Goal: Task Accomplishment & Management: Complete application form

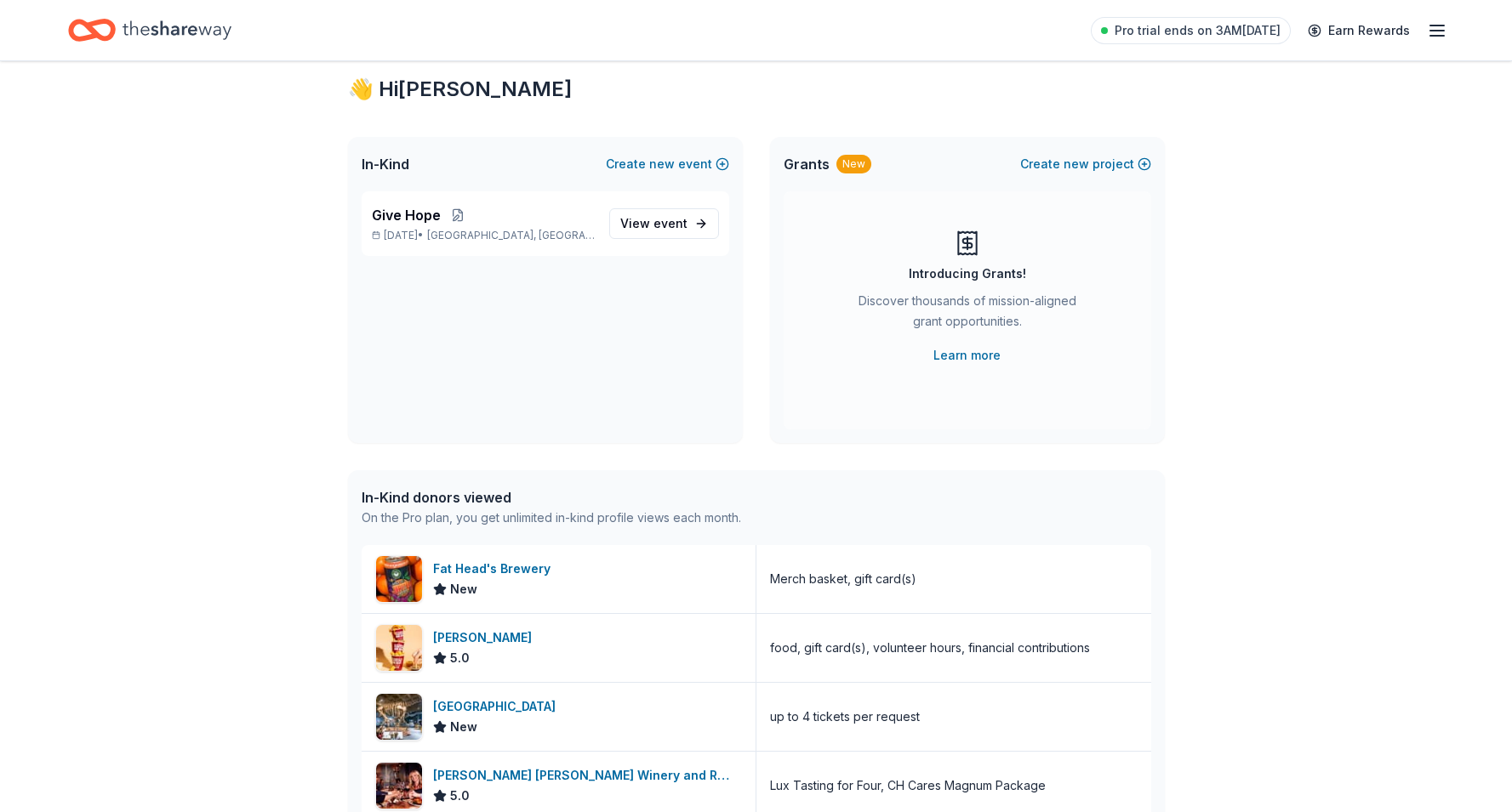
scroll to position [41, 0]
click at [973, 352] on link "Learn more" at bounding box center [967, 355] width 67 height 20
click at [1438, 32] on icon "button" at bounding box center [1437, 30] width 20 height 20
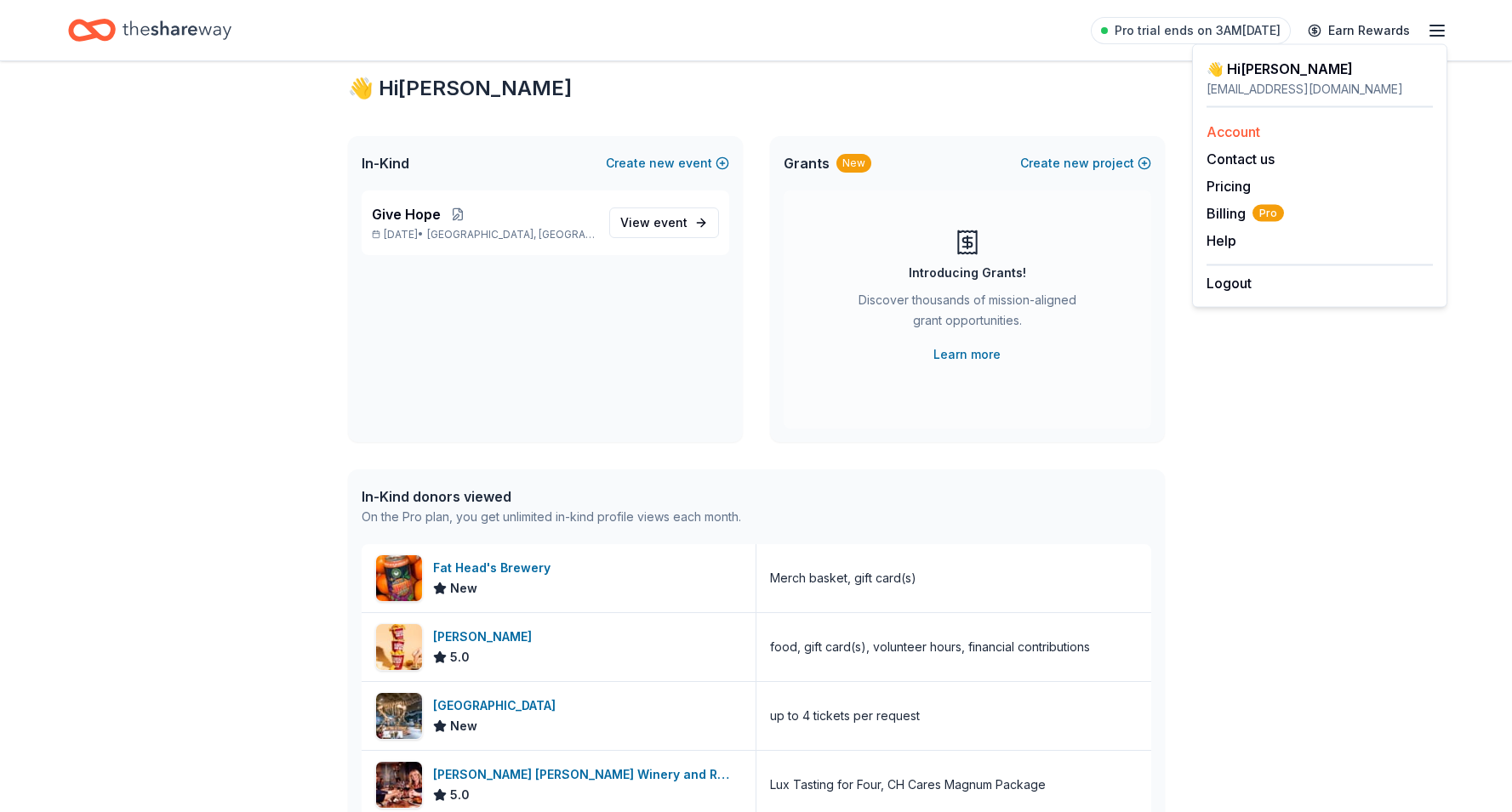
click at [1296, 129] on div "Account" at bounding box center [1319, 132] width 226 height 20
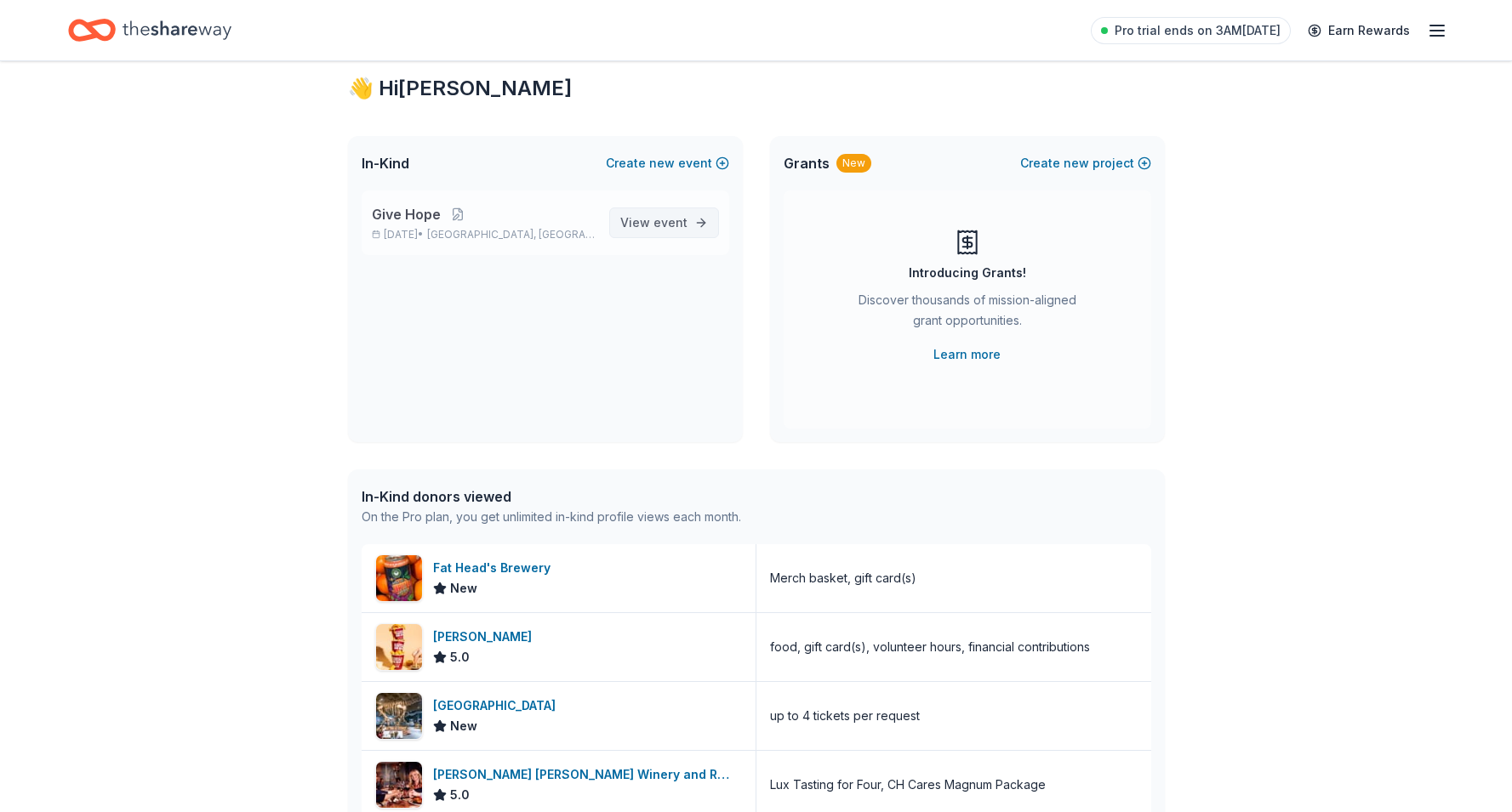
click at [644, 212] on span "View event" at bounding box center [653, 222] width 67 height 20
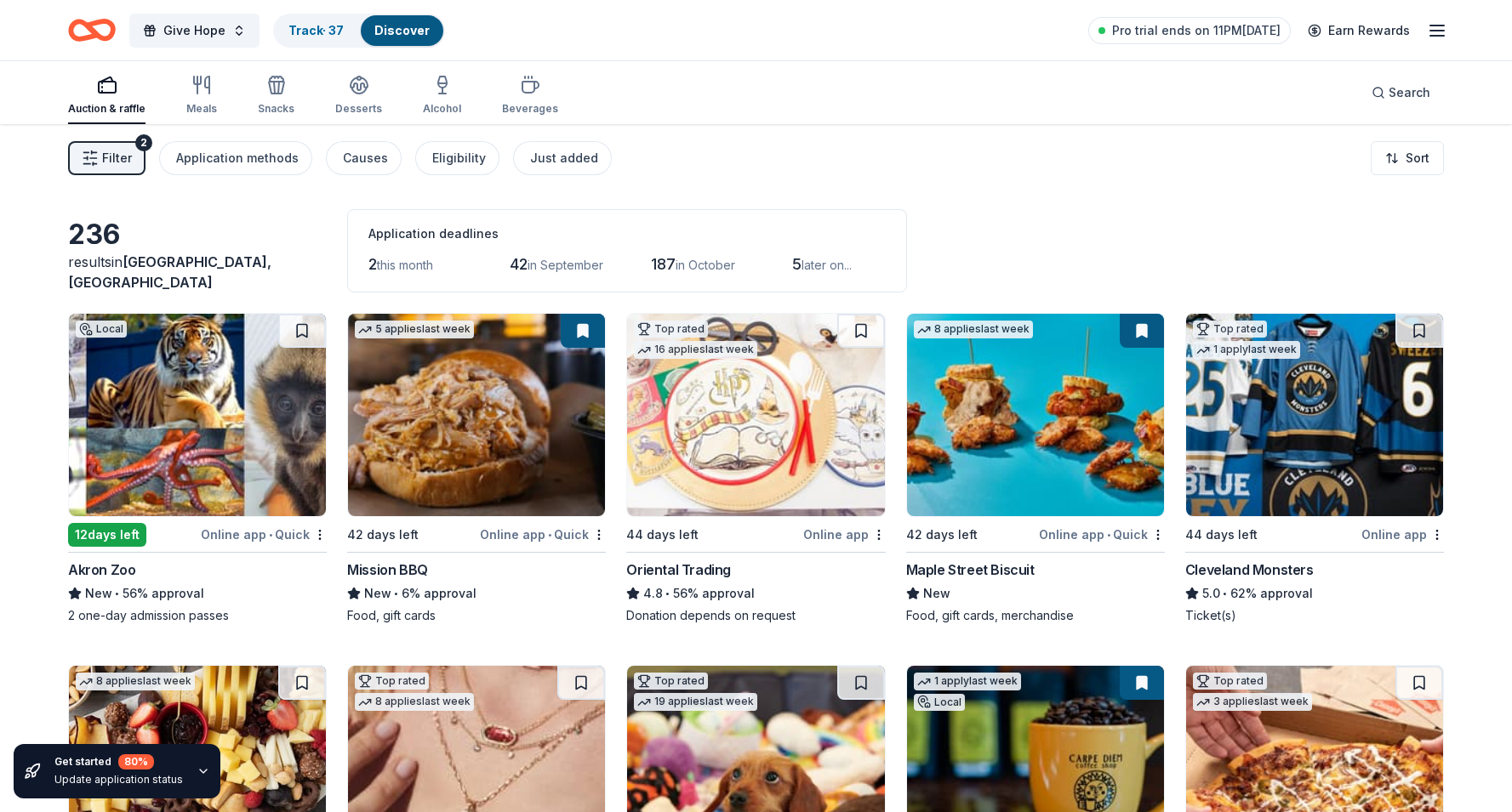
click at [431, 261] on span "this month" at bounding box center [405, 265] width 56 height 15
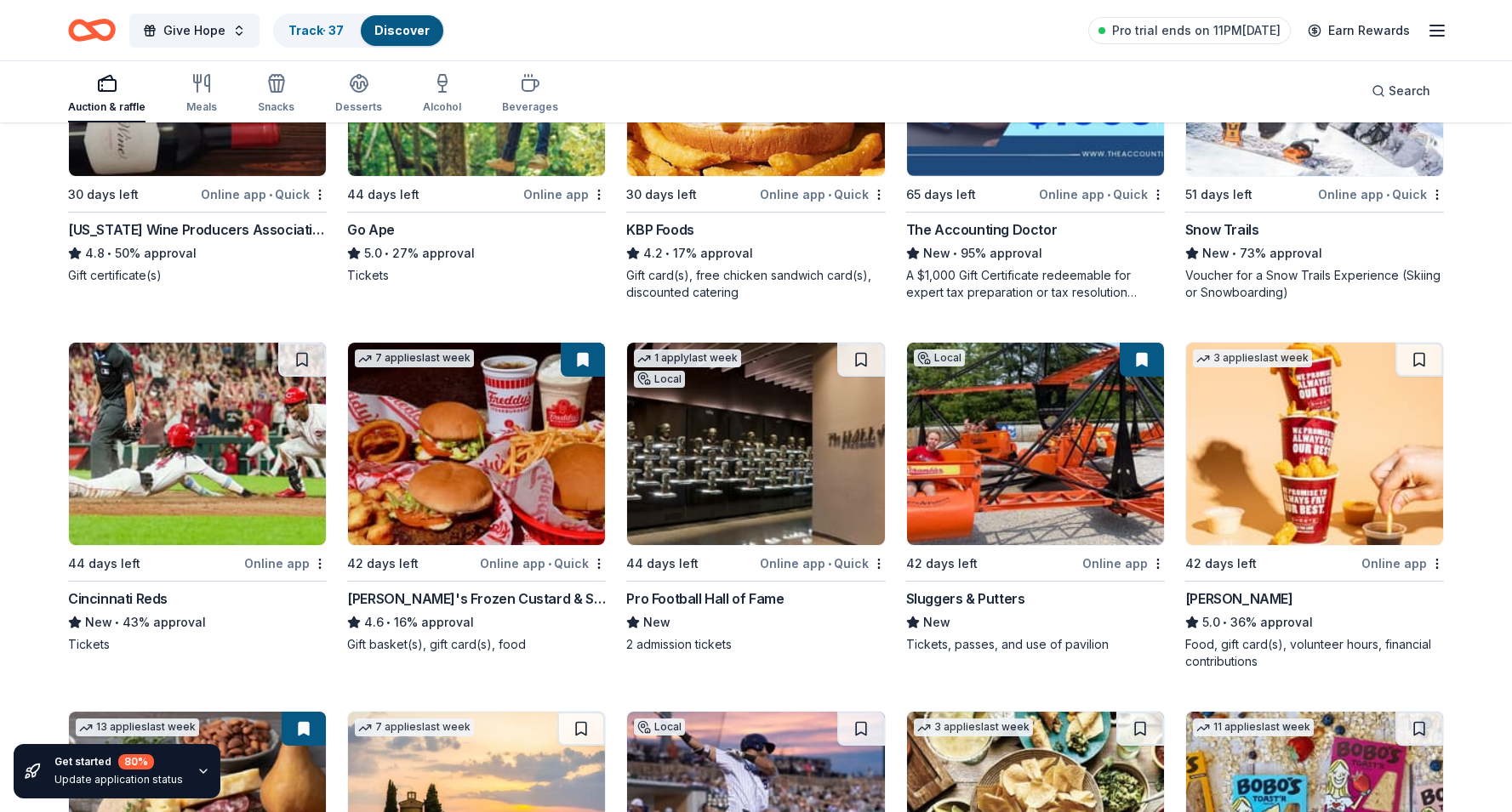
scroll to position [1804, 0]
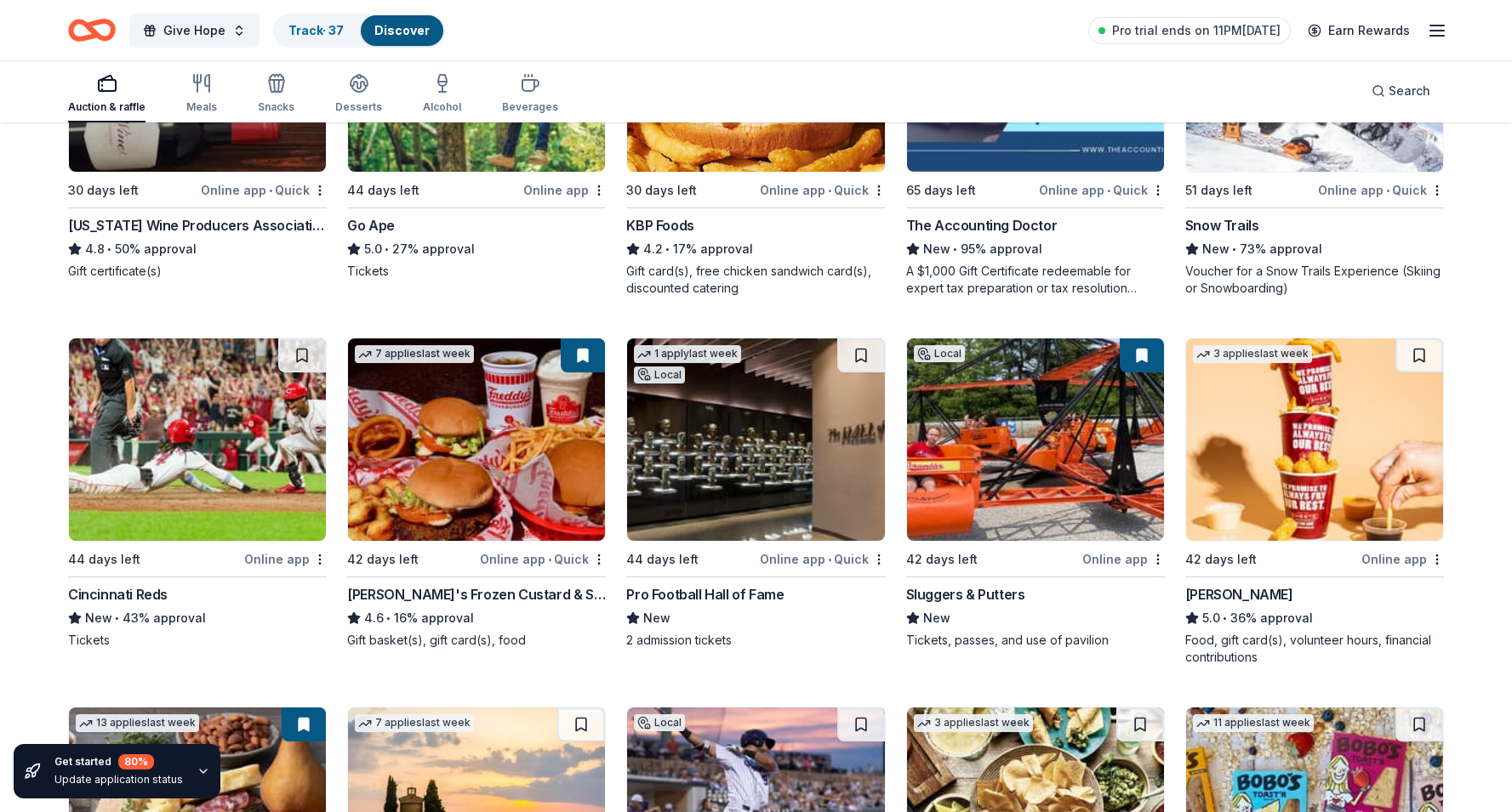
click at [426, 474] on img at bounding box center [476, 439] width 257 height 202
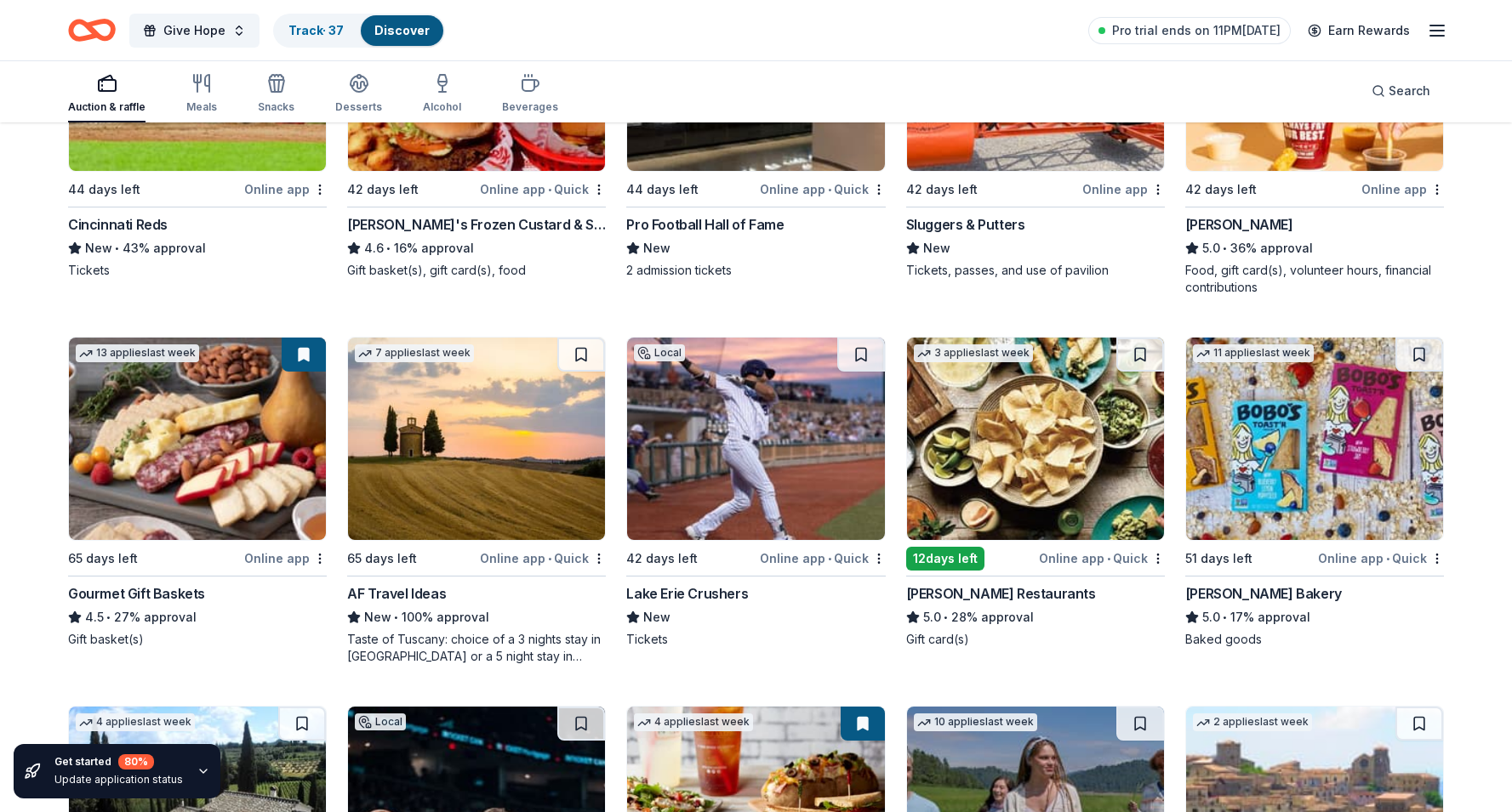
scroll to position [2175, 0]
click at [254, 432] on img at bounding box center [197, 437] width 257 height 202
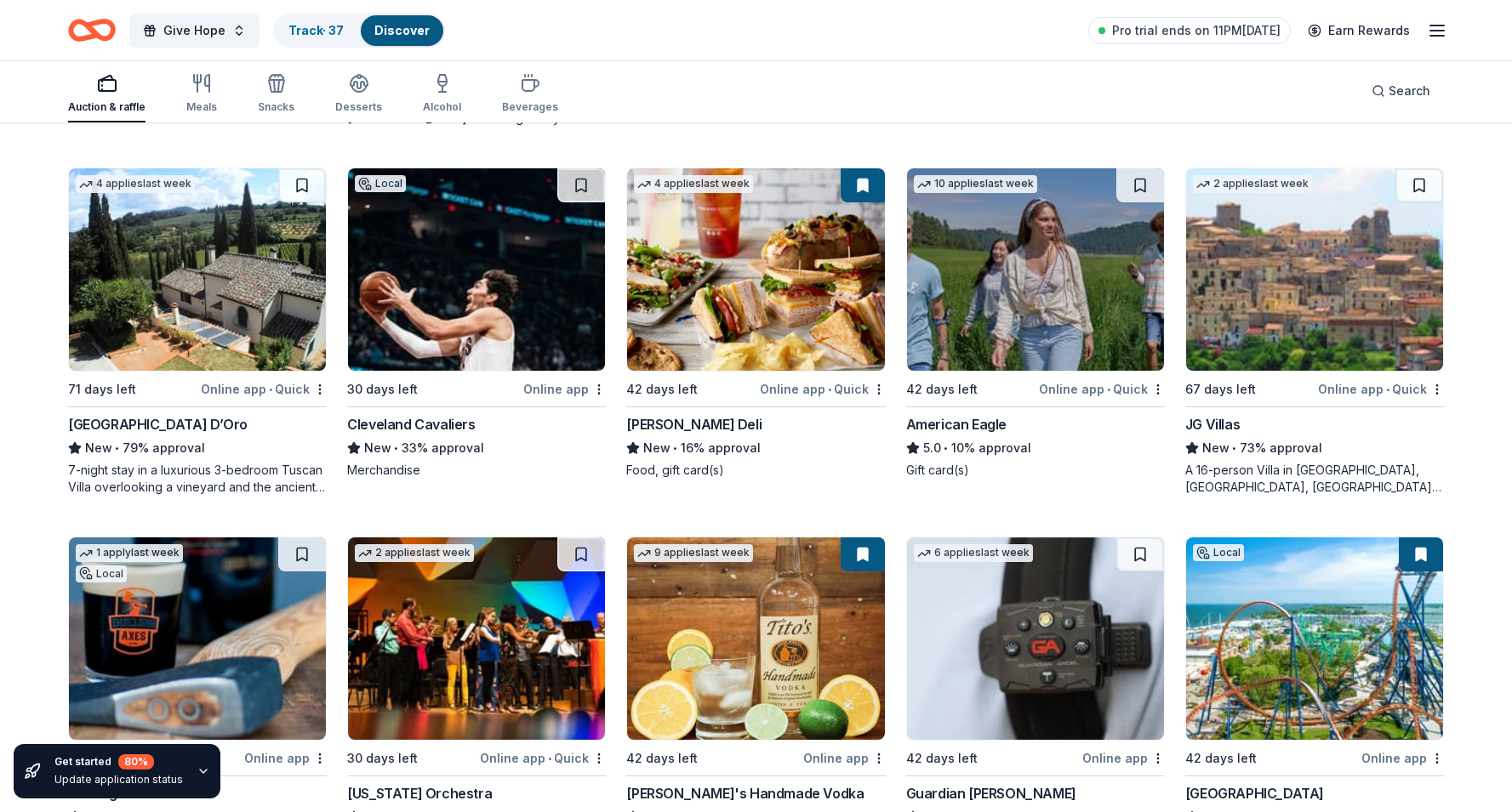
scroll to position [2713, 0]
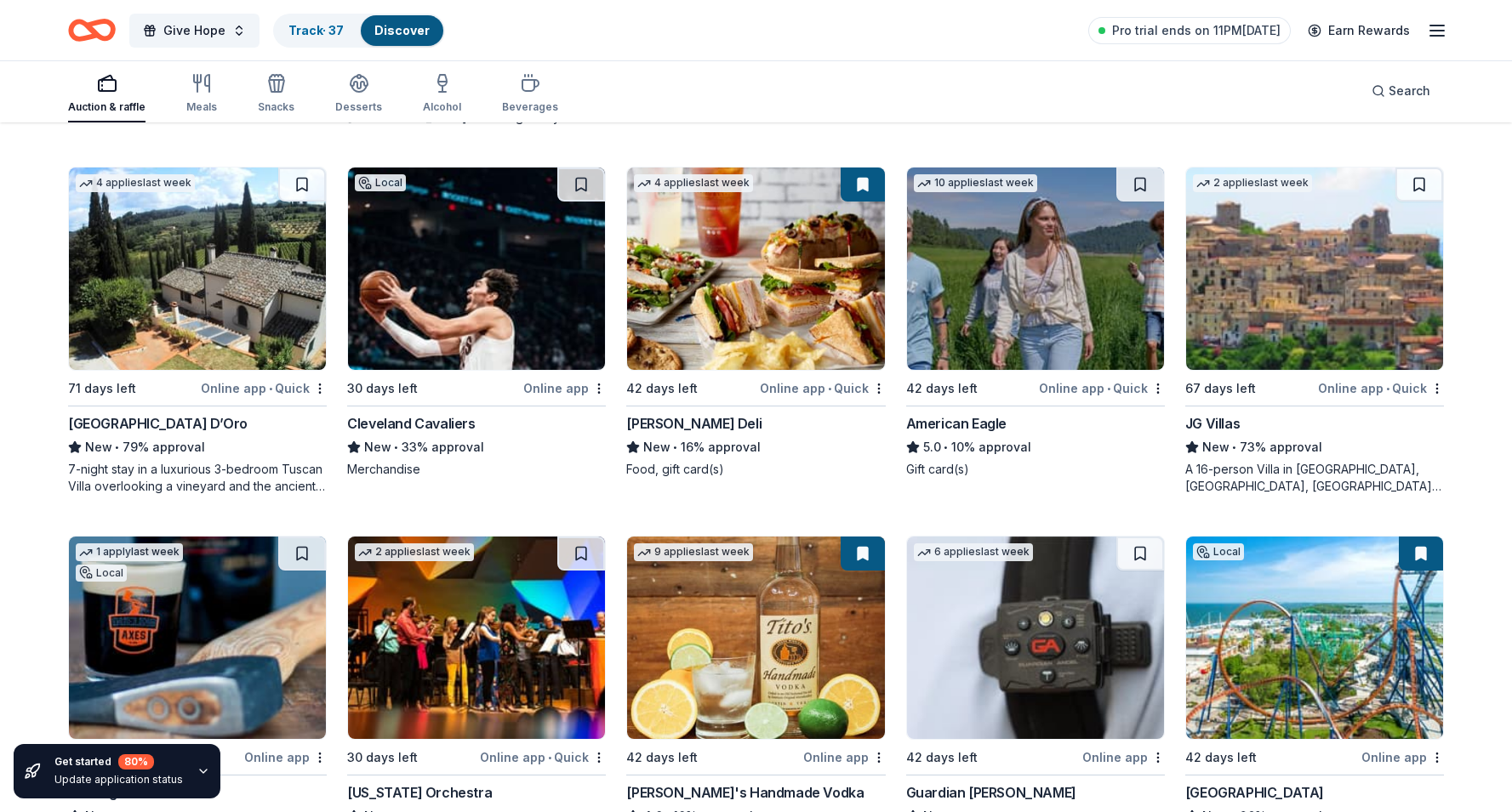
click at [764, 312] on img at bounding box center [755, 269] width 257 height 202
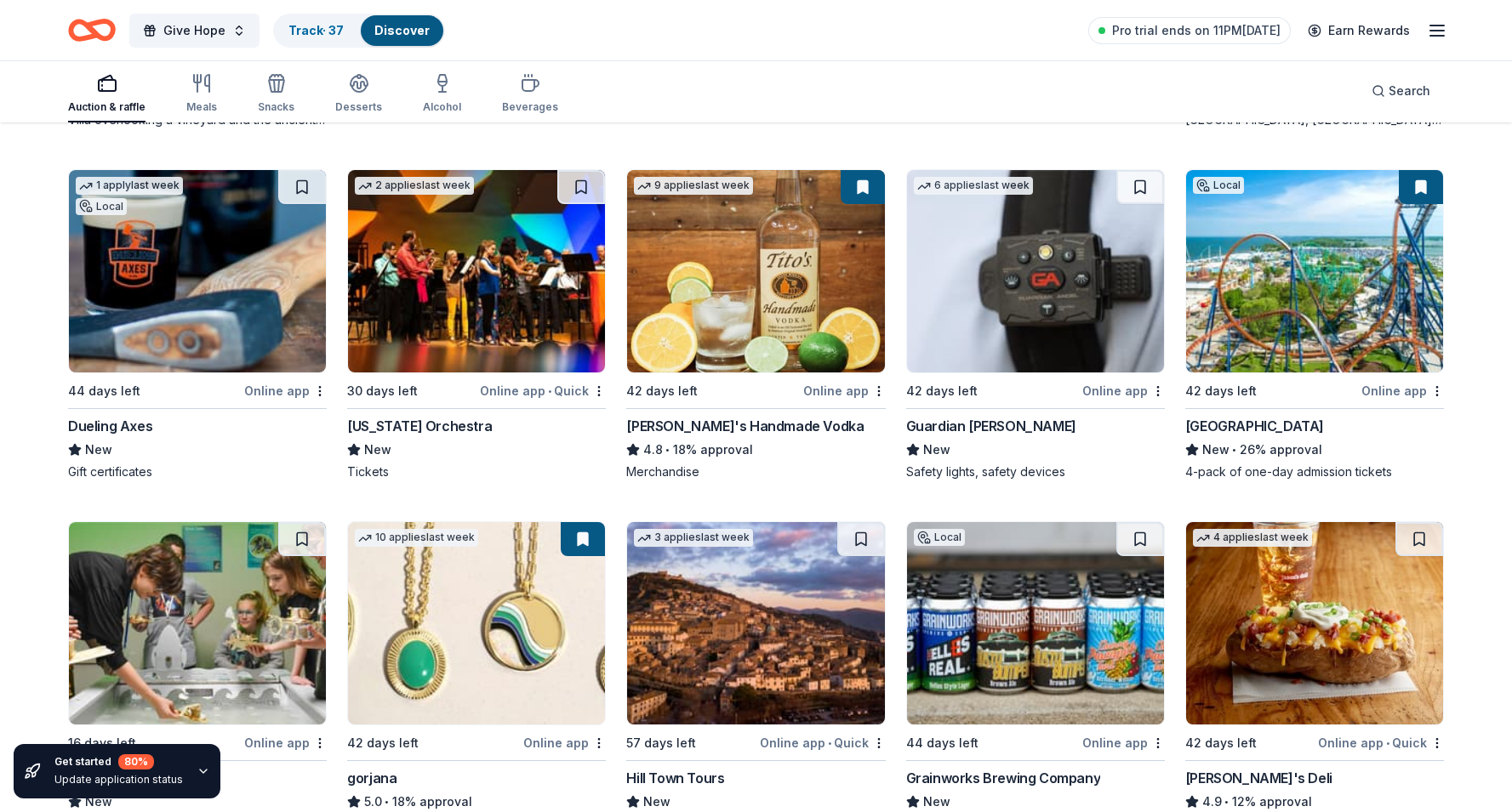
scroll to position [3082, 0]
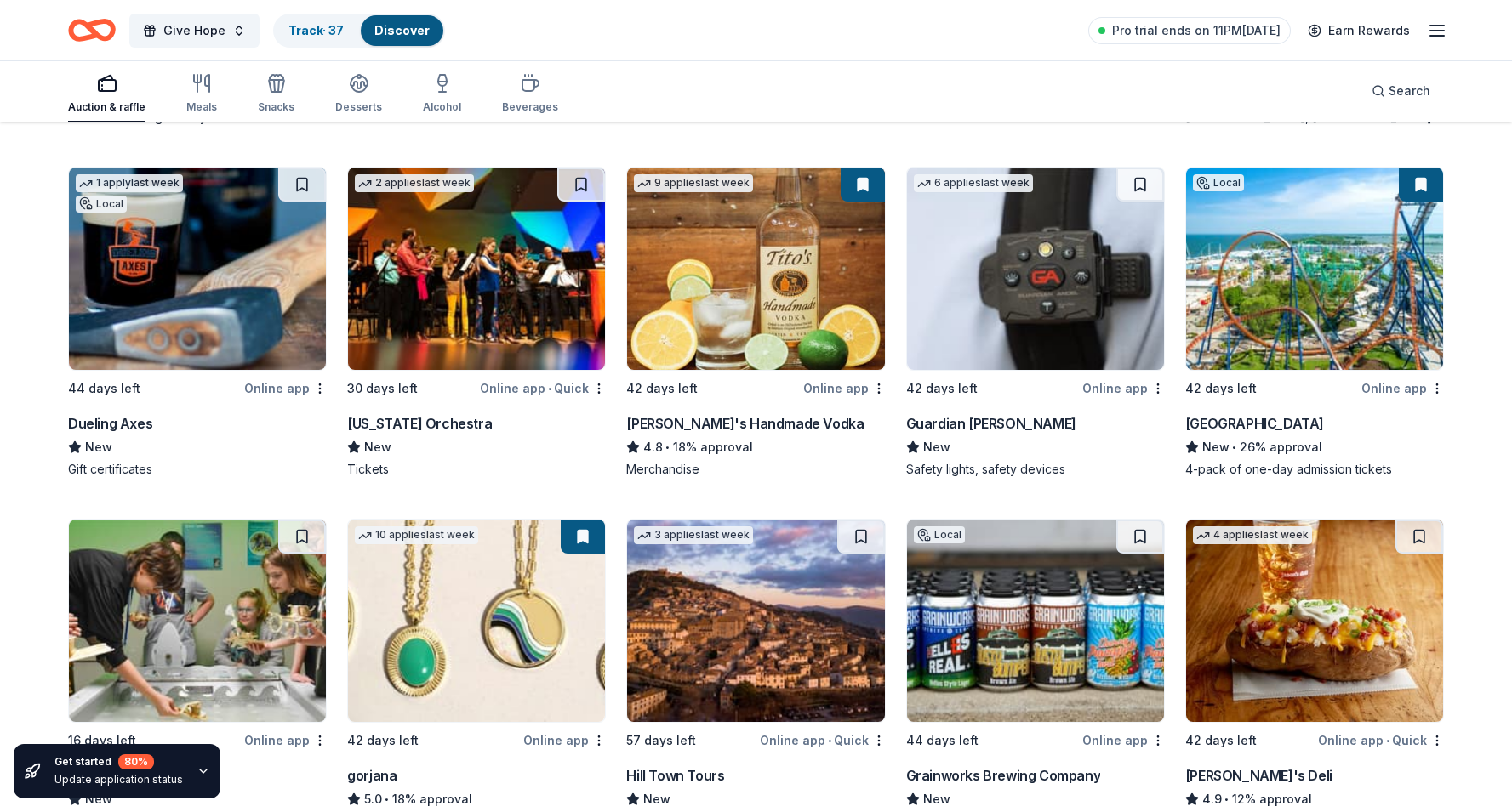
click at [267, 333] on img at bounding box center [197, 269] width 257 height 202
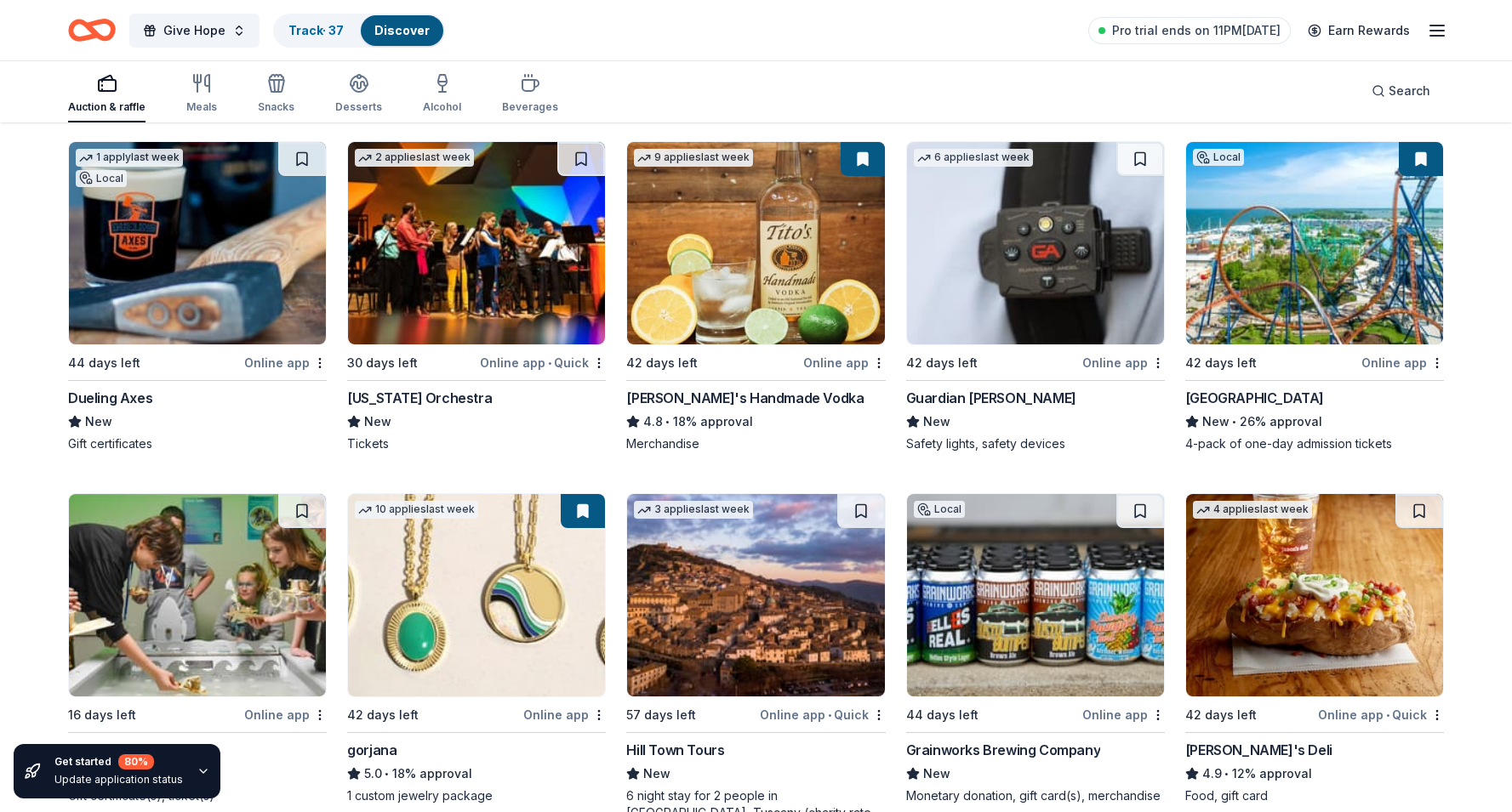
scroll to position [3112, 0]
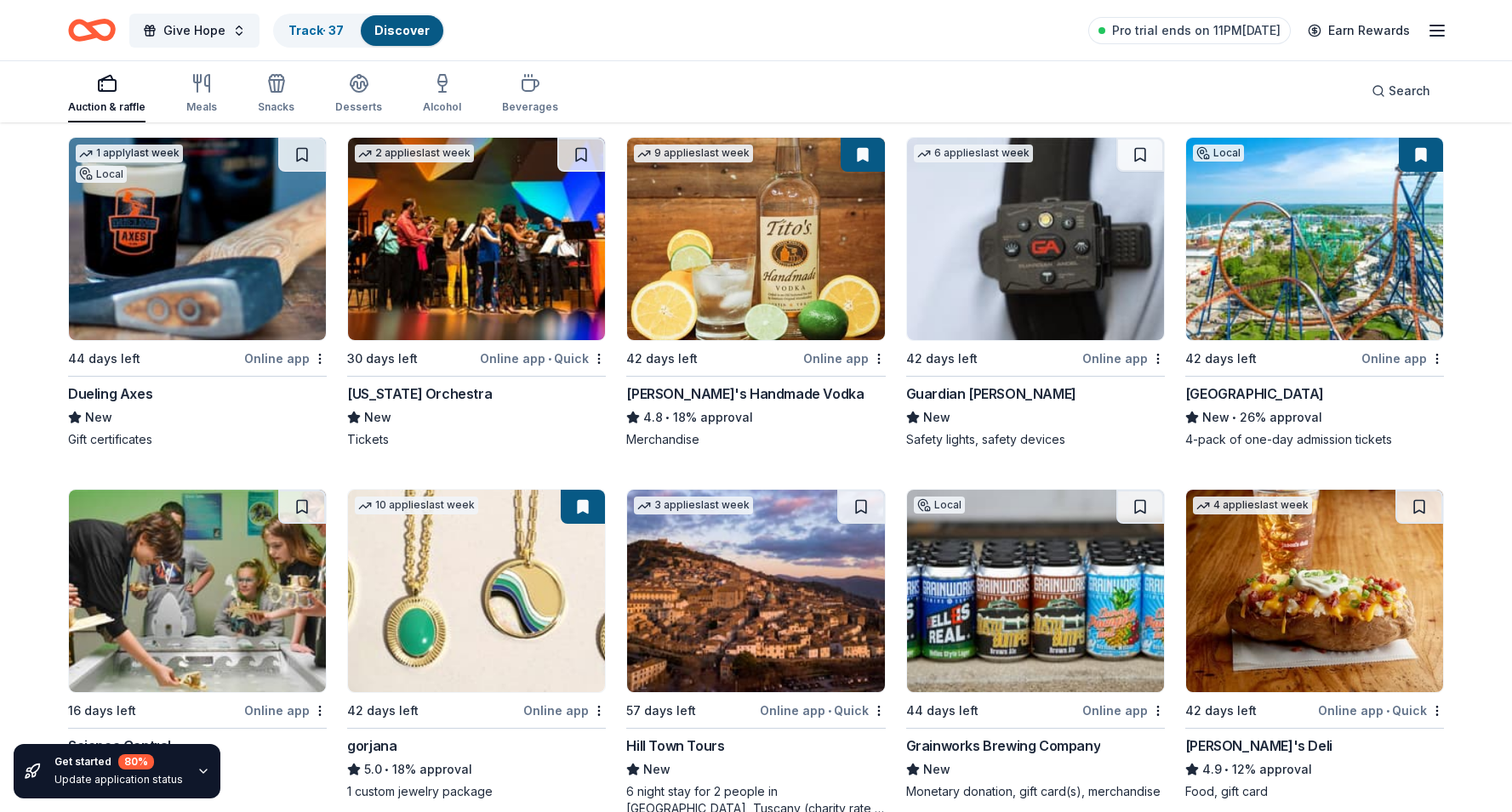
click at [702, 265] on img at bounding box center [755, 239] width 257 height 202
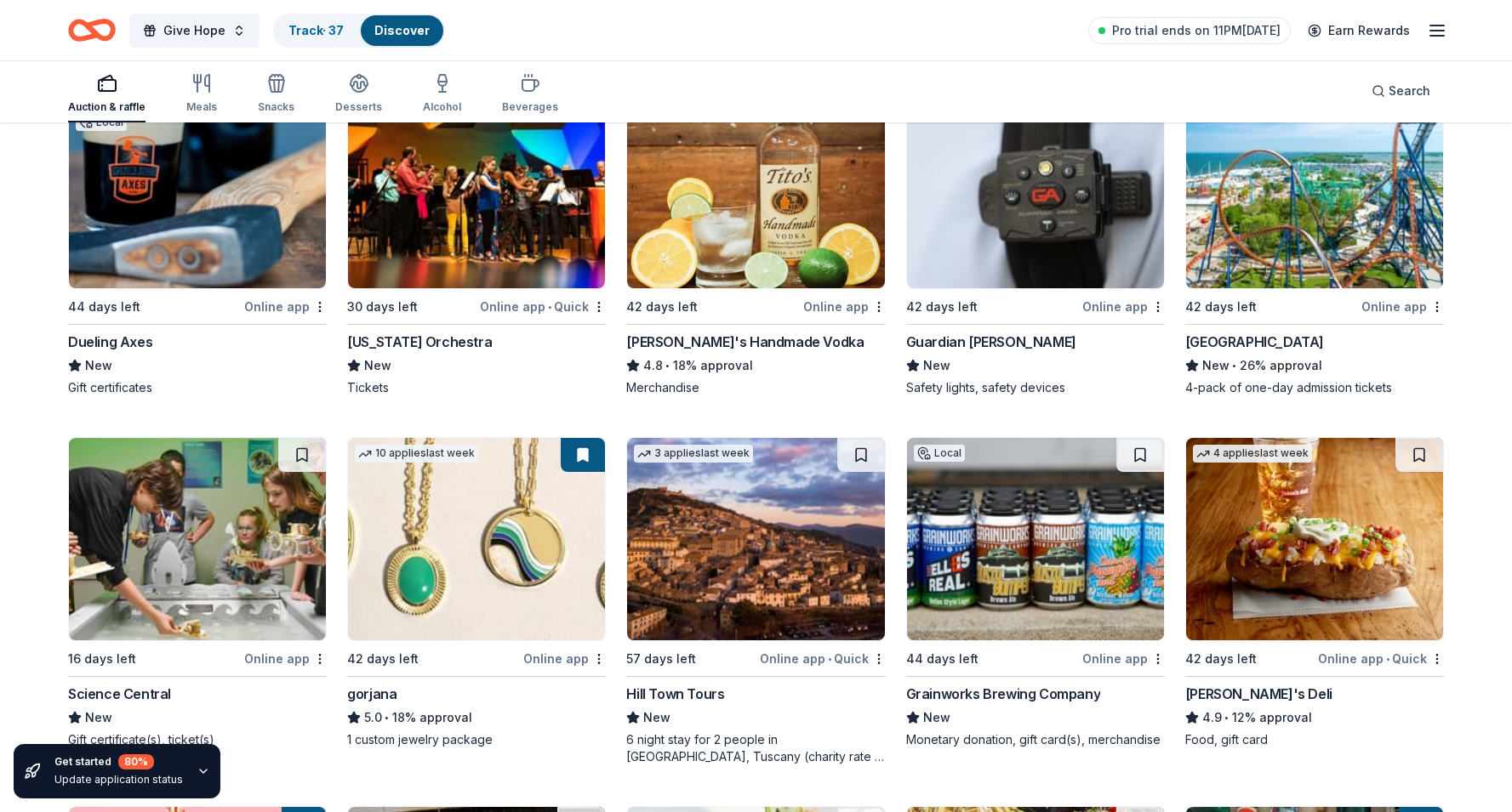
scroll to position [3165, 0]
click at [1316, 209] on img at bounding box center [1314, 186] width 257 height 202
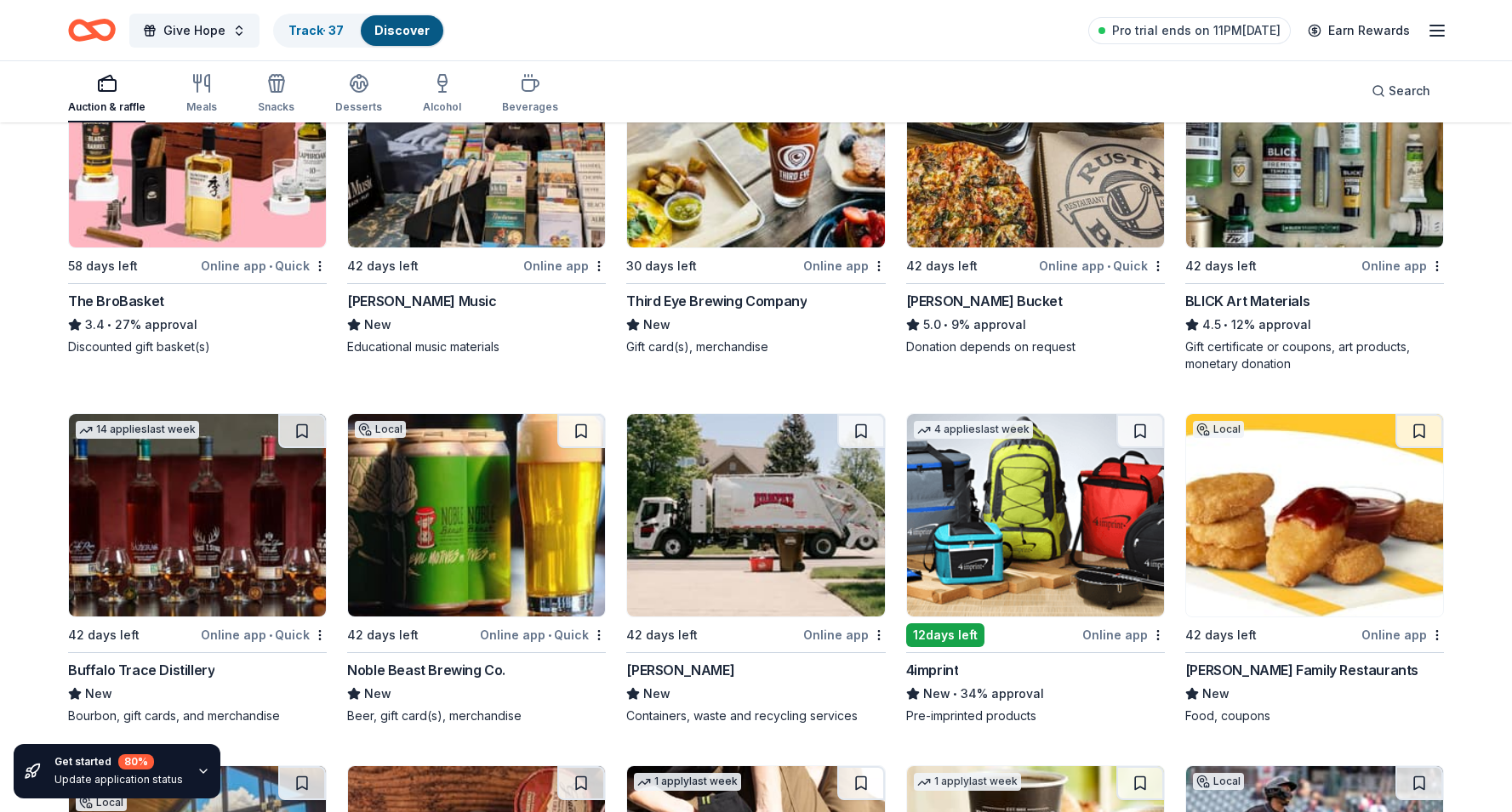
scroll to position [3928, 0]
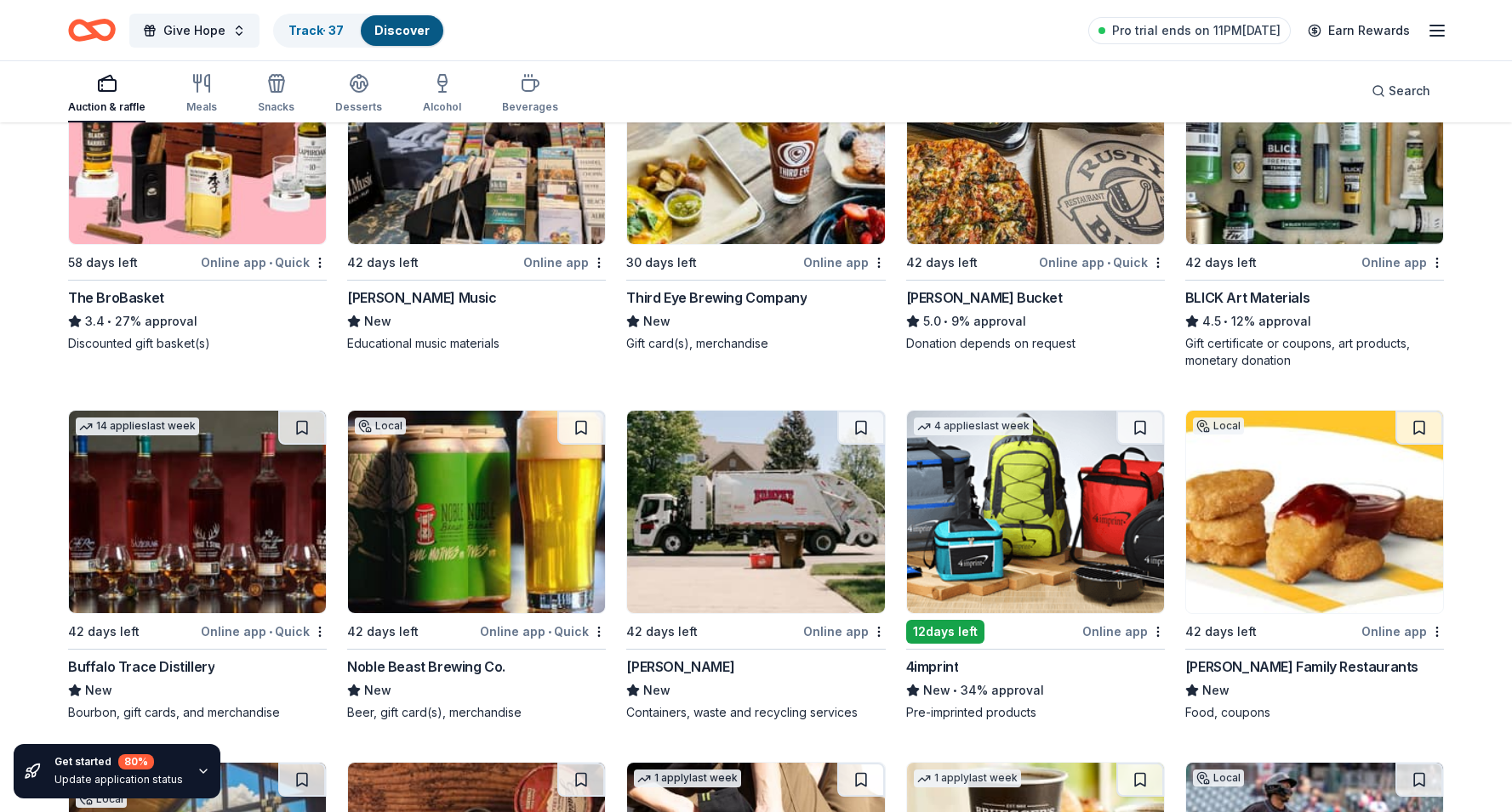
click at [1298, 211] on img at bounding box center [1314, 142] width 257 height 202
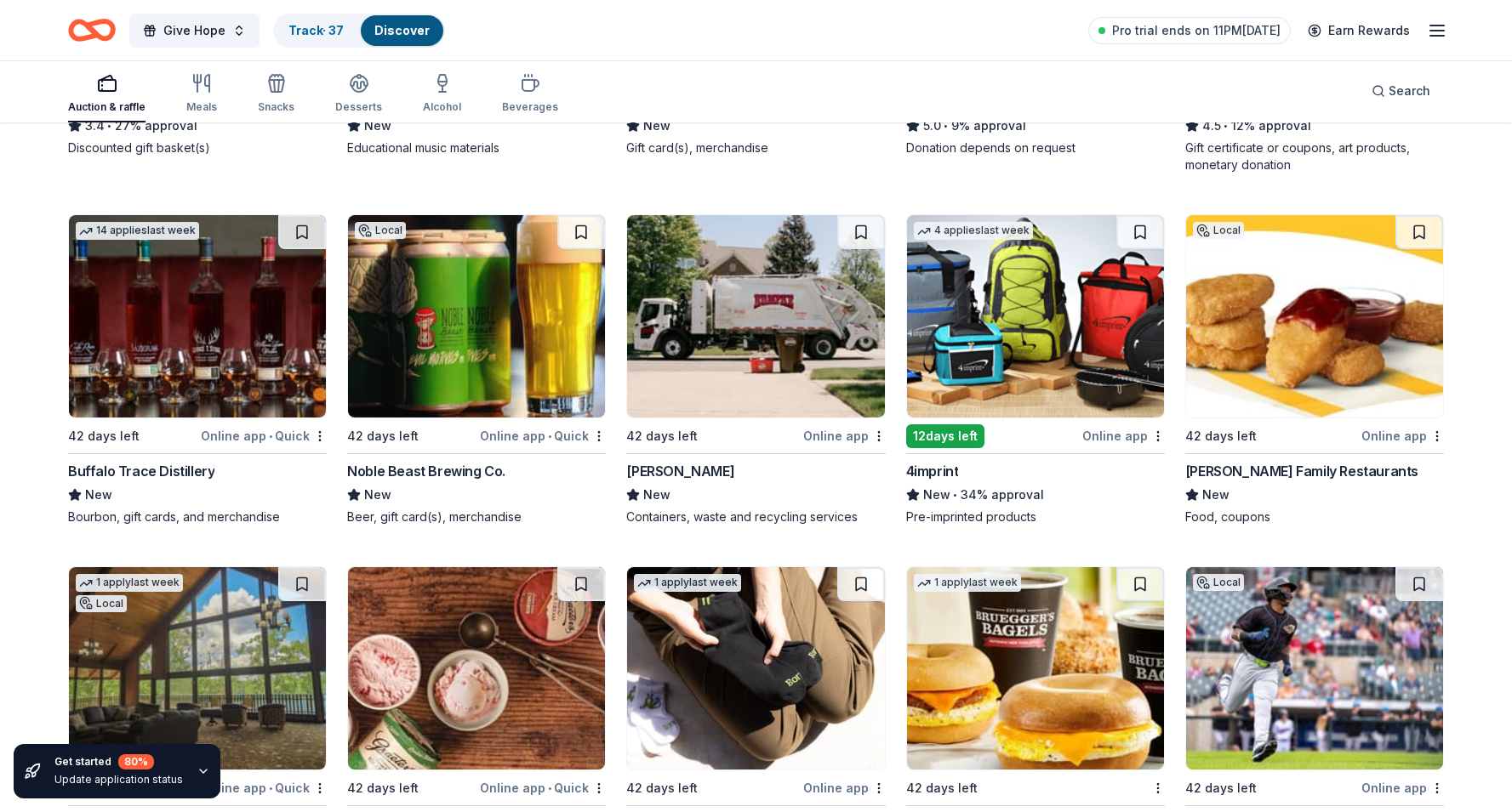
scroll to position [4128, 0]
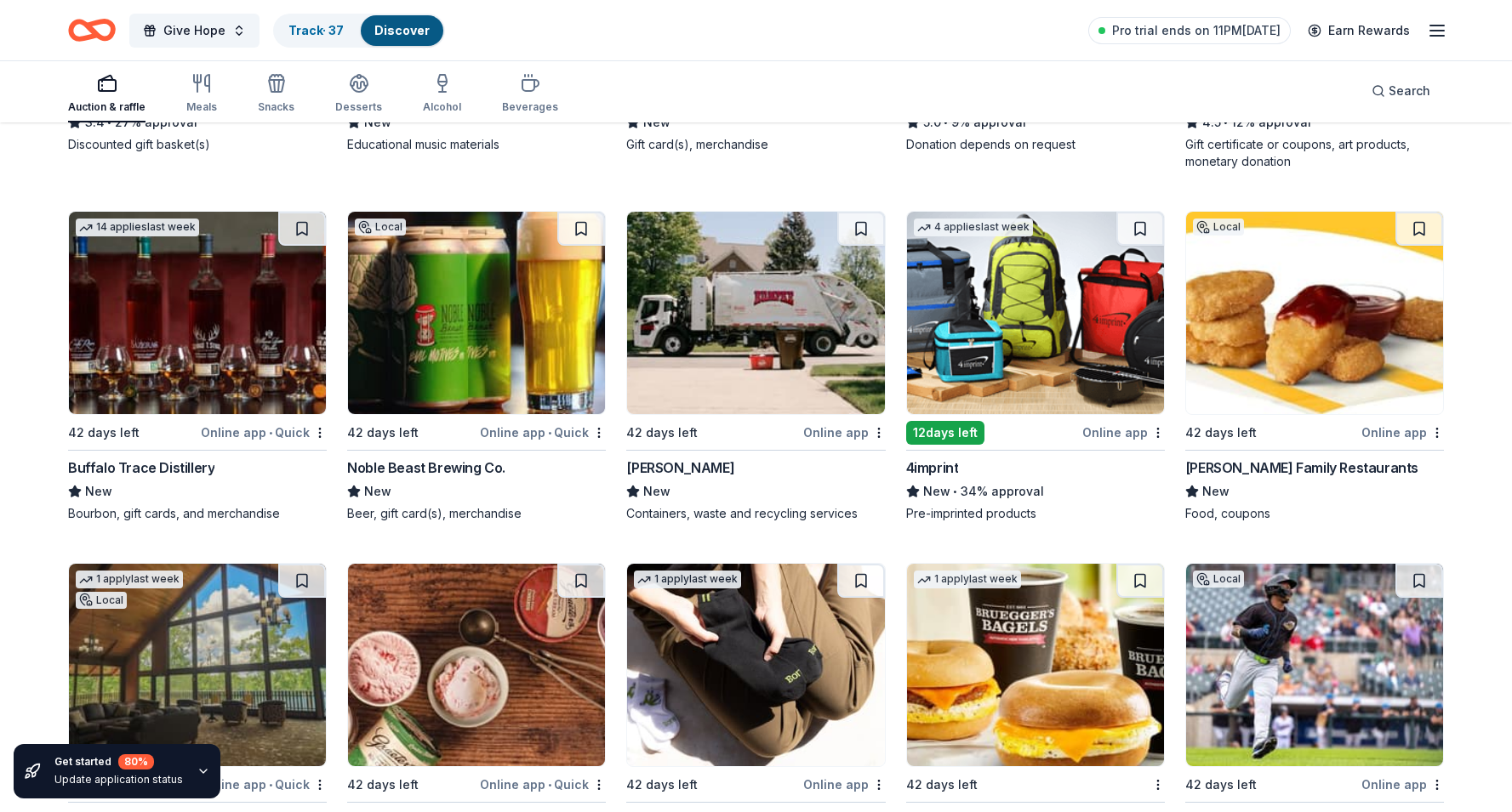
click at [229, 359] on img at bounding box center [197, 312] width 257 height 202
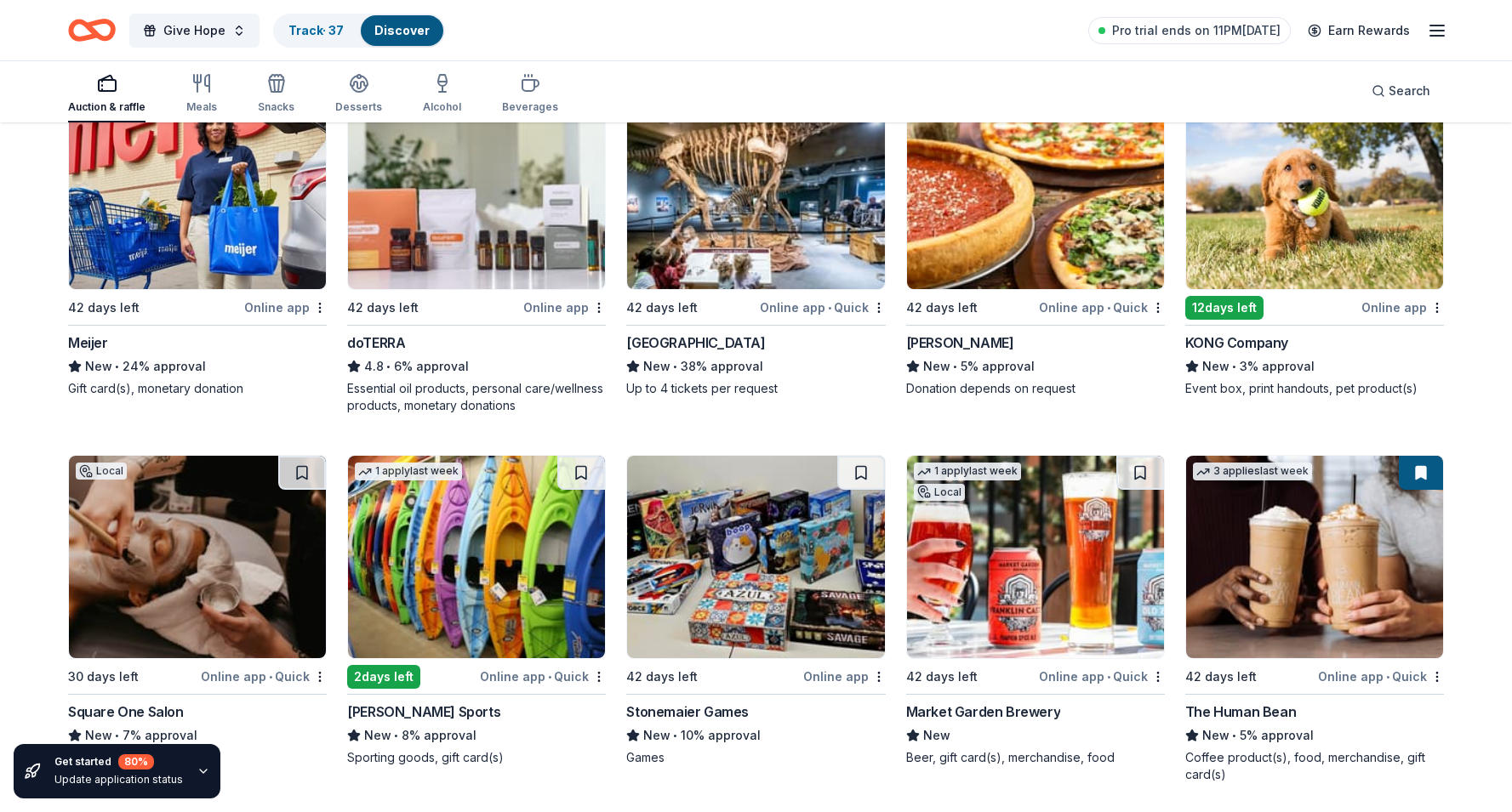
scroll to position [4975, 0]
click at [1291, 209] on img at bounding box center [1314, 187] width 257 height 202
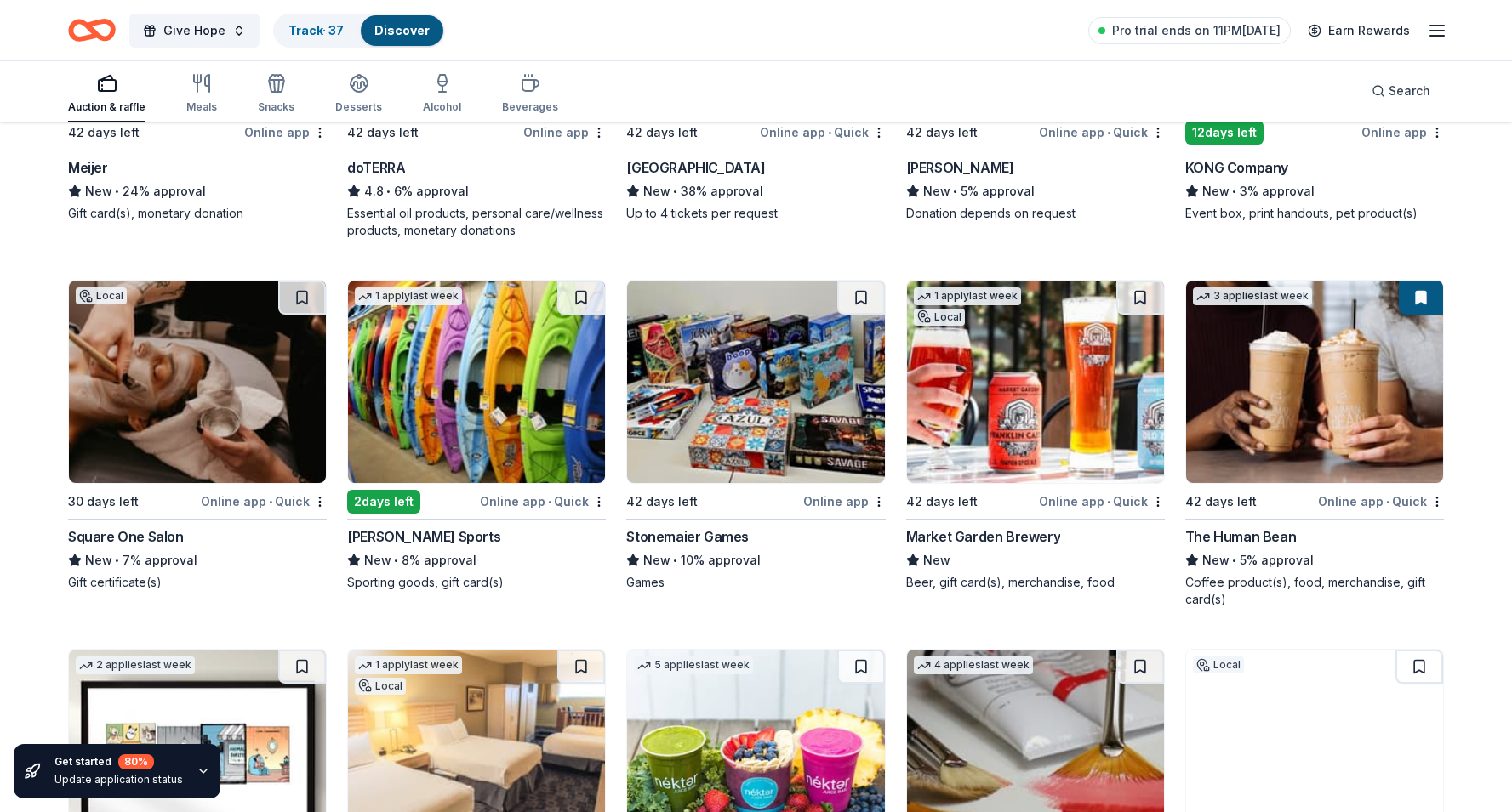
scroll to position [5139, 0]
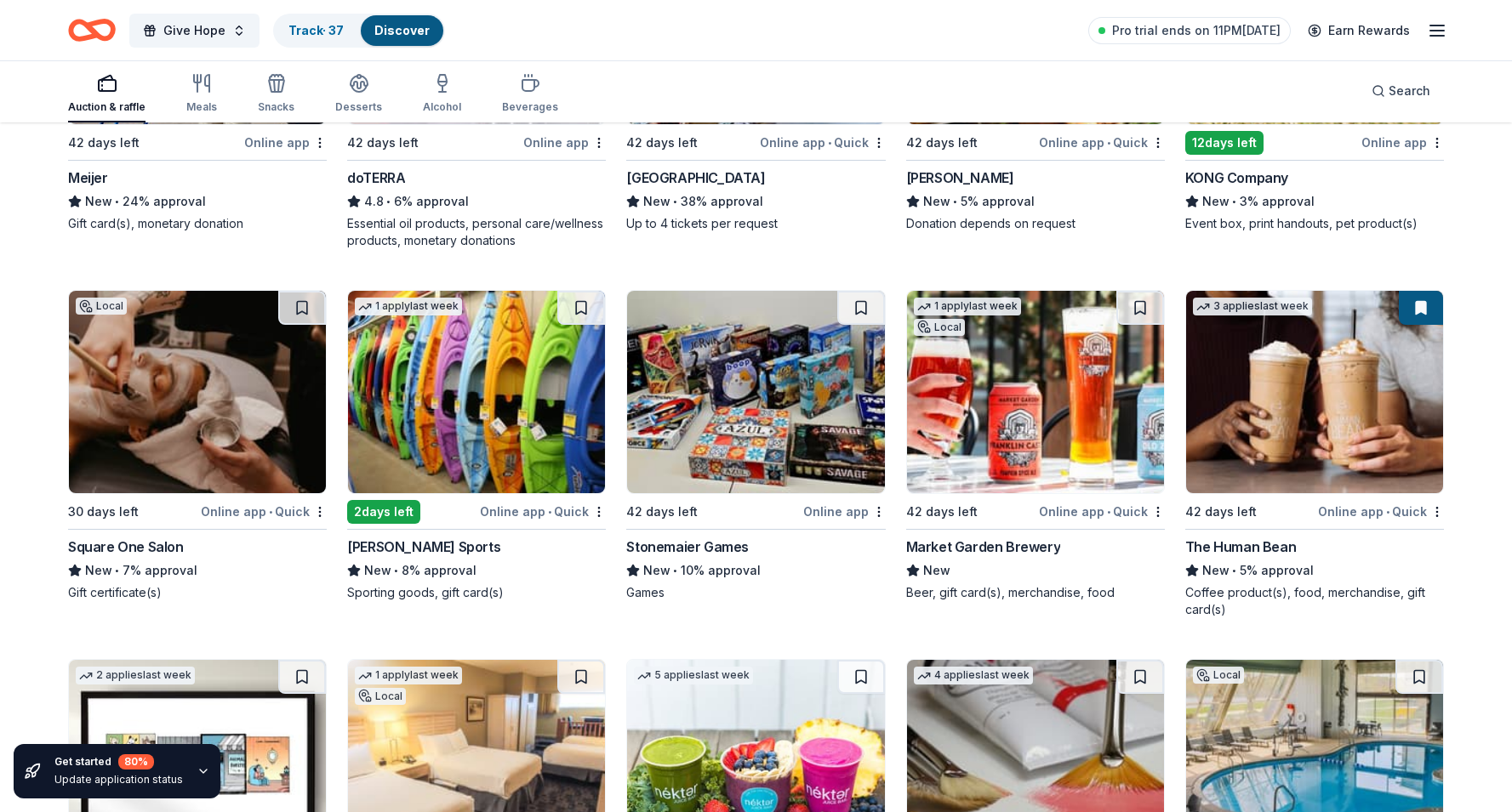
click at [473, 377] on img at bounding box center [476, 392] width 257 height 202
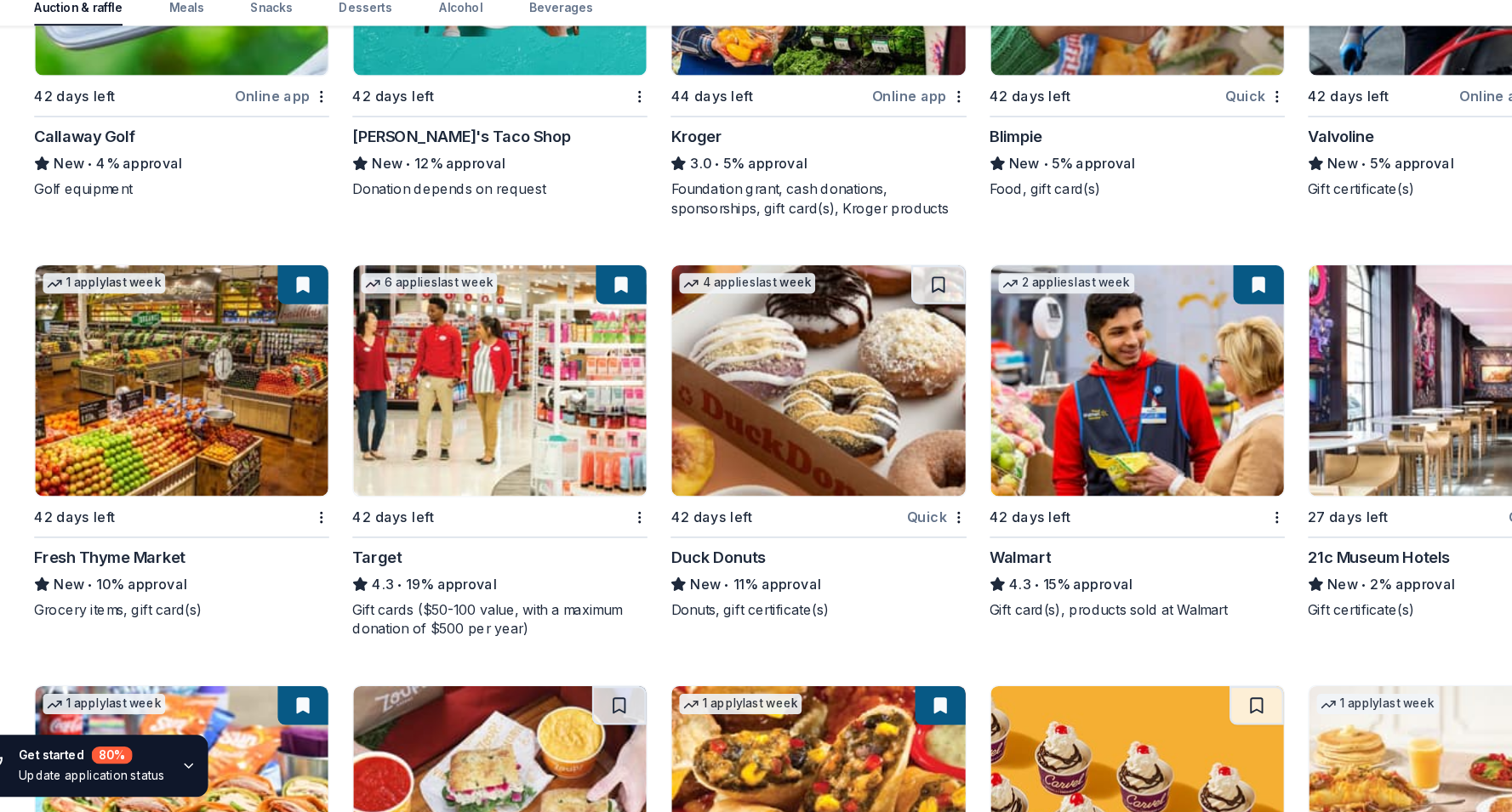
scroll to position [10199, 0]
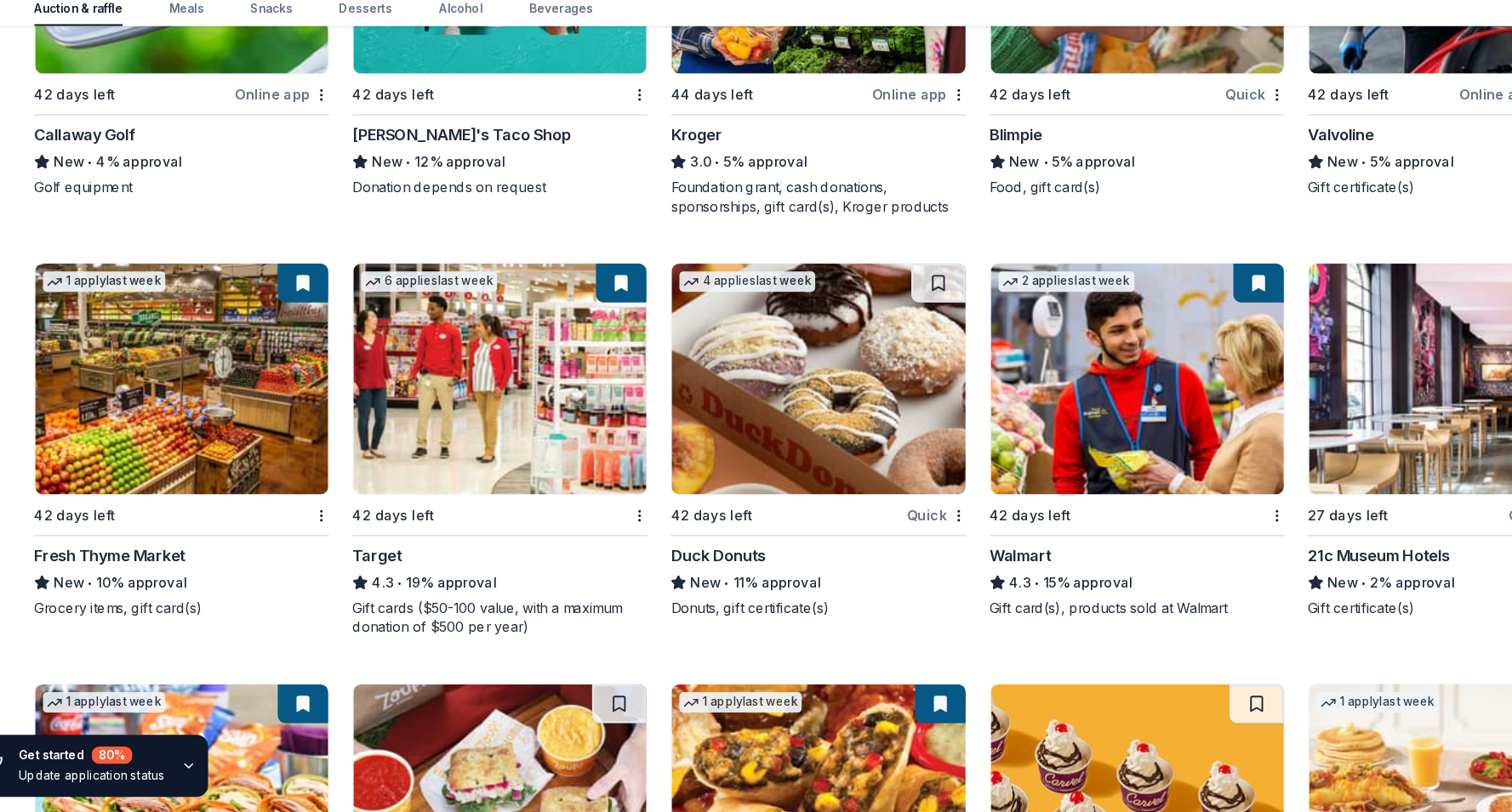
click at [303, 353] on button at bounding box center [303, 347] width 44 height 34
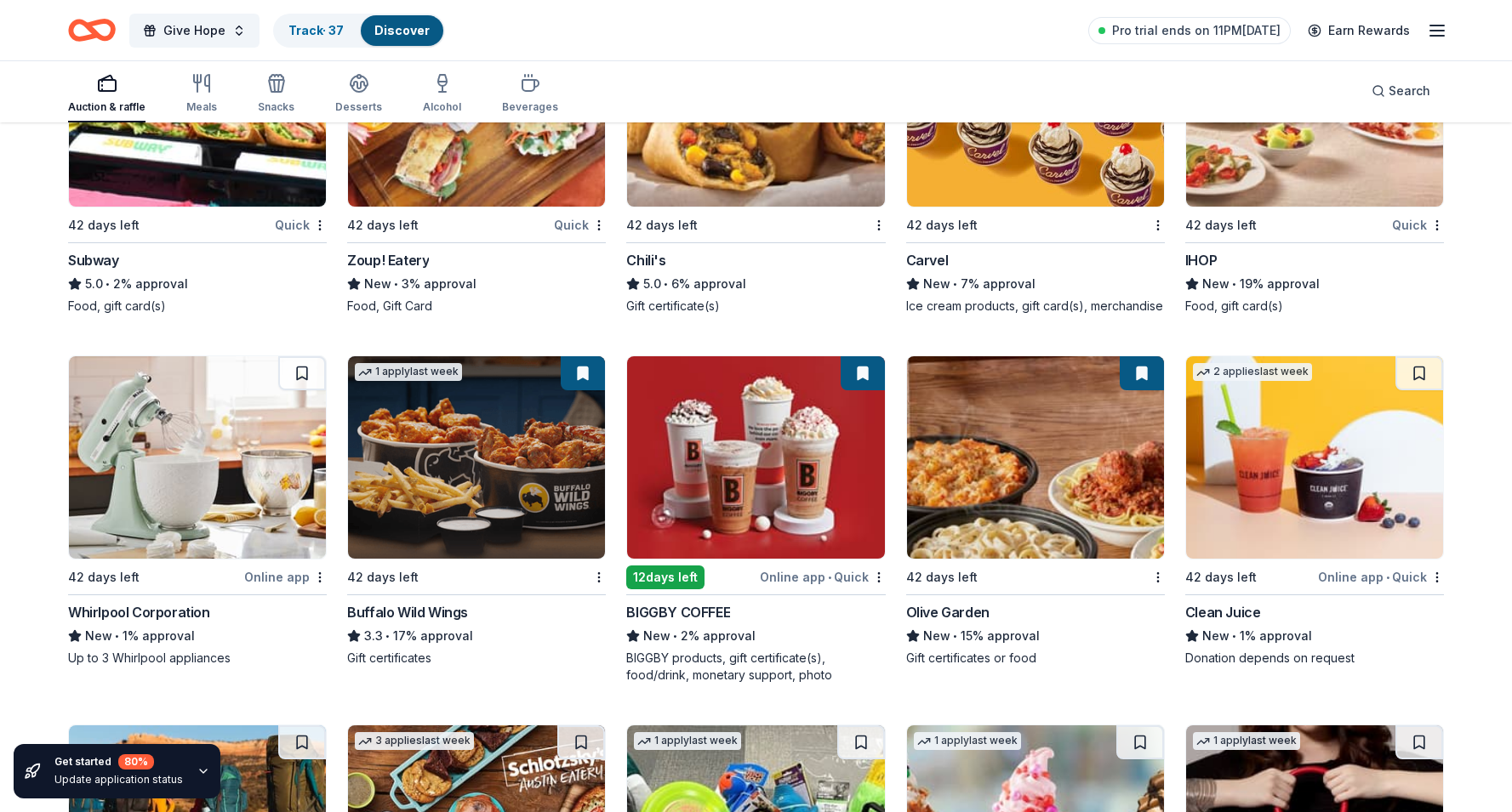
scroll to position [10895, 0]
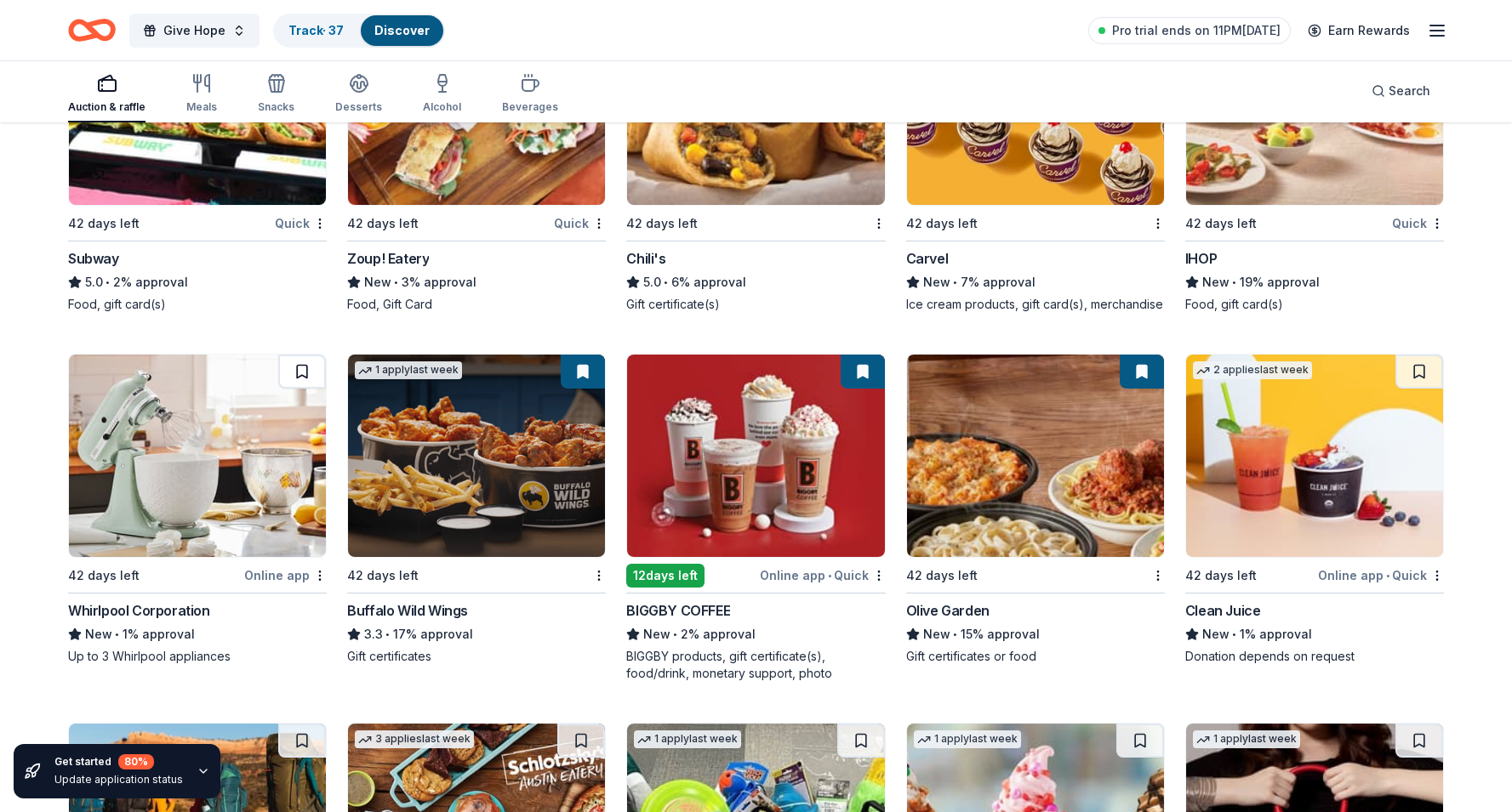
click at [303, 367] on button at bounding box center [302, 371] width 47 height 34
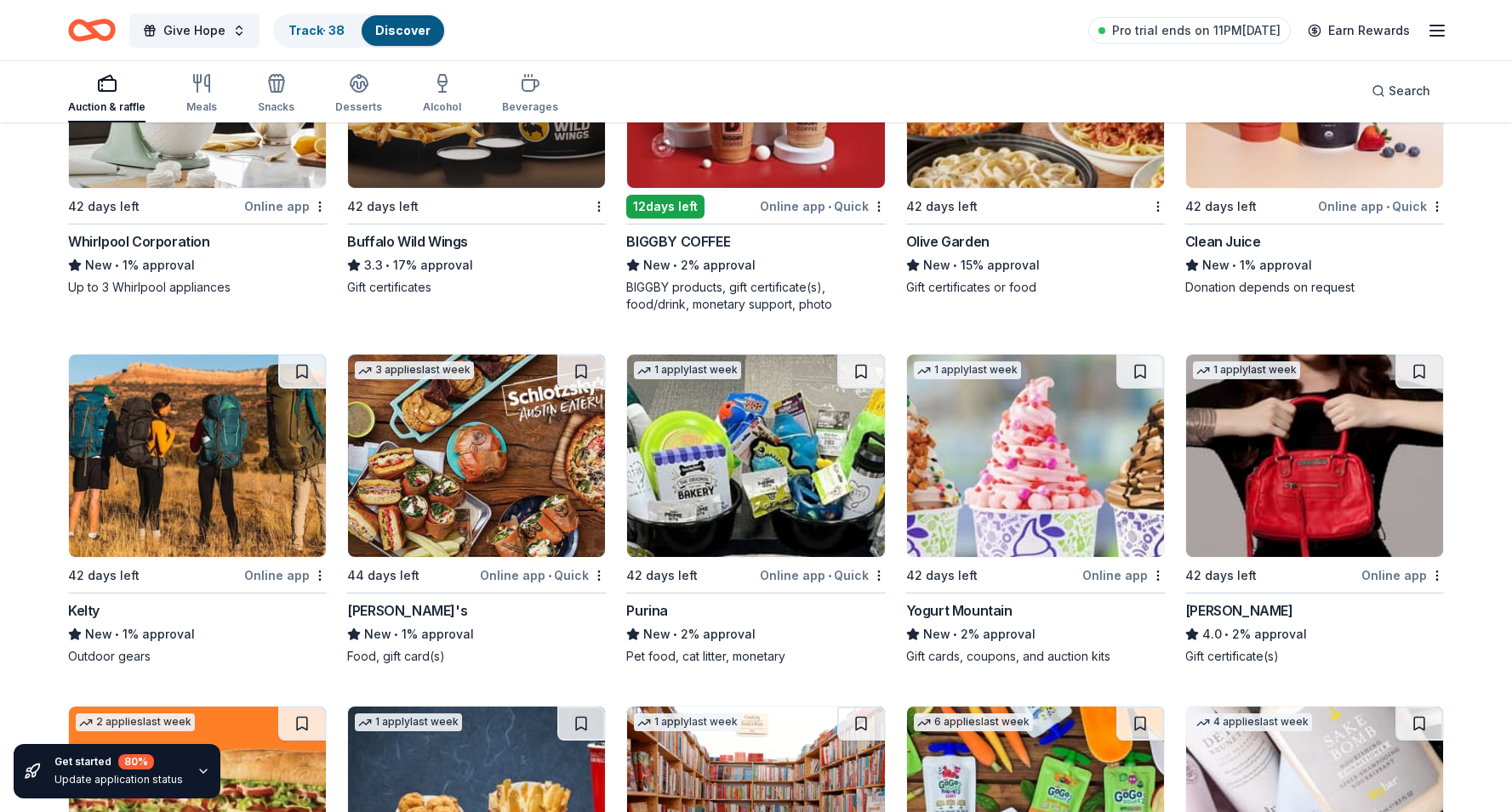
scroll to position [11264, 0]
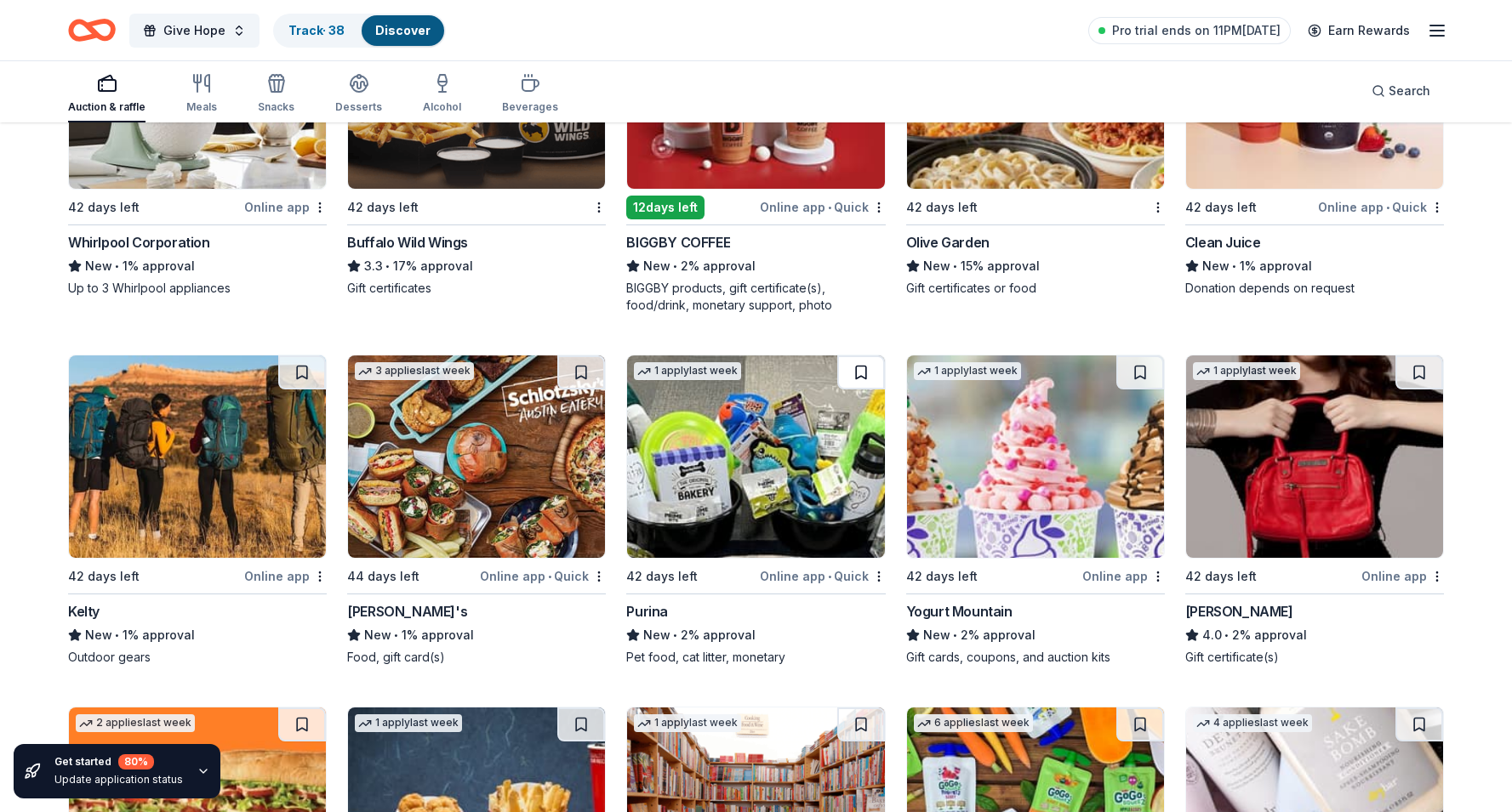
click at [850, 376] on button at bounding box center [860, 372] width 47 height 34
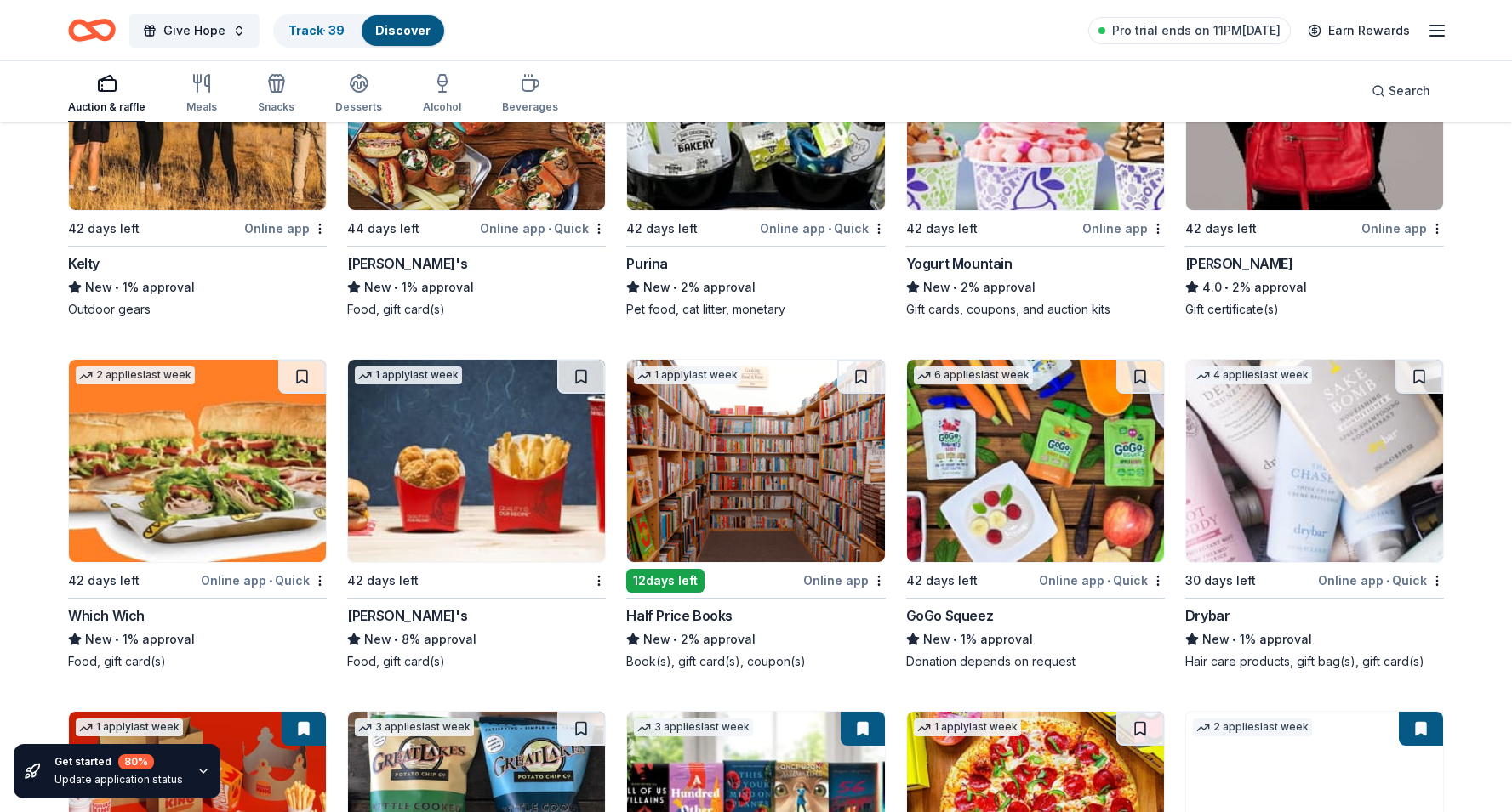
scroll to position [11612, 0]
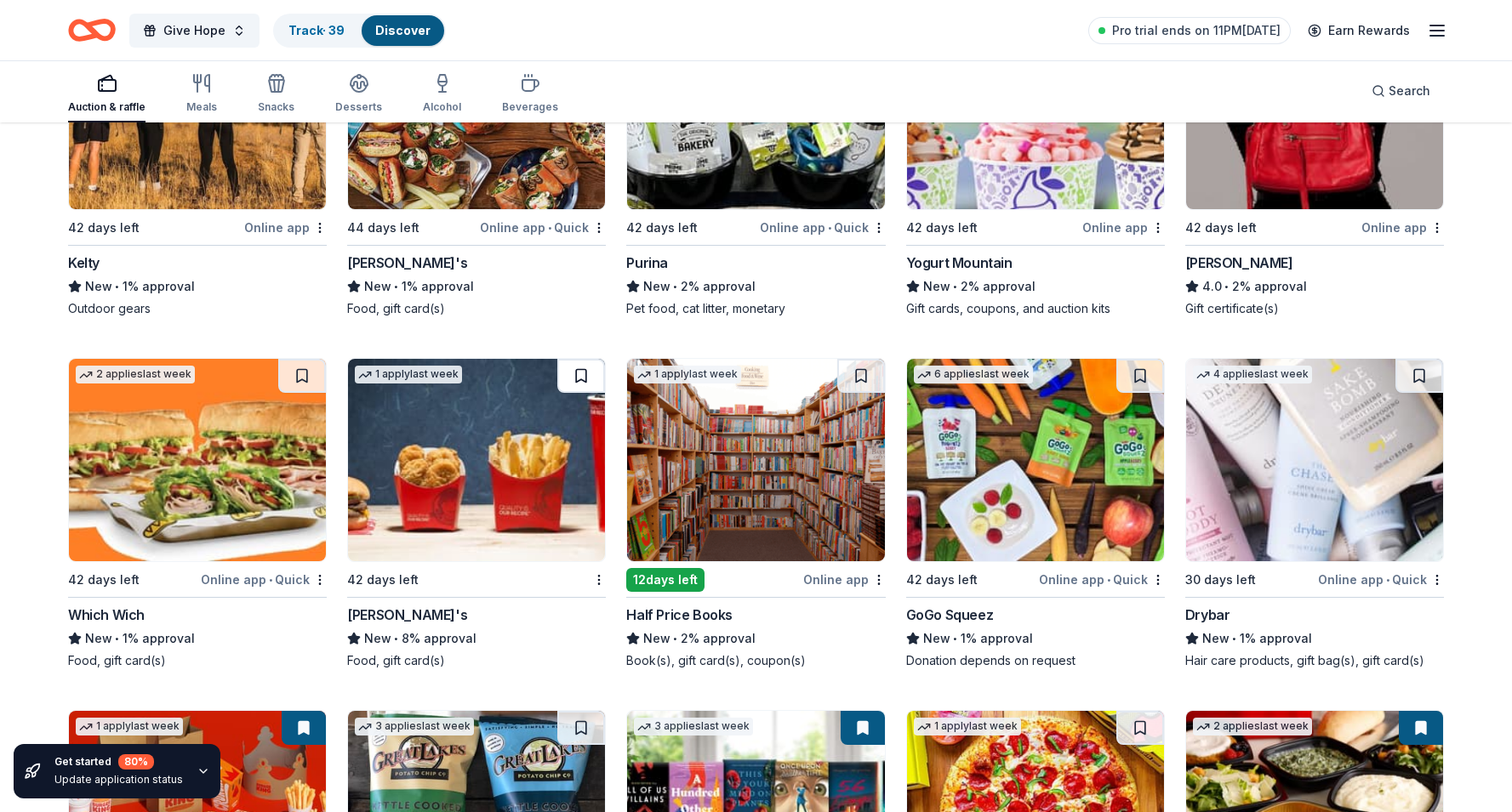
click at [575, 375] on button at bounding box center [581, 376] width 47 height 34
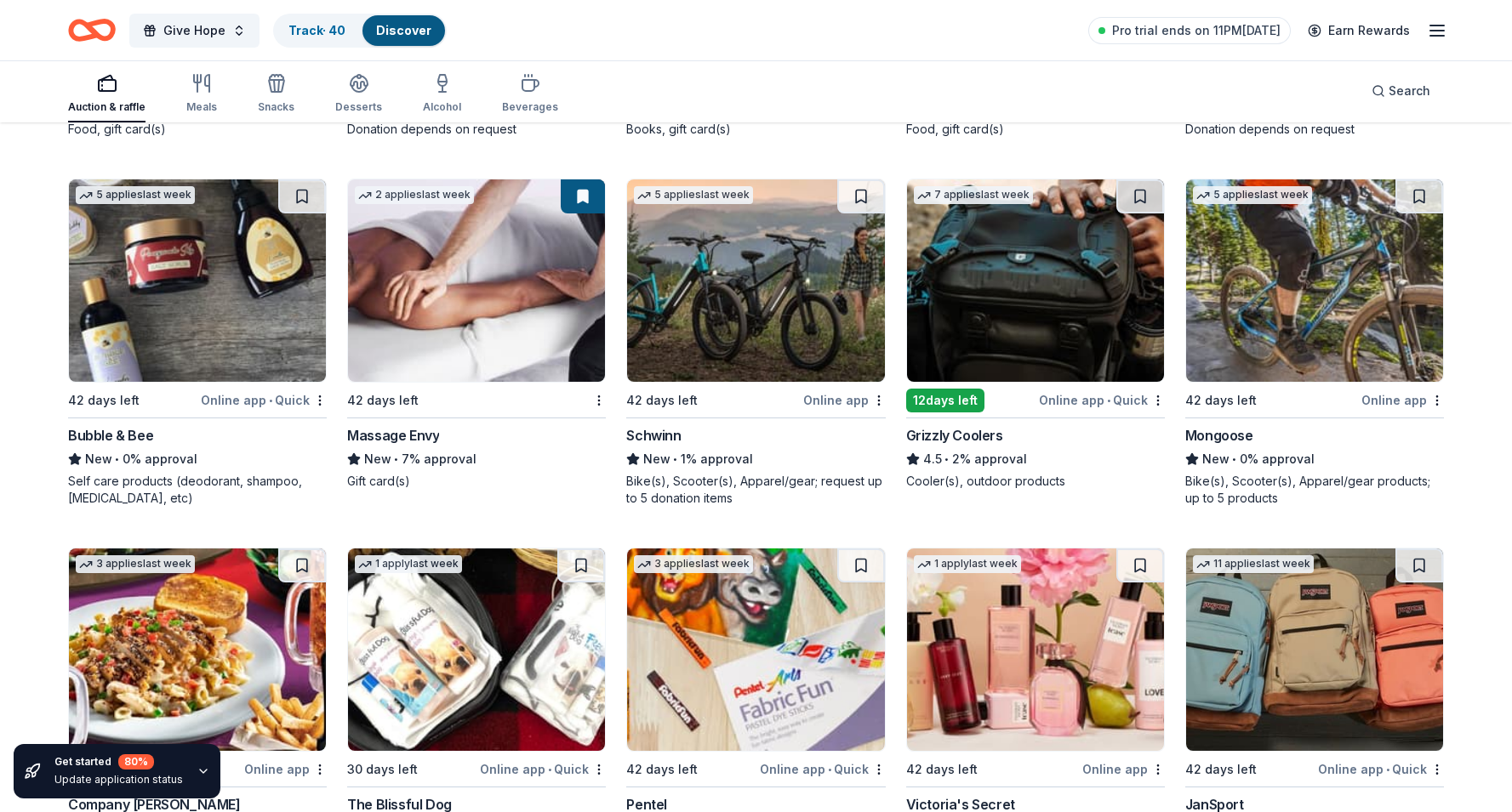
scroll to position [12493, 0]
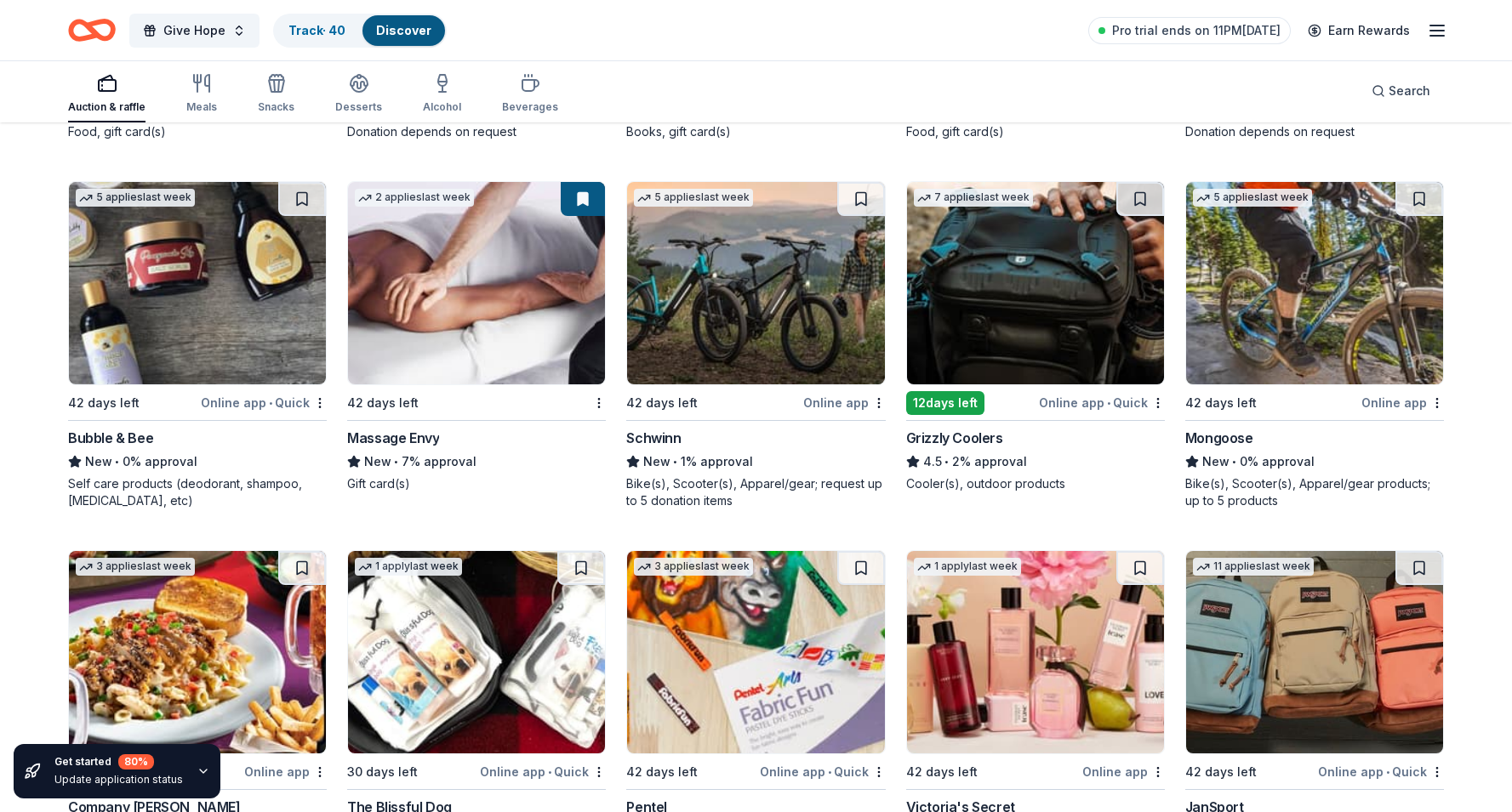
click at [755, 347] on img at bounding box center [755, 283] width 257 height 202
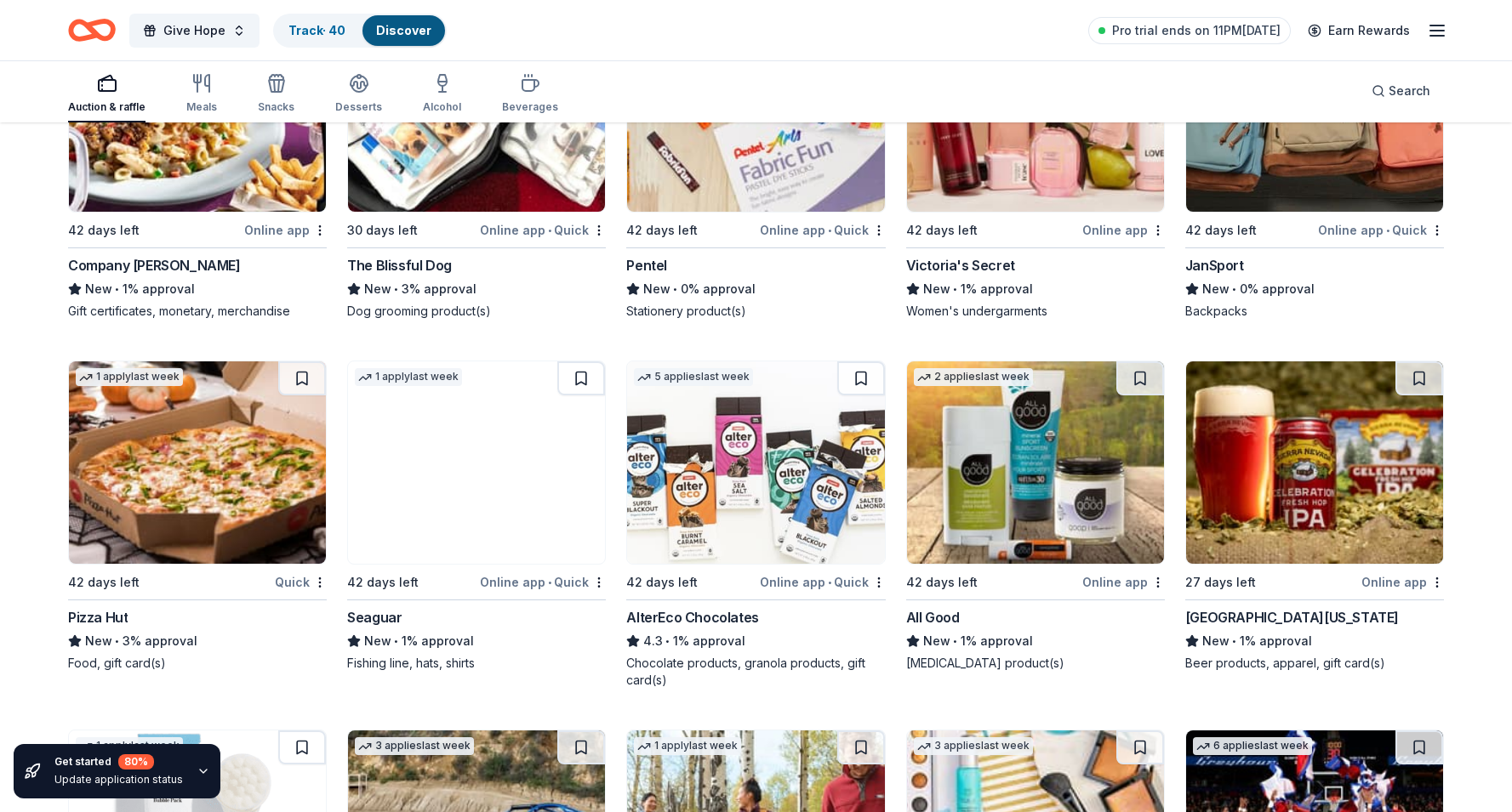
scroll to position [13041, 0]
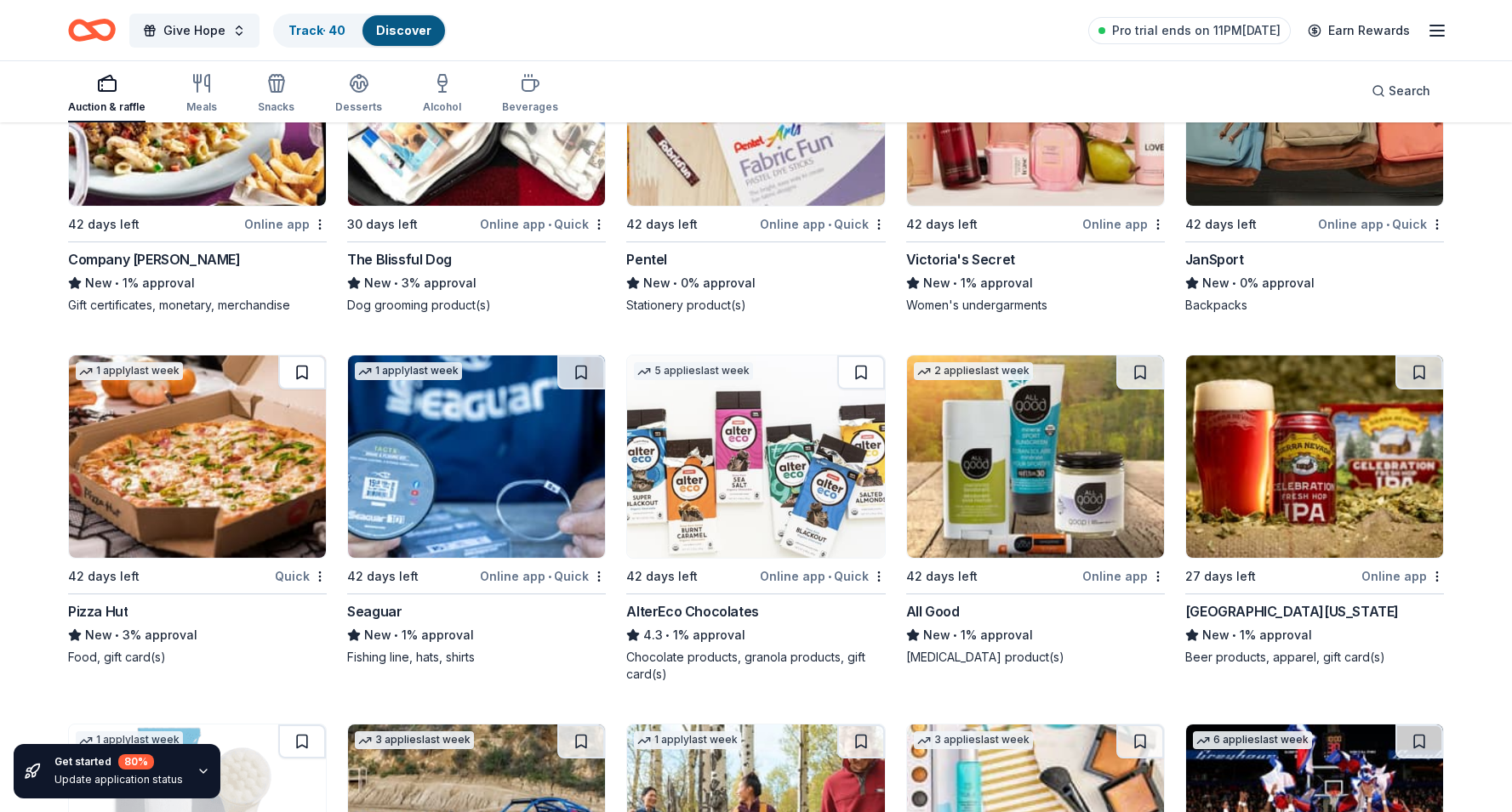
click at [291, 365] on button at bounding box center [302, 372] width 47 height 34
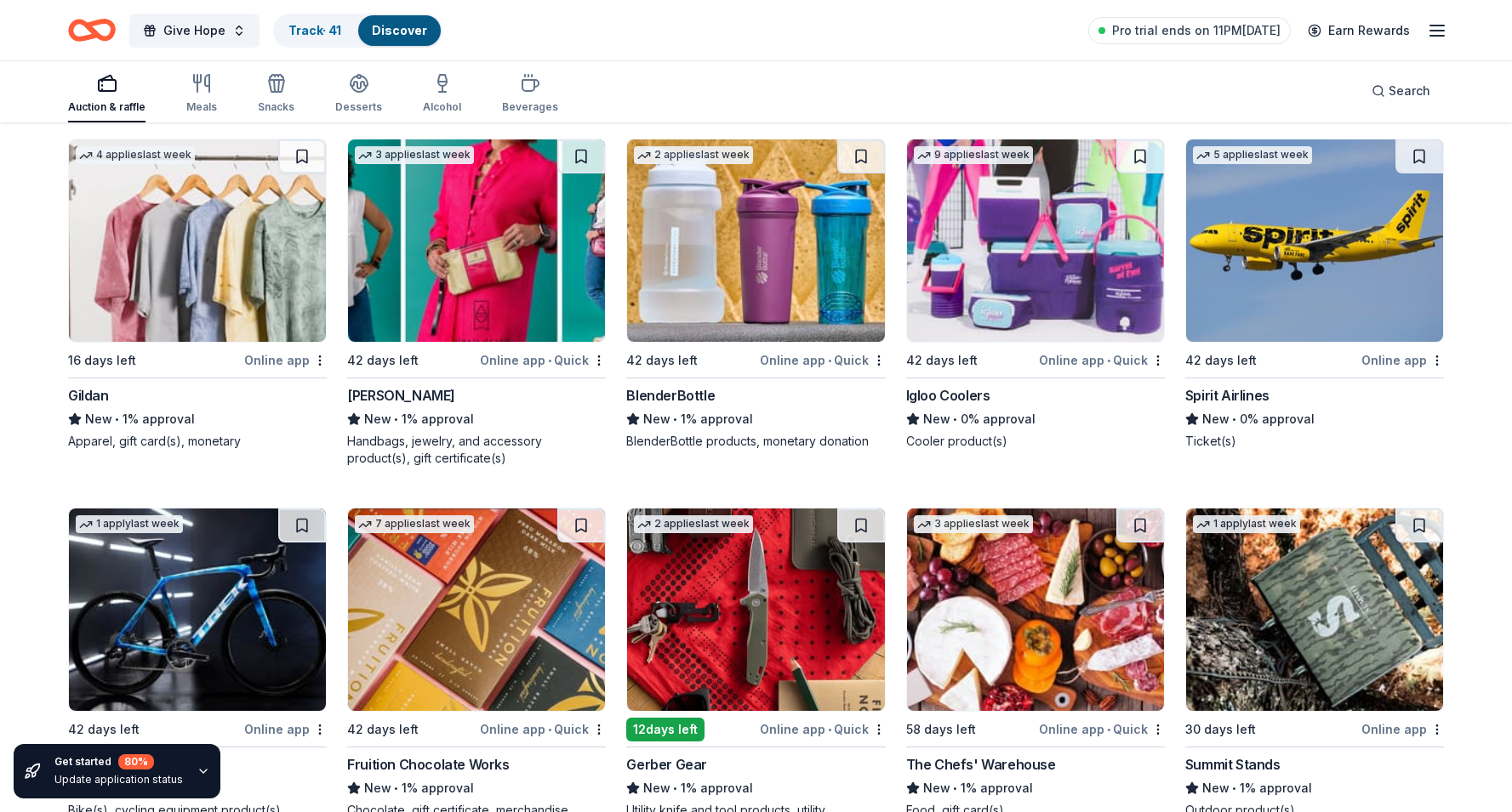
scroll to position [13995, 0]
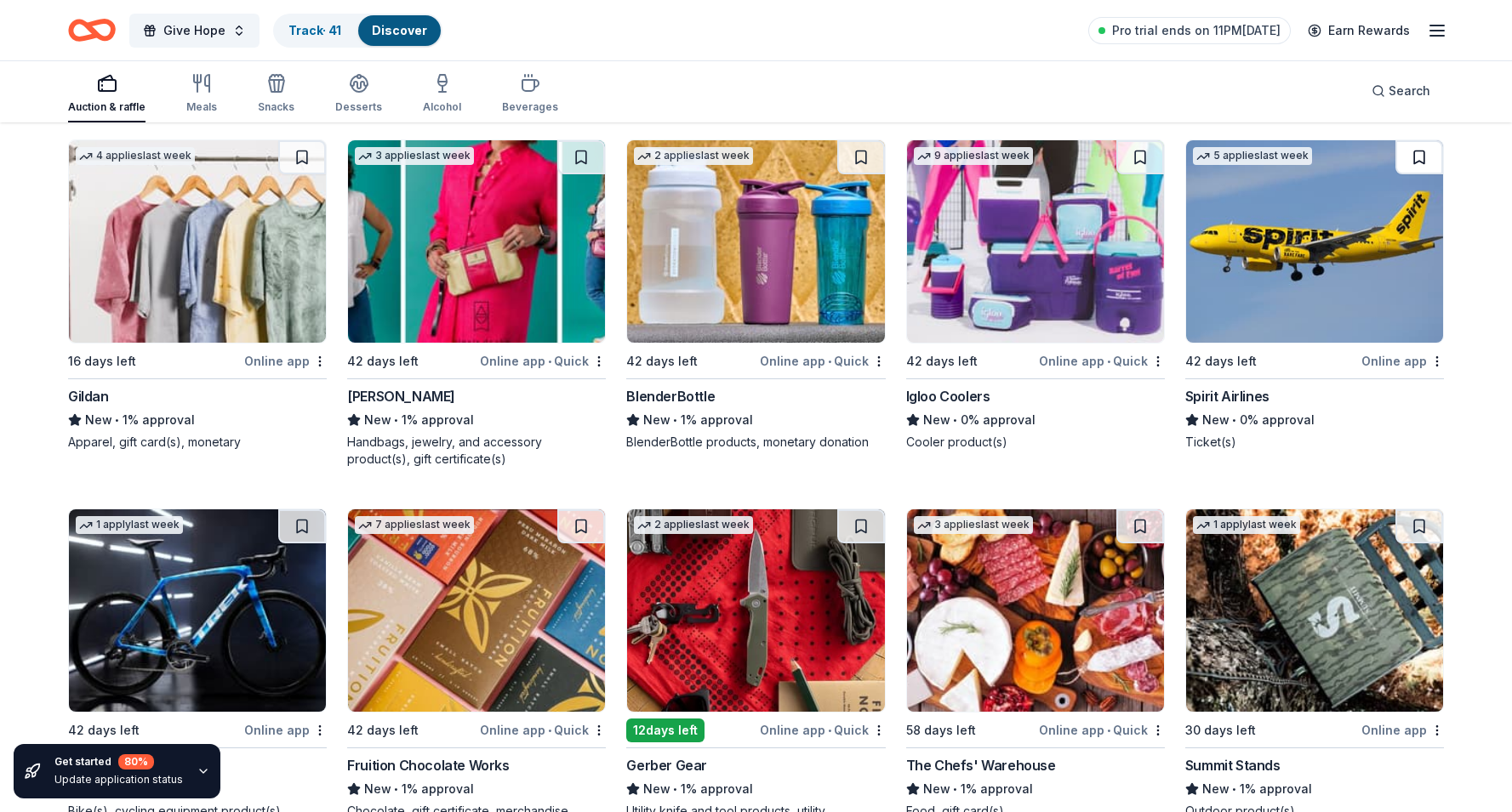
click at [1417, 162] on button at bounding box center [1419, 157] width 47 height 34
click at [1141, 140] on div "9 applies last week" at bounding box center [1035, 241] width 259 height 204
click at [1130, 152] on button at bounding box center [1140, 157] width 47 height 34
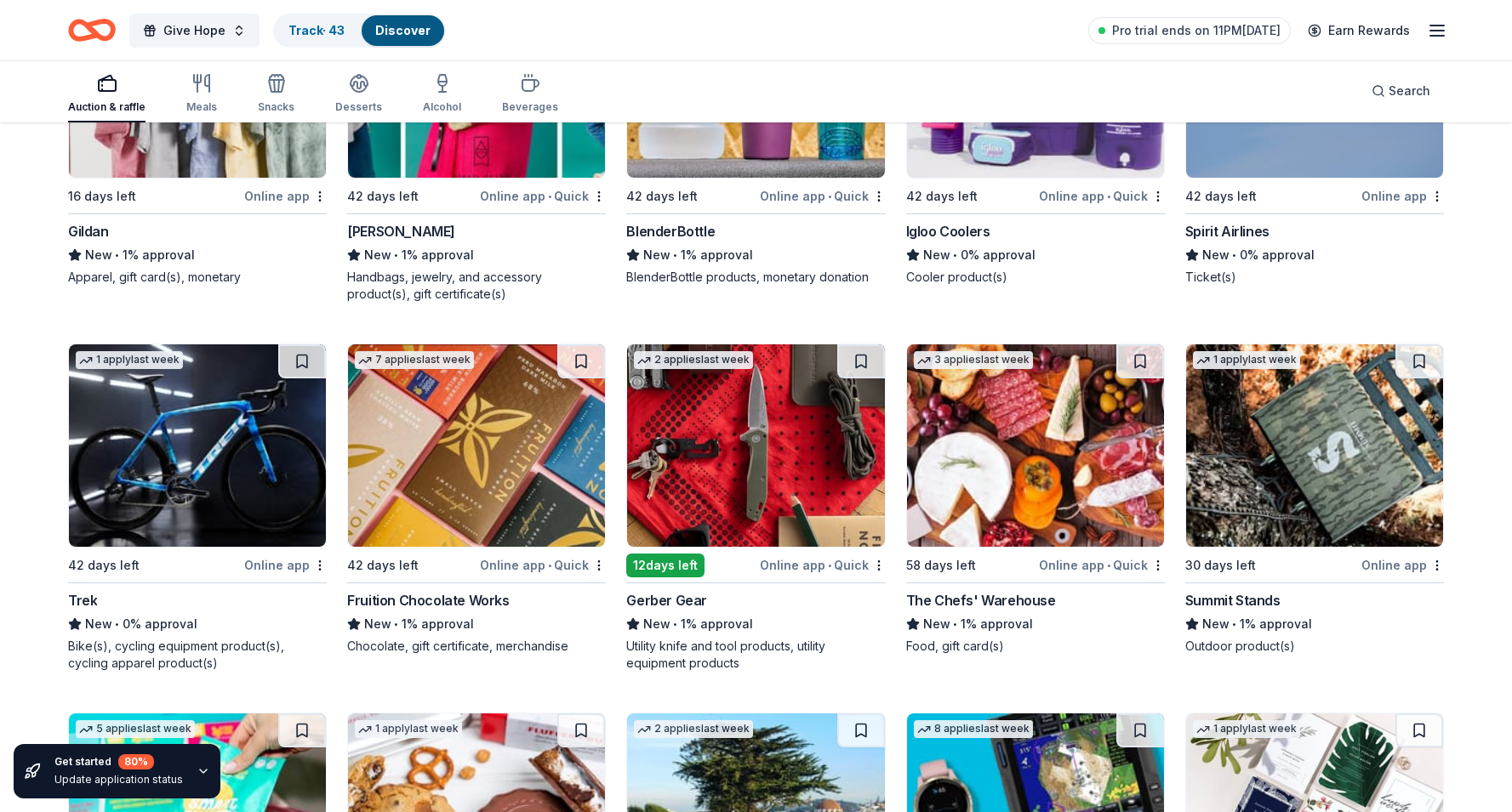
scroll to position [14161, 0]
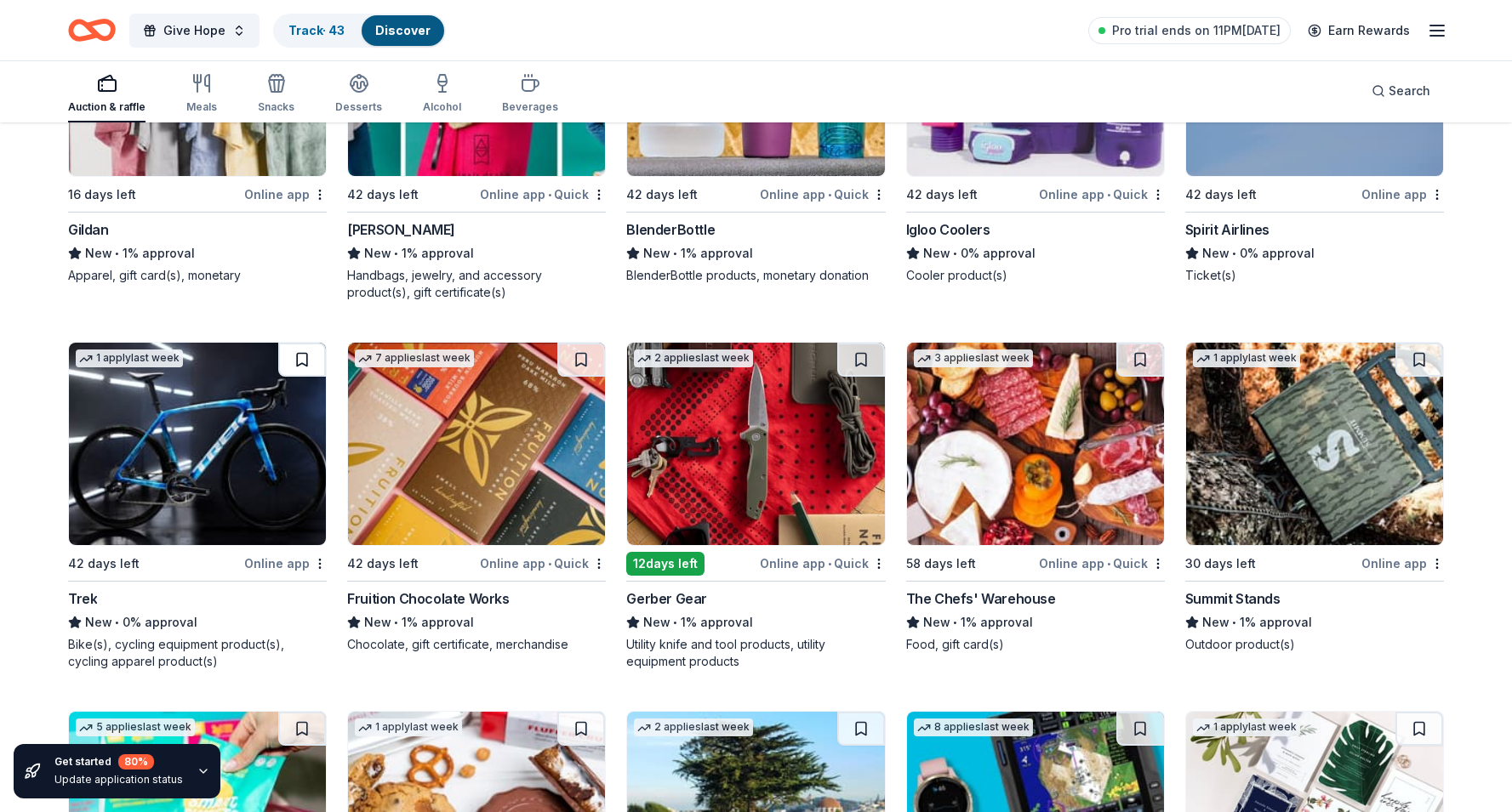
click at [301, 345] on button at bounding box center [302, 359] width 47 height 34
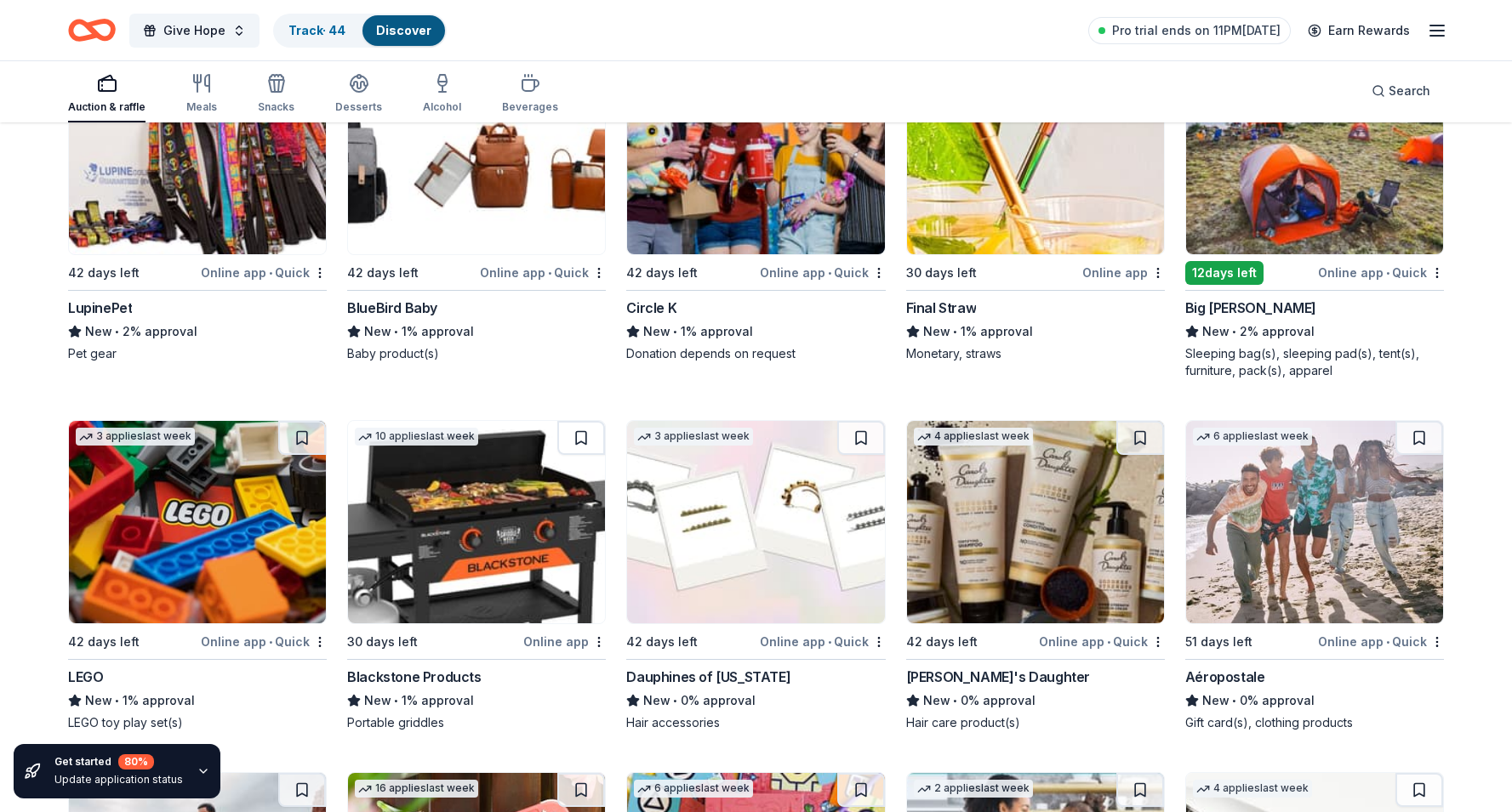
scroll to position [15560, 0]
click at [574, 431] on button at bounding box center [581, 436] width 47 height 34
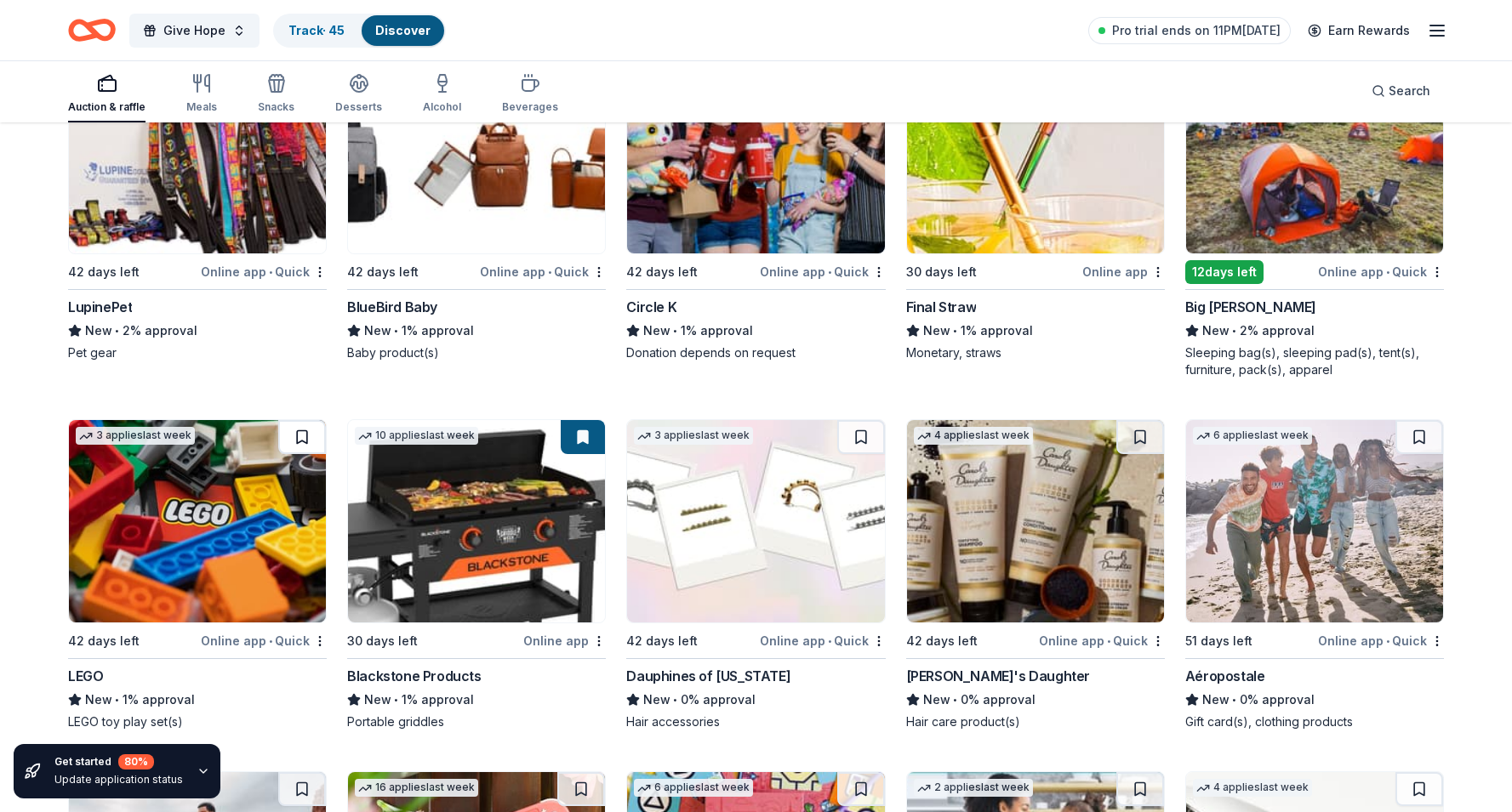
click at [310, 445] on button at bounding box center [302, 436] width 47 height 34
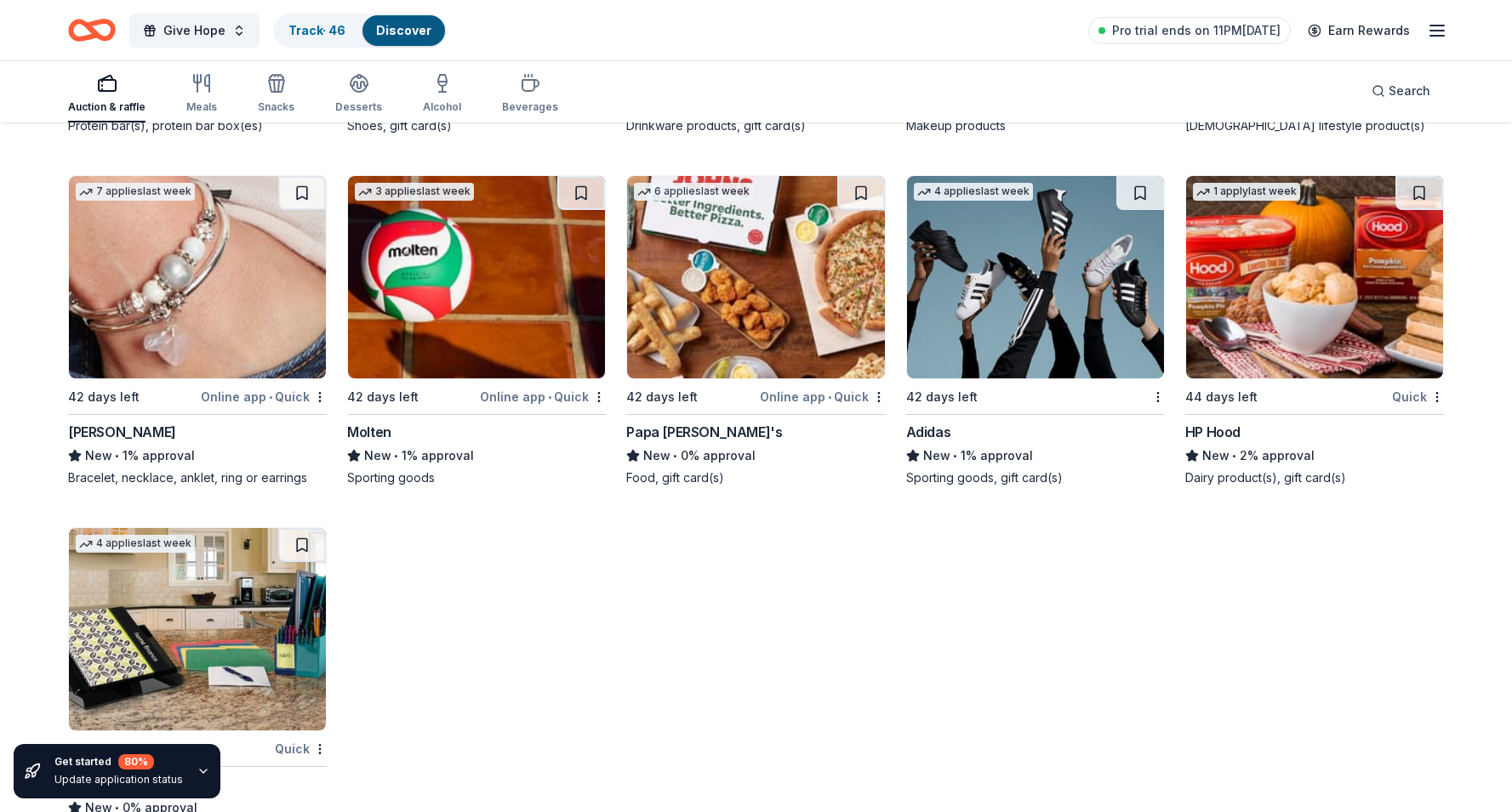
scroll to position [16858, 0]
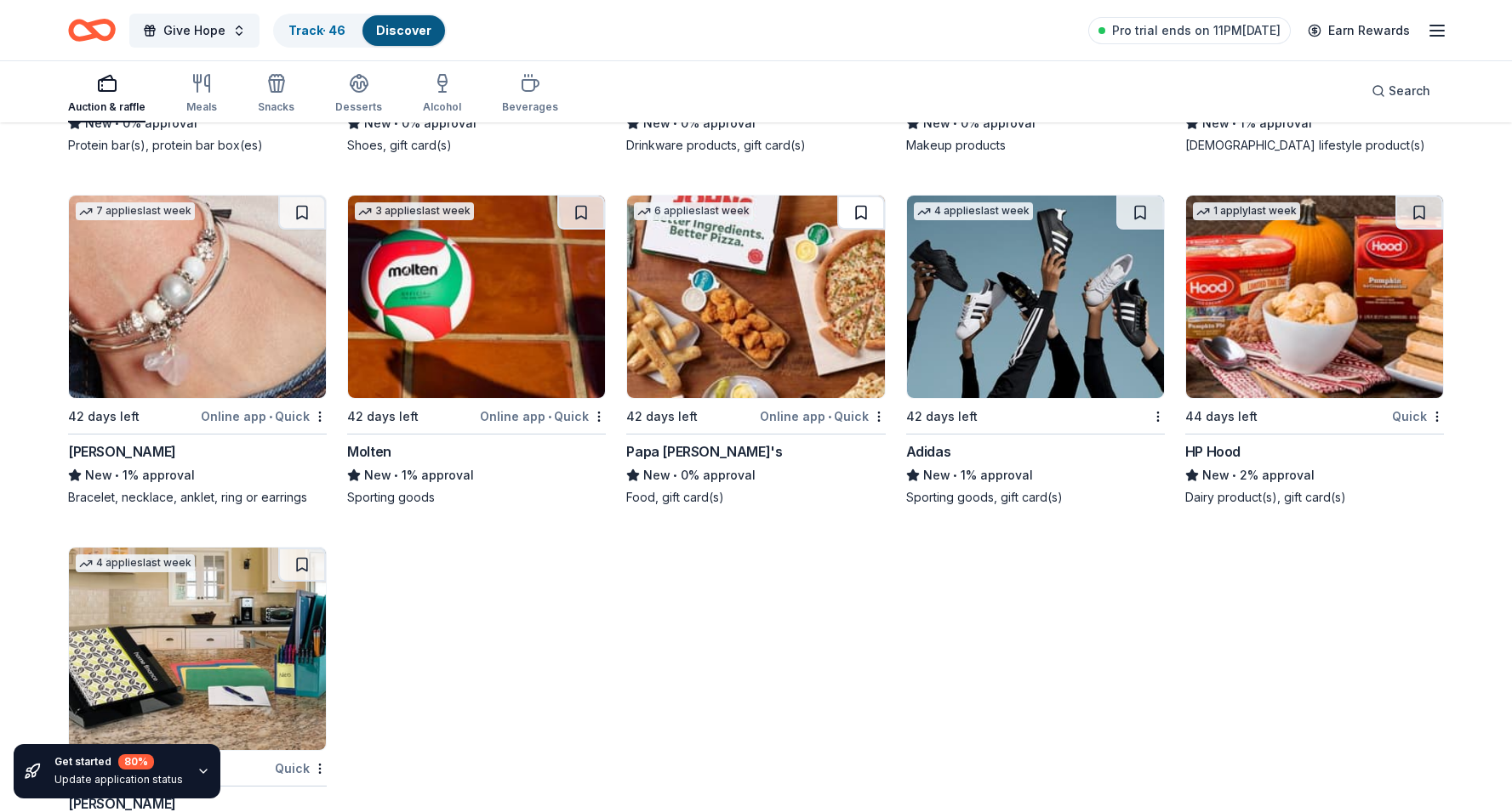
click at [860, 208] on button at bounding box center [860, 212] width 47 height 34
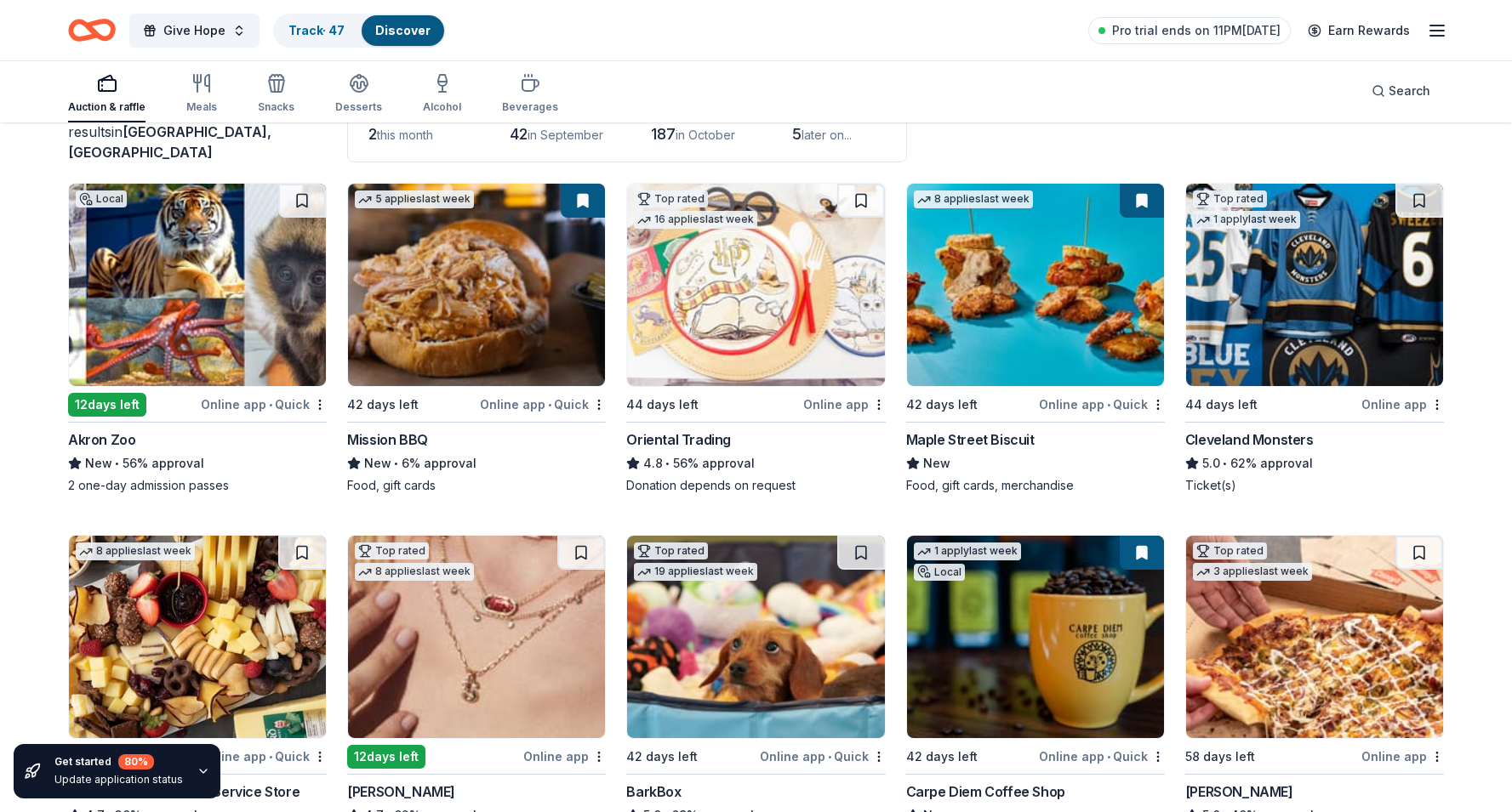
scroll to position [129, 0]
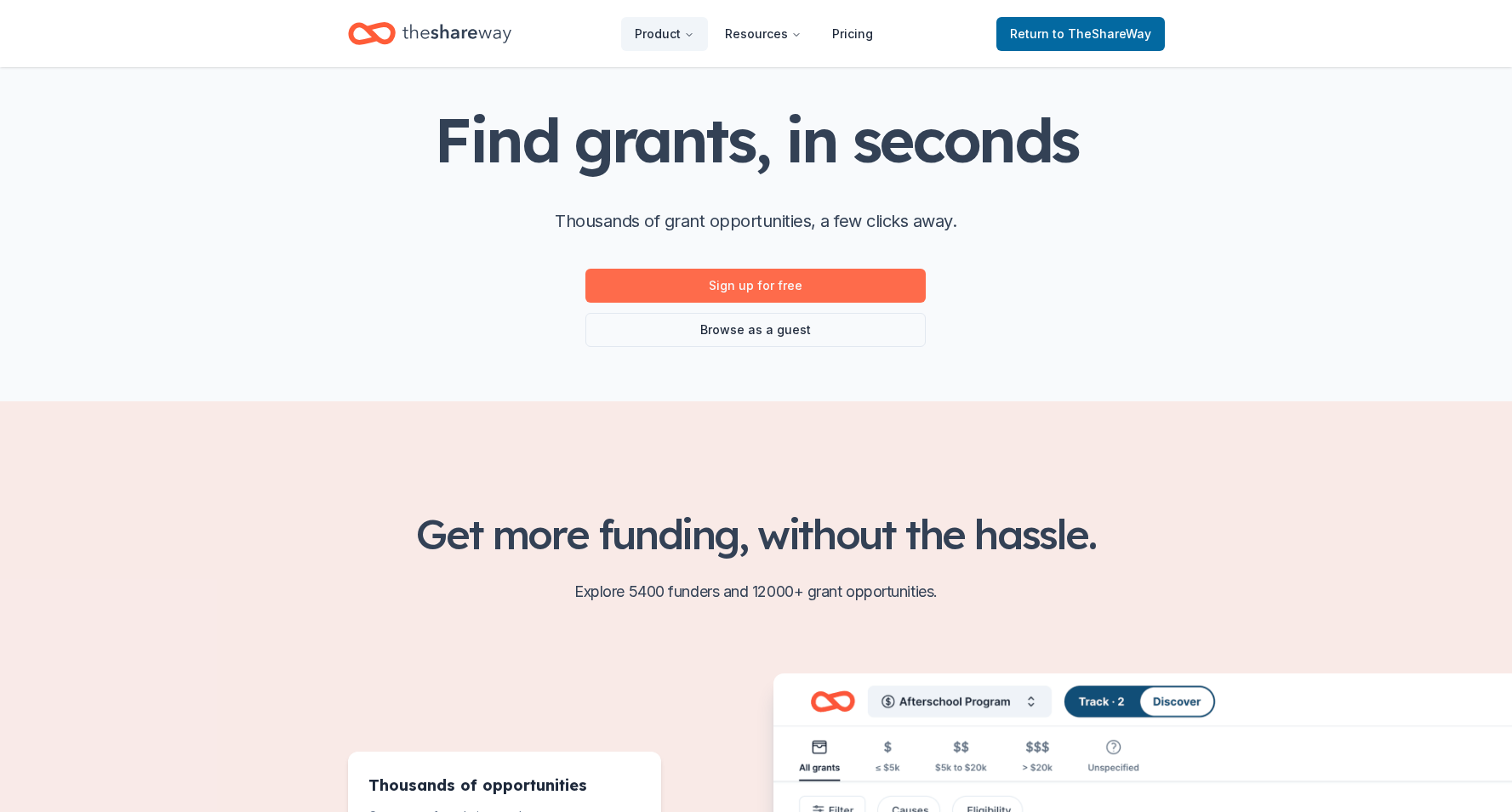
scroll to position [72, 0]
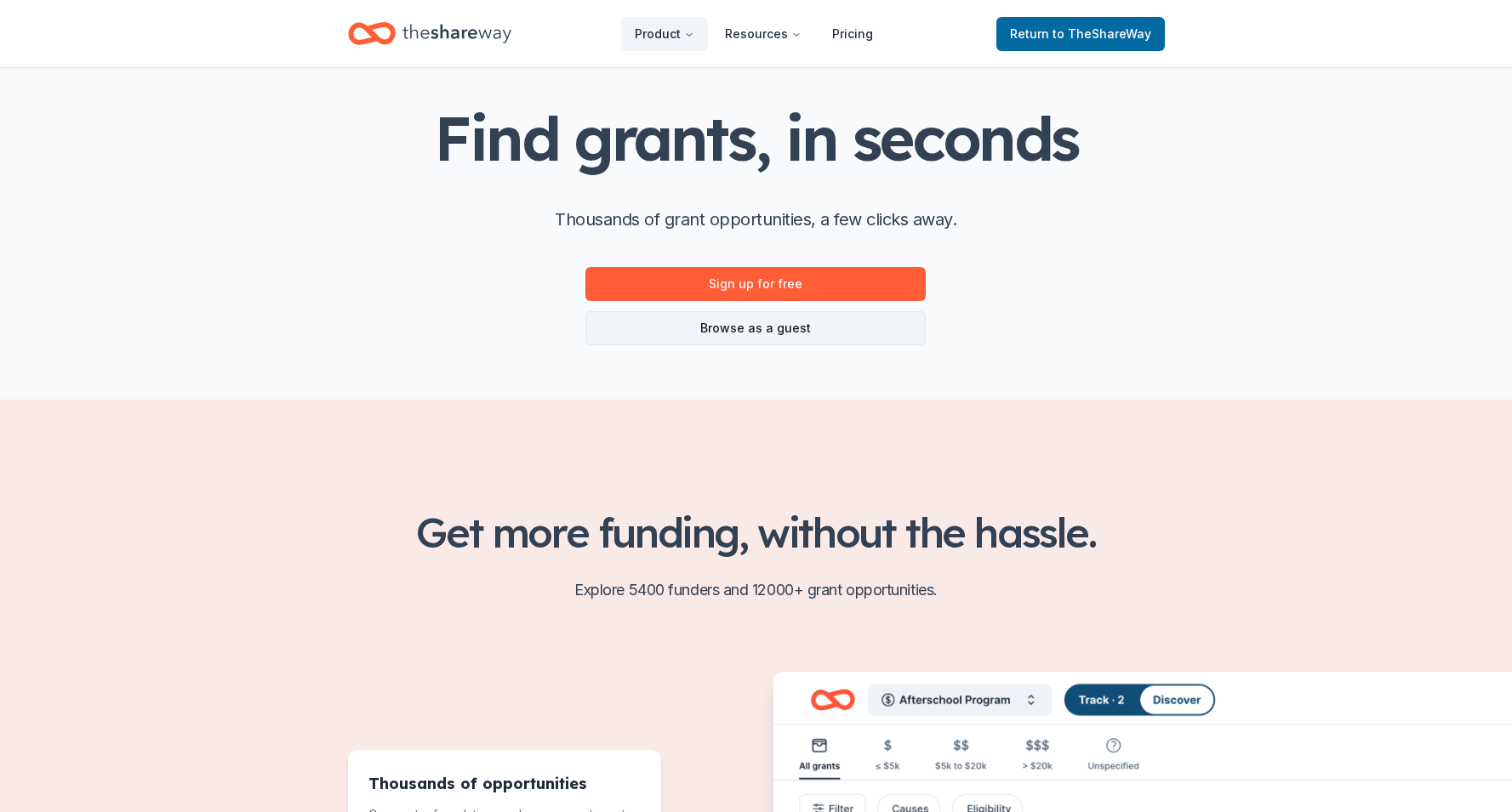
click at [707, 335] on link "Browse as a guest" at bounding box center [755, 328] width 340 height 34
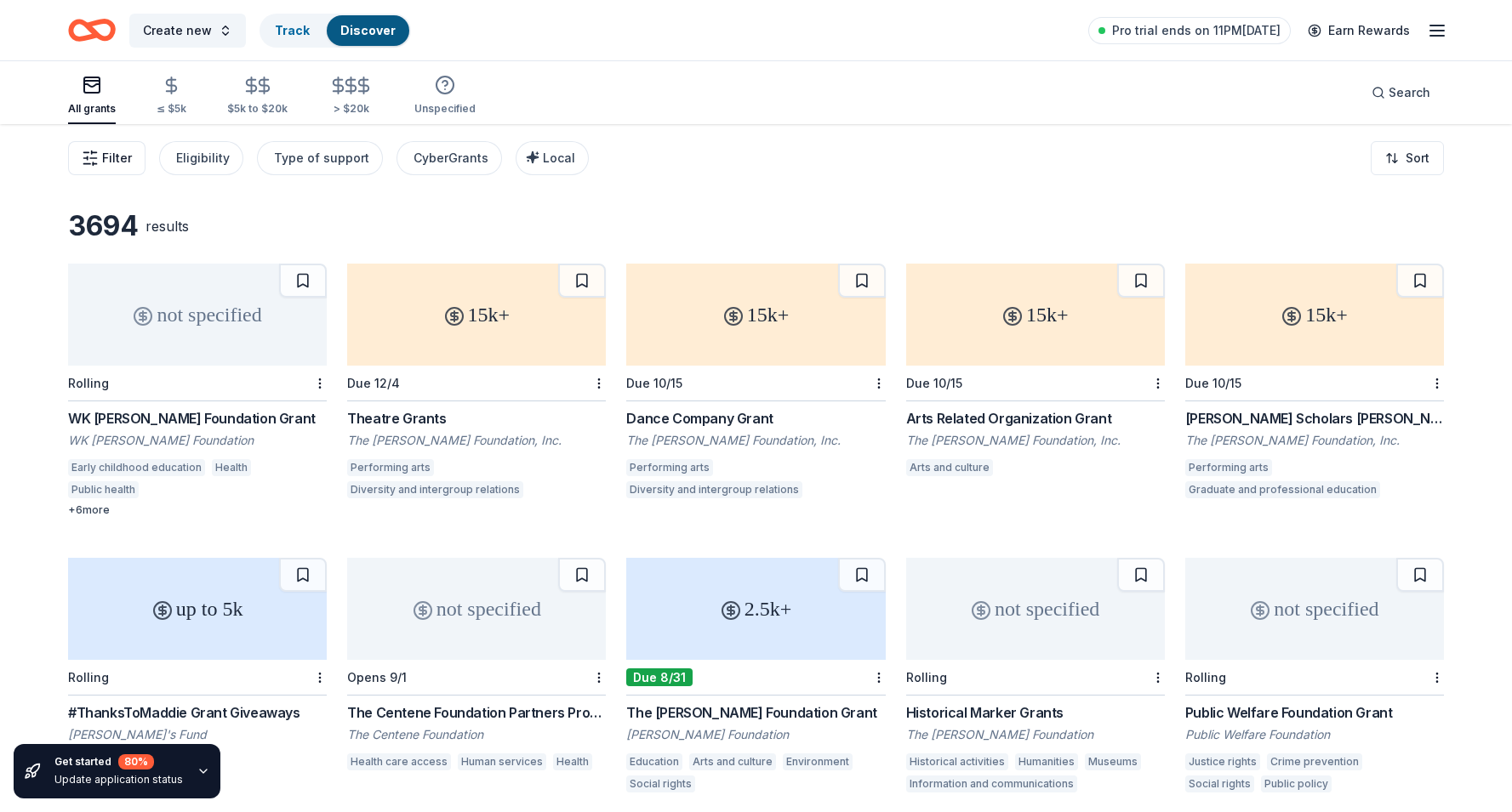
click at [120, 164] on span "Filter" at bounding box center [116, 158] width 30 height 20
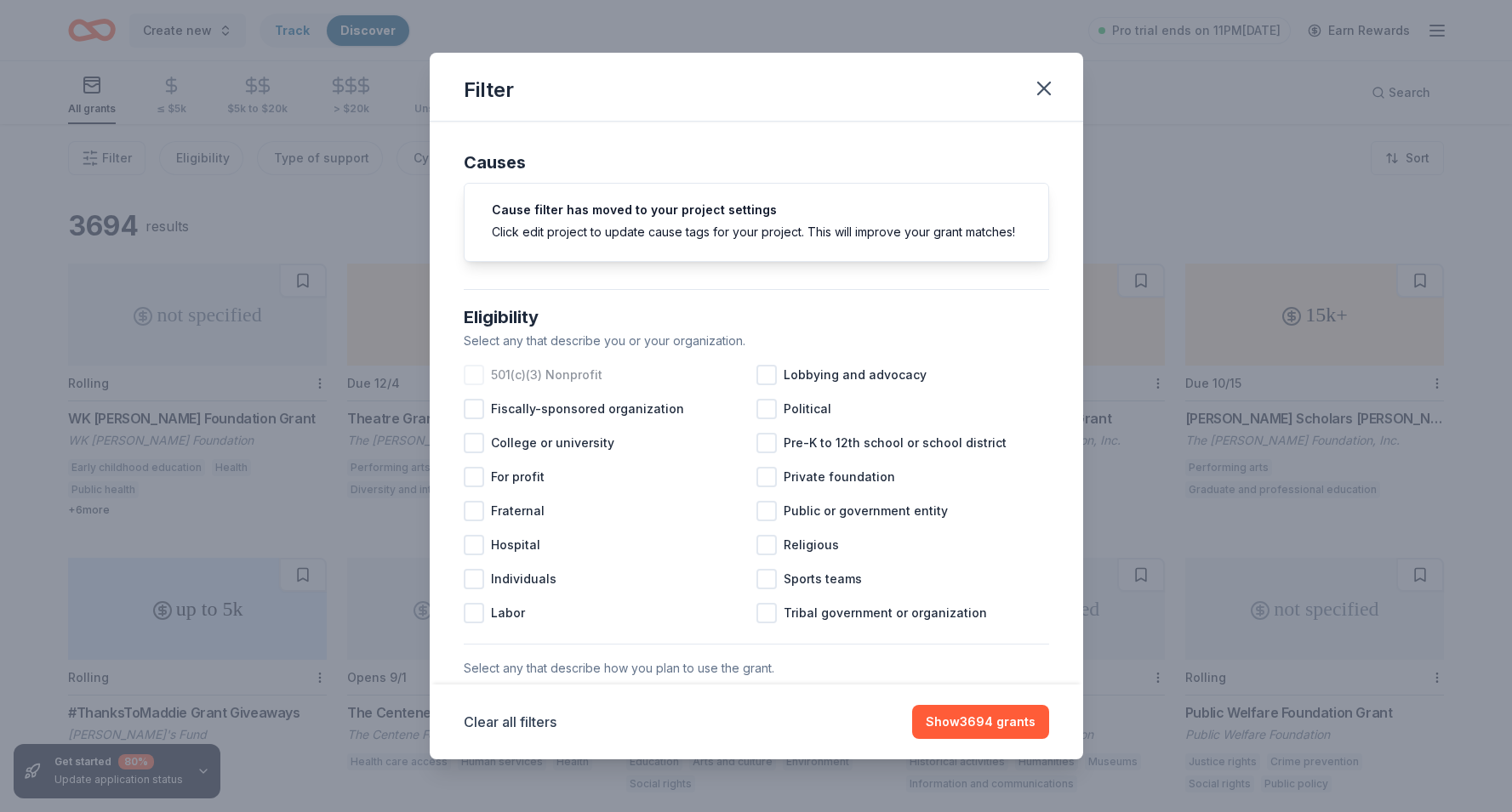
click at [476, 377] on div at bounding box center [474, 375] width 20 height 20
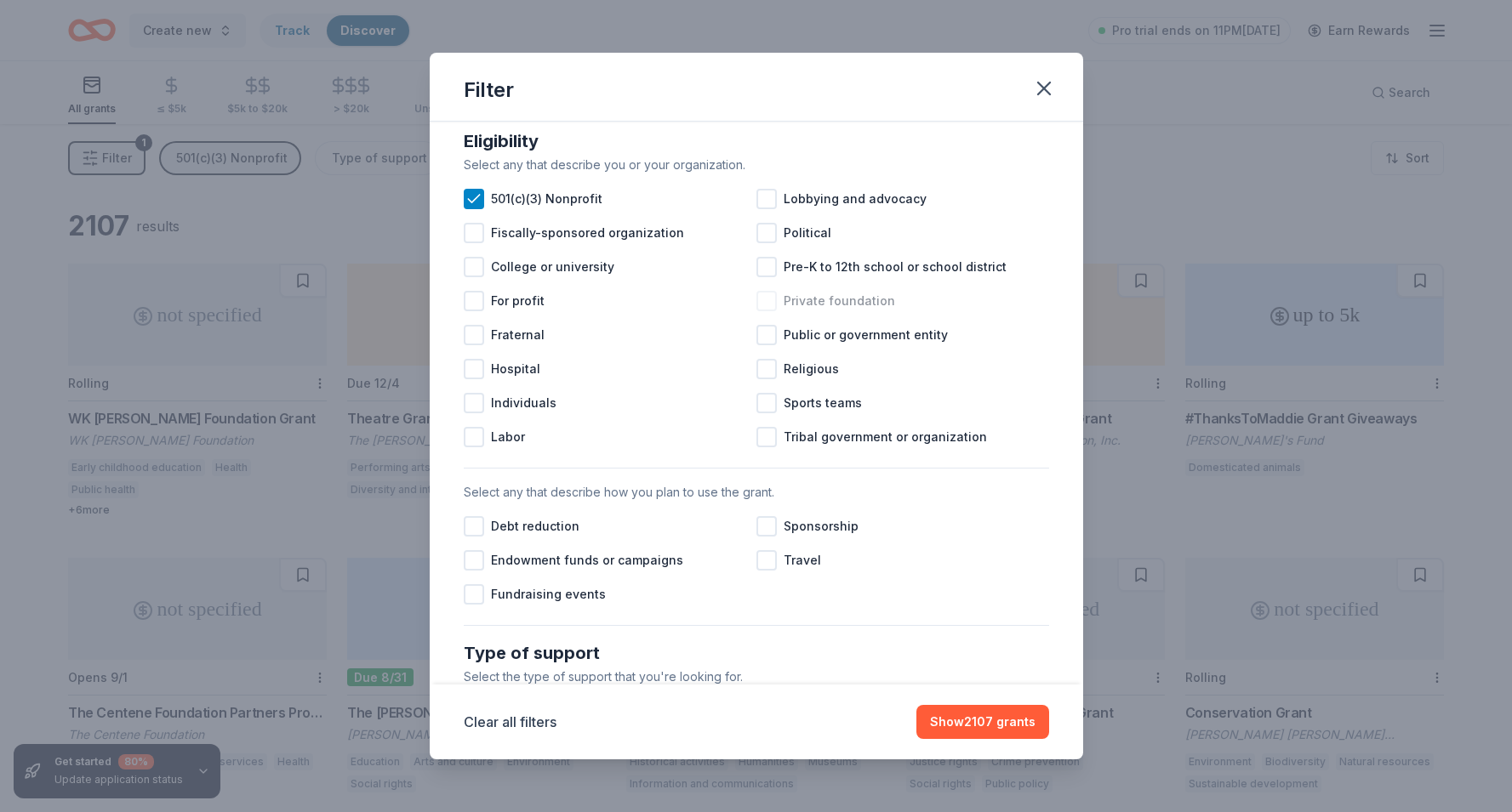
scroll to position [184, 0]
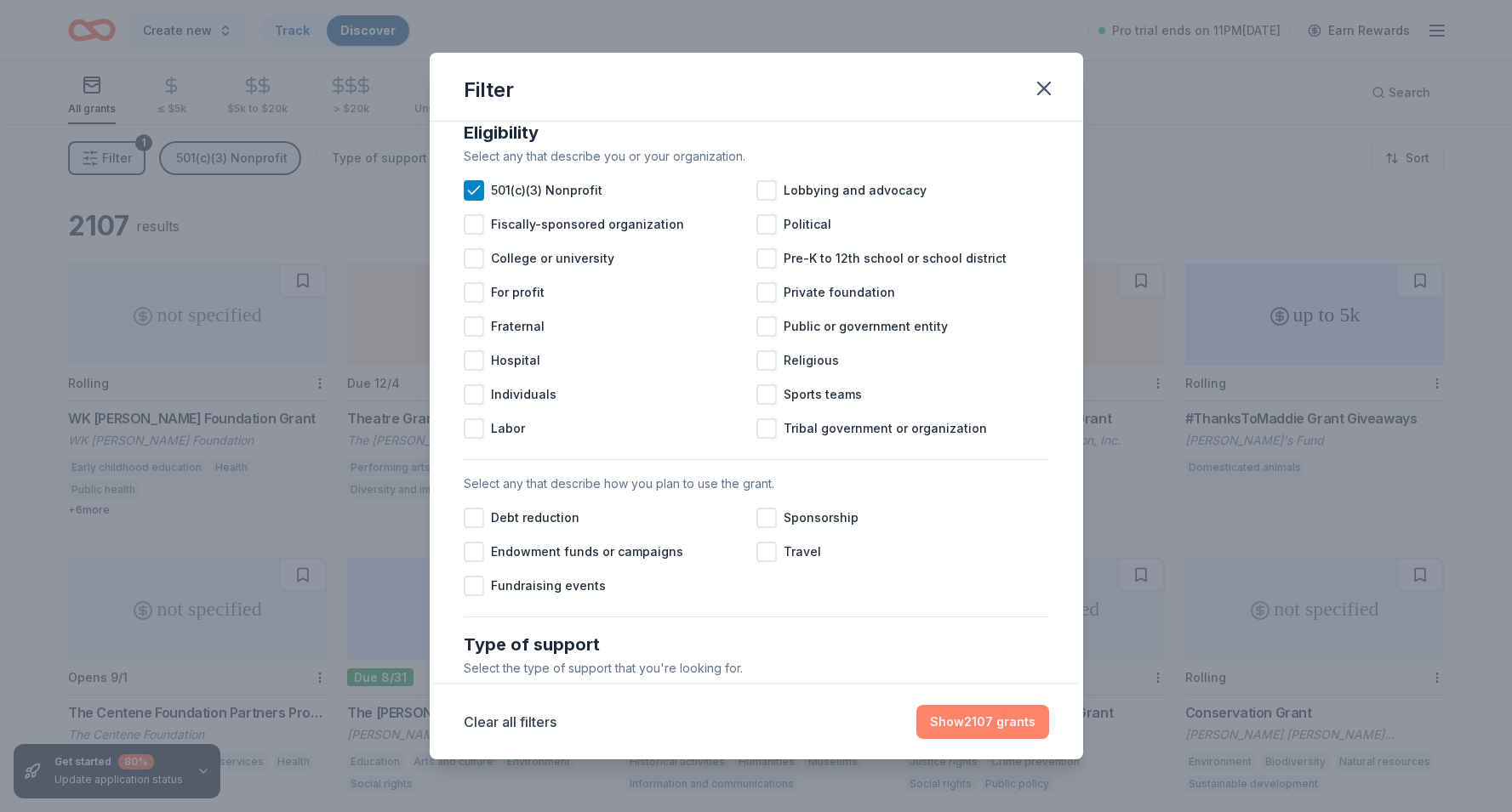
click at [949, 726] on button "Show 2107 grants" at bounding box center [983, 721] width 133 height 34
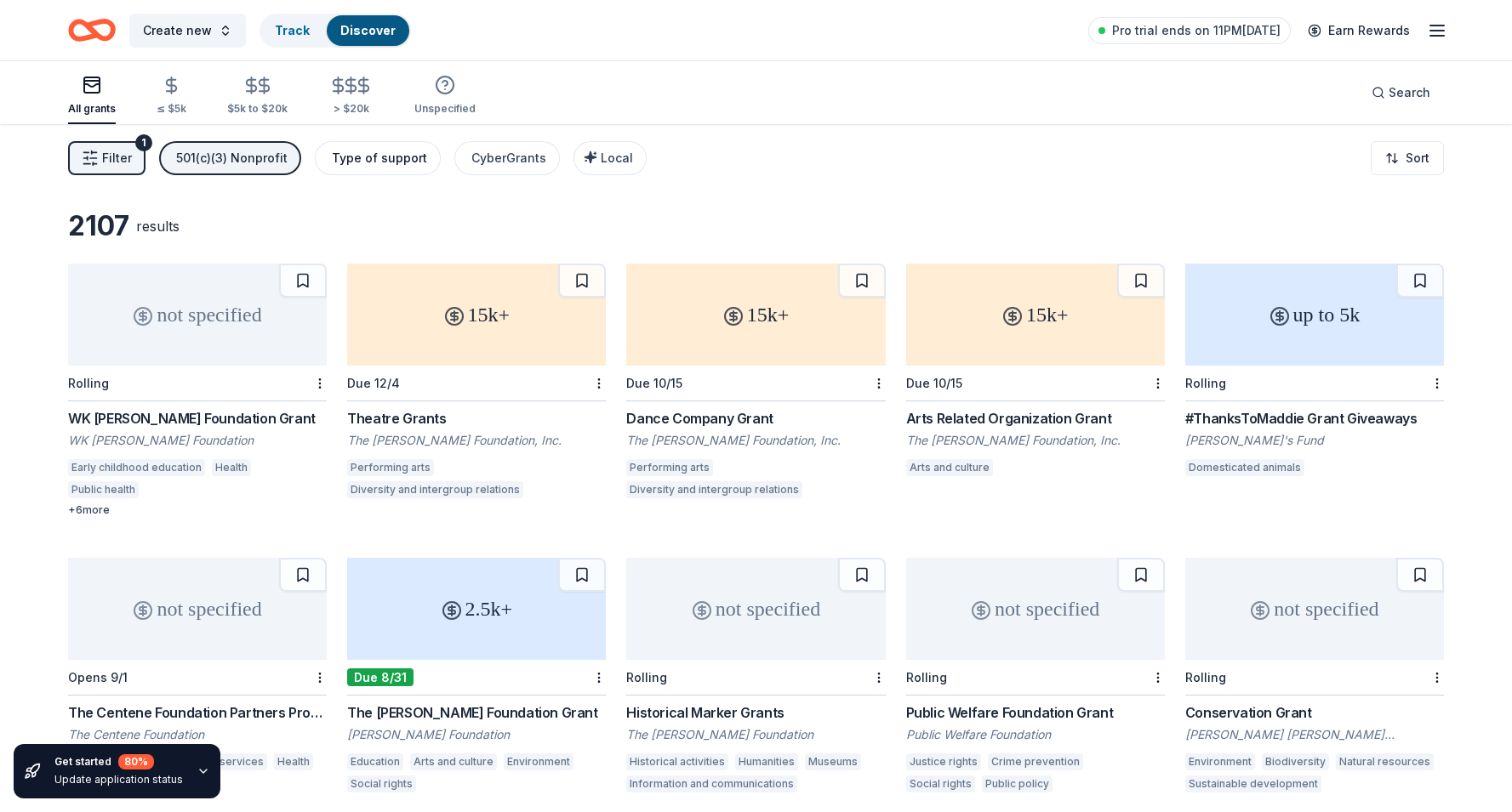
click at [362, 160] on div "Type of support" at bounding box center [379, 158] width 95 height 20
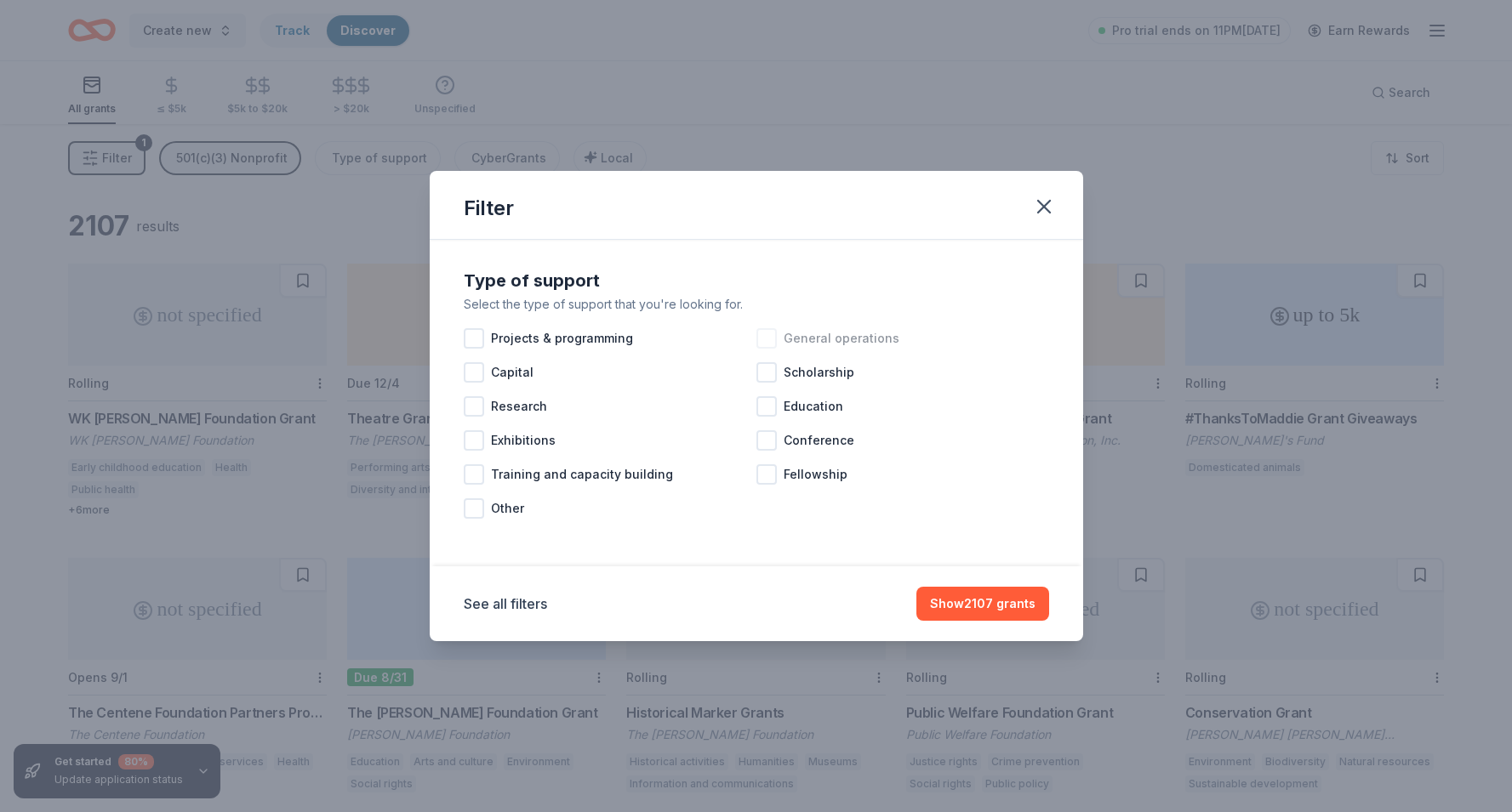
click at [769, 329] on div at bounding box center [766, 338] width 20 height 20
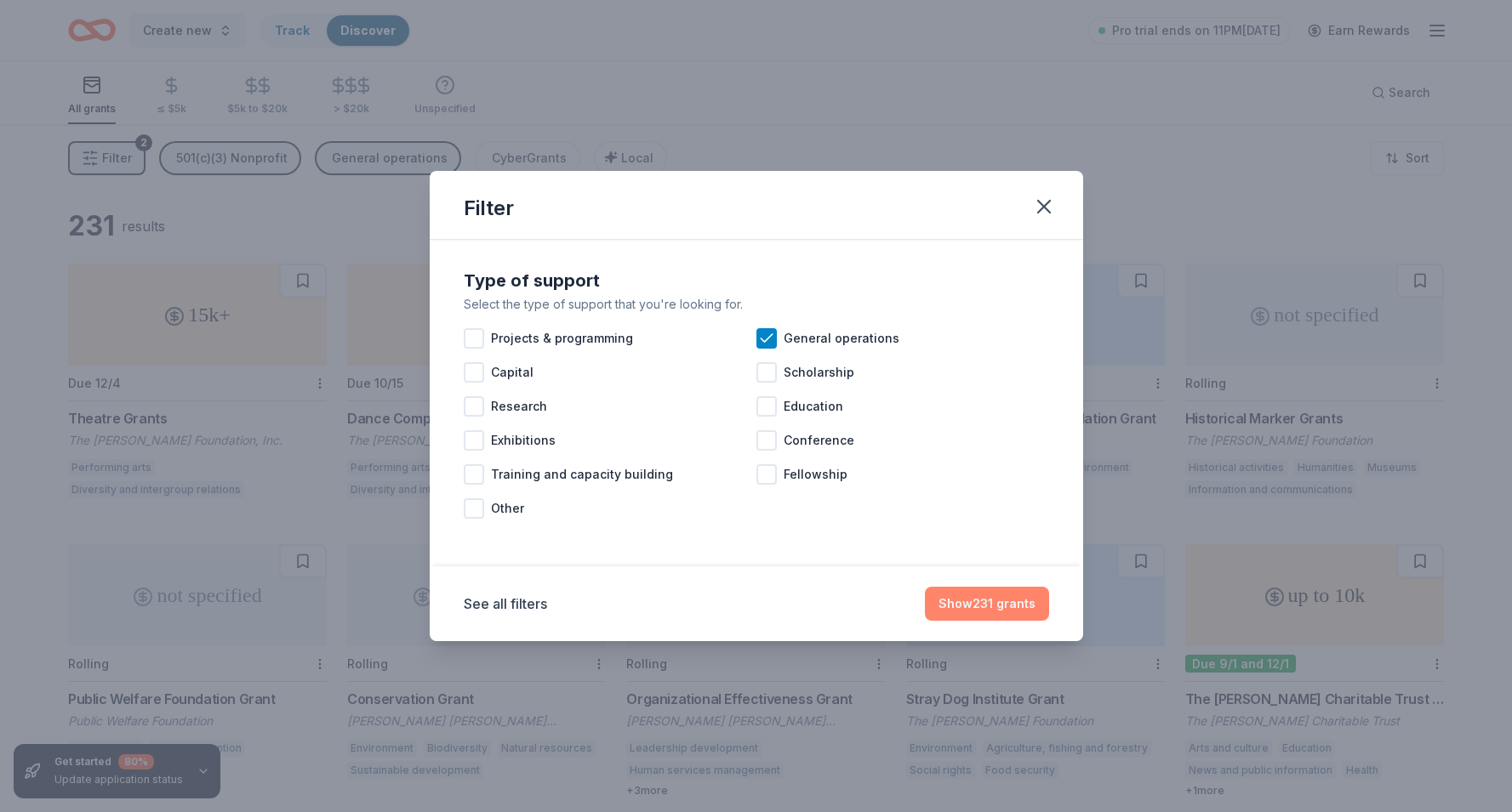
click at [963, 611] on button "Show 231 grants" at bounding box center [987, 603] width 124 height 34
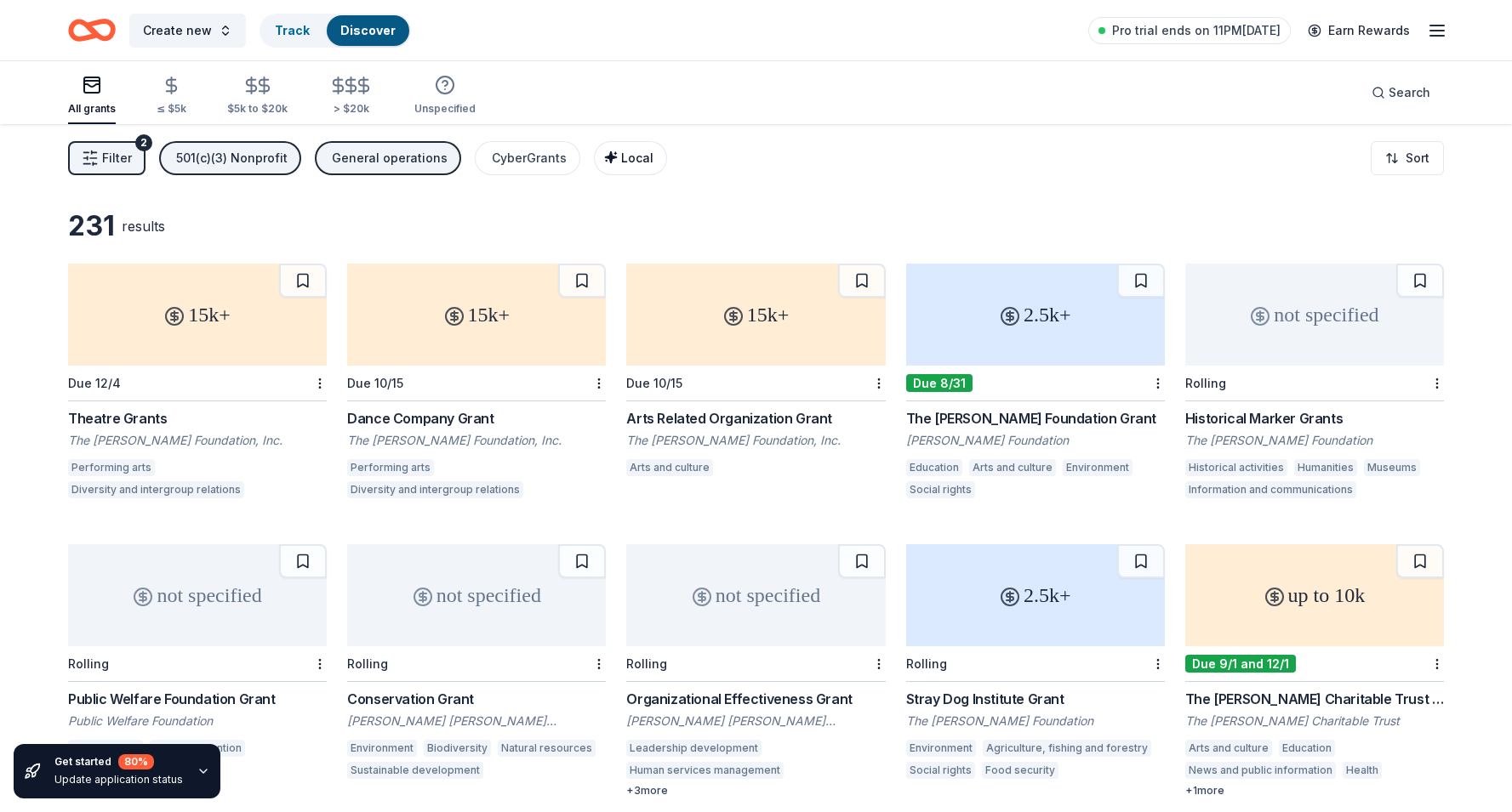
click at [621, 161] on span "Local" at bounding box center [637, 158] width 33 height 15
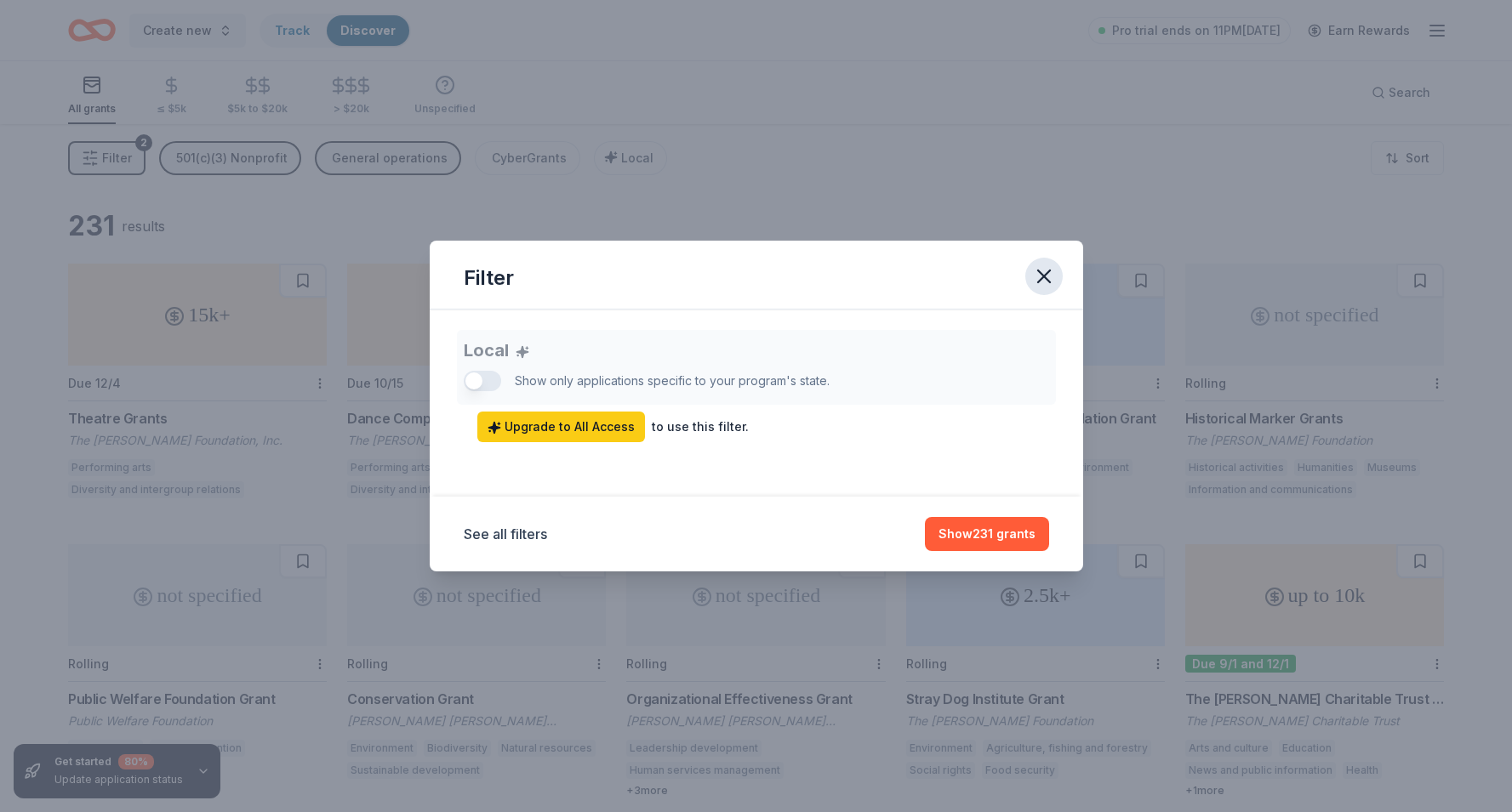
click at [1043, 272] on icon "button" at bounding box center [1044, 277] width 24 height 24
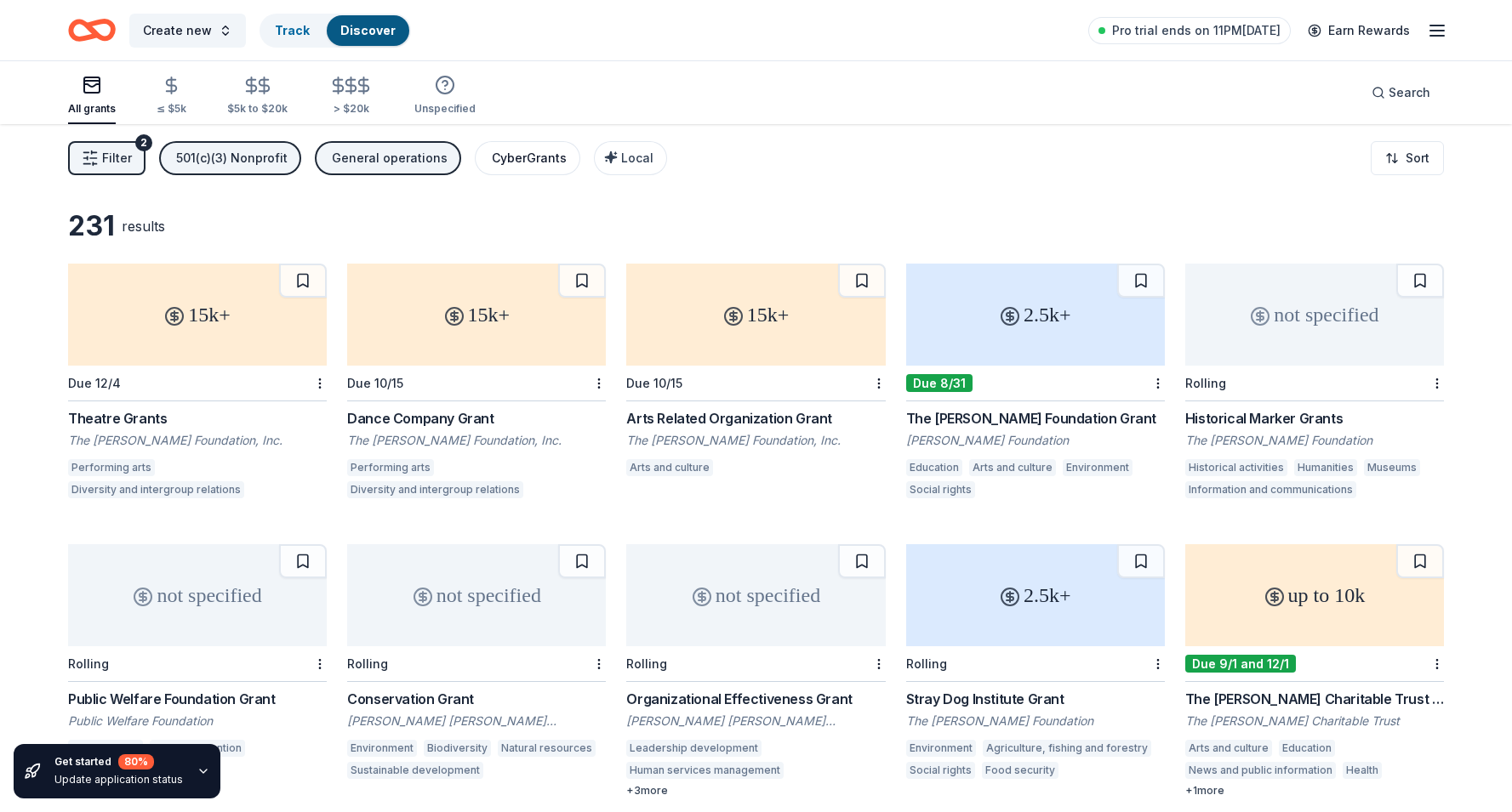
click at [525, 168] on div "CyberGrants" at bounding box center [529, 158] width 74 height 20
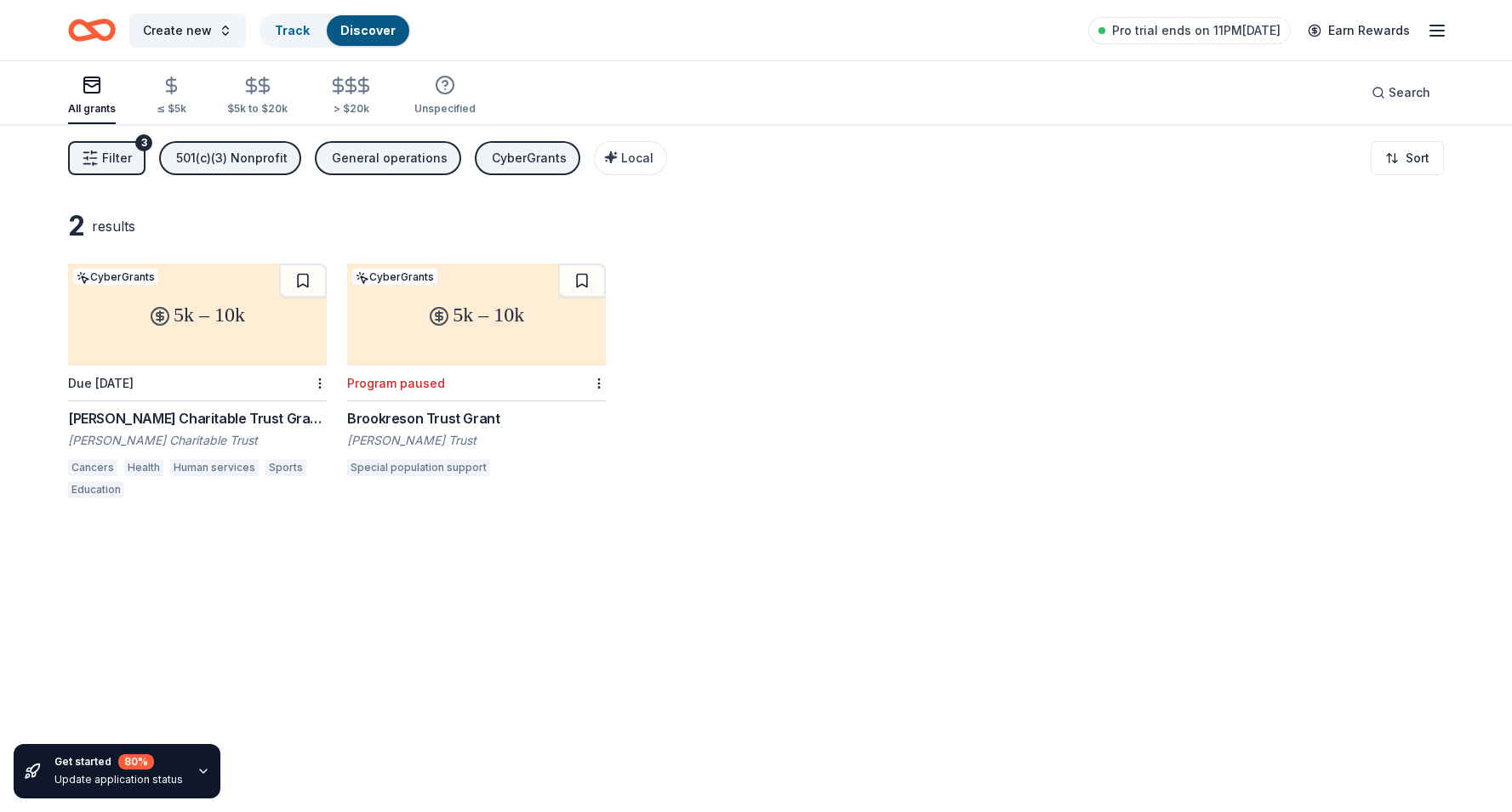
click at [525, 168] on div "CyberGrants" at bounding box center [529, 158] width 74 height 20
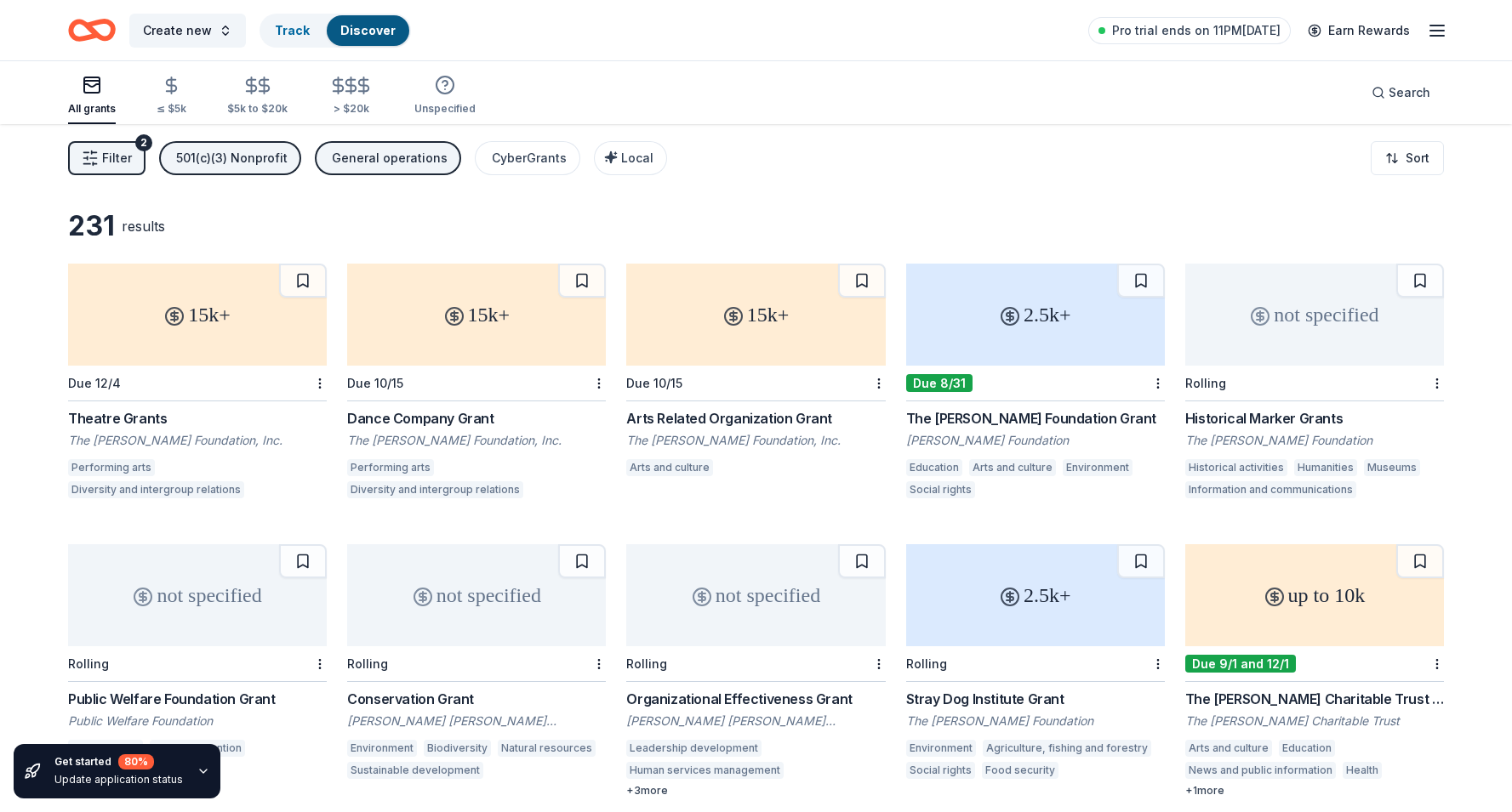
click at [131, 168] on button "Filter 2" at bounding box center [106, 158] width 77 height 34
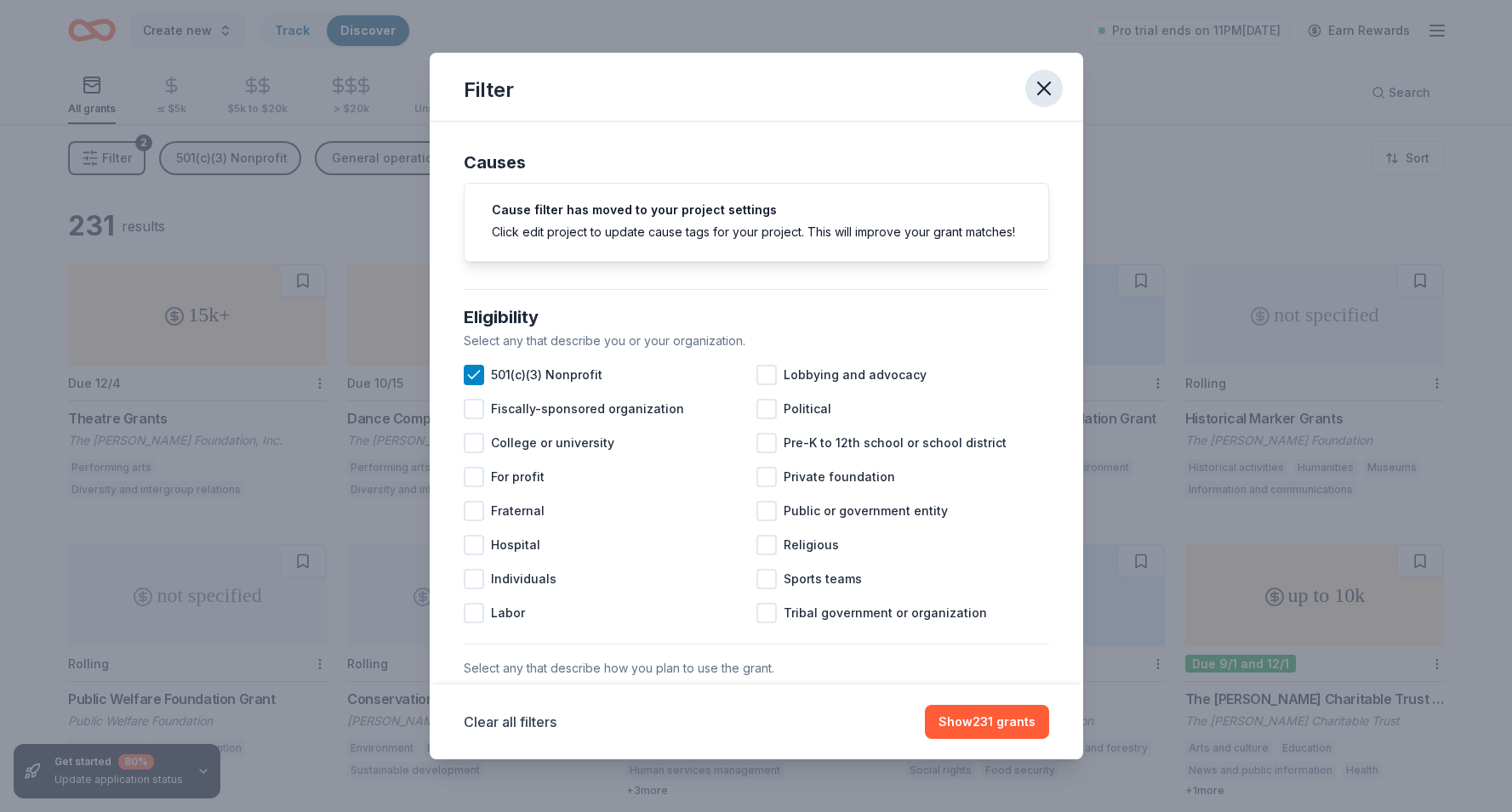
click at [1036, 88] on icon "button" at bounding box center [1044, 88] width 24 height 24
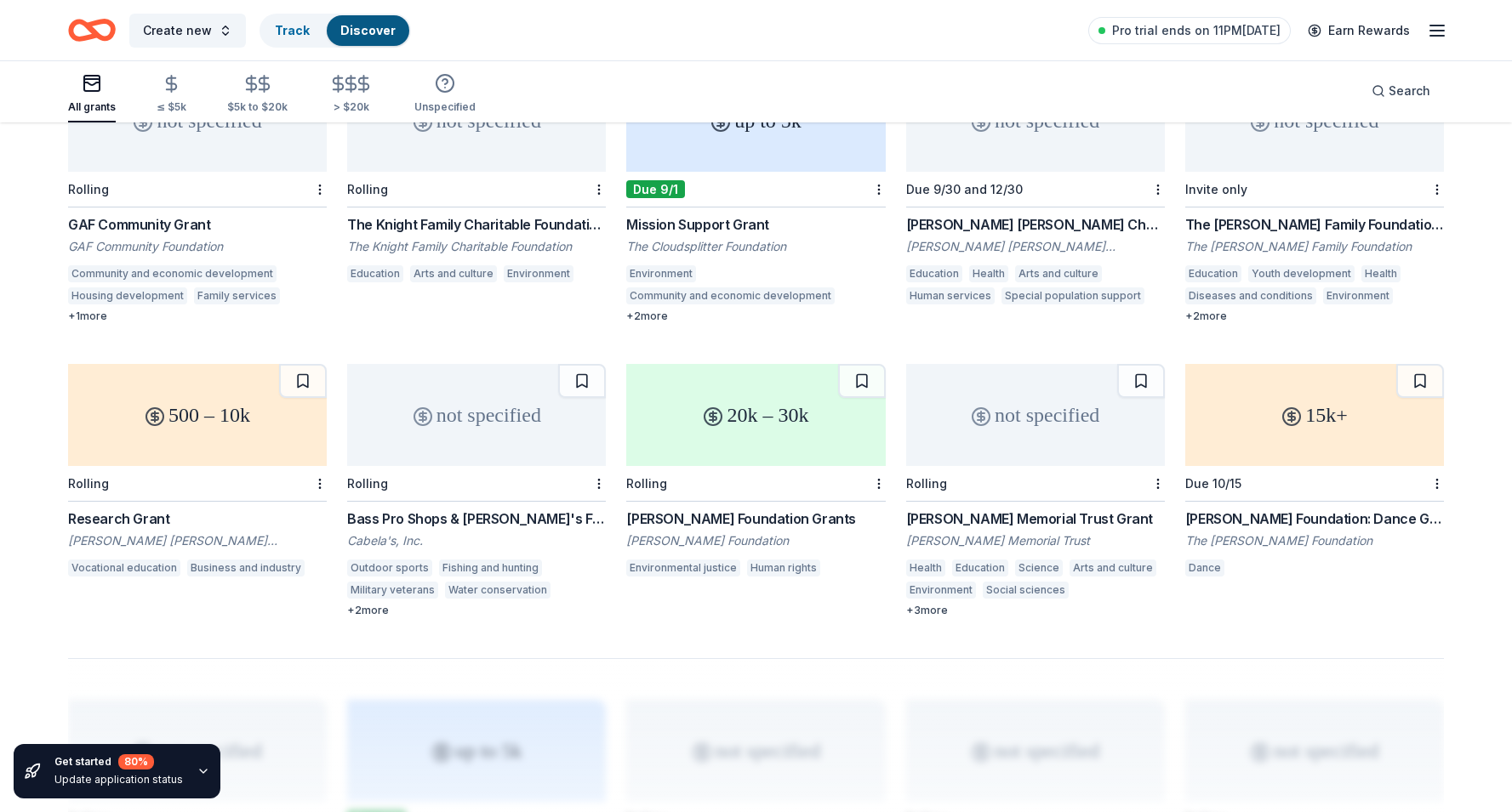
scroll to position [534, 0]
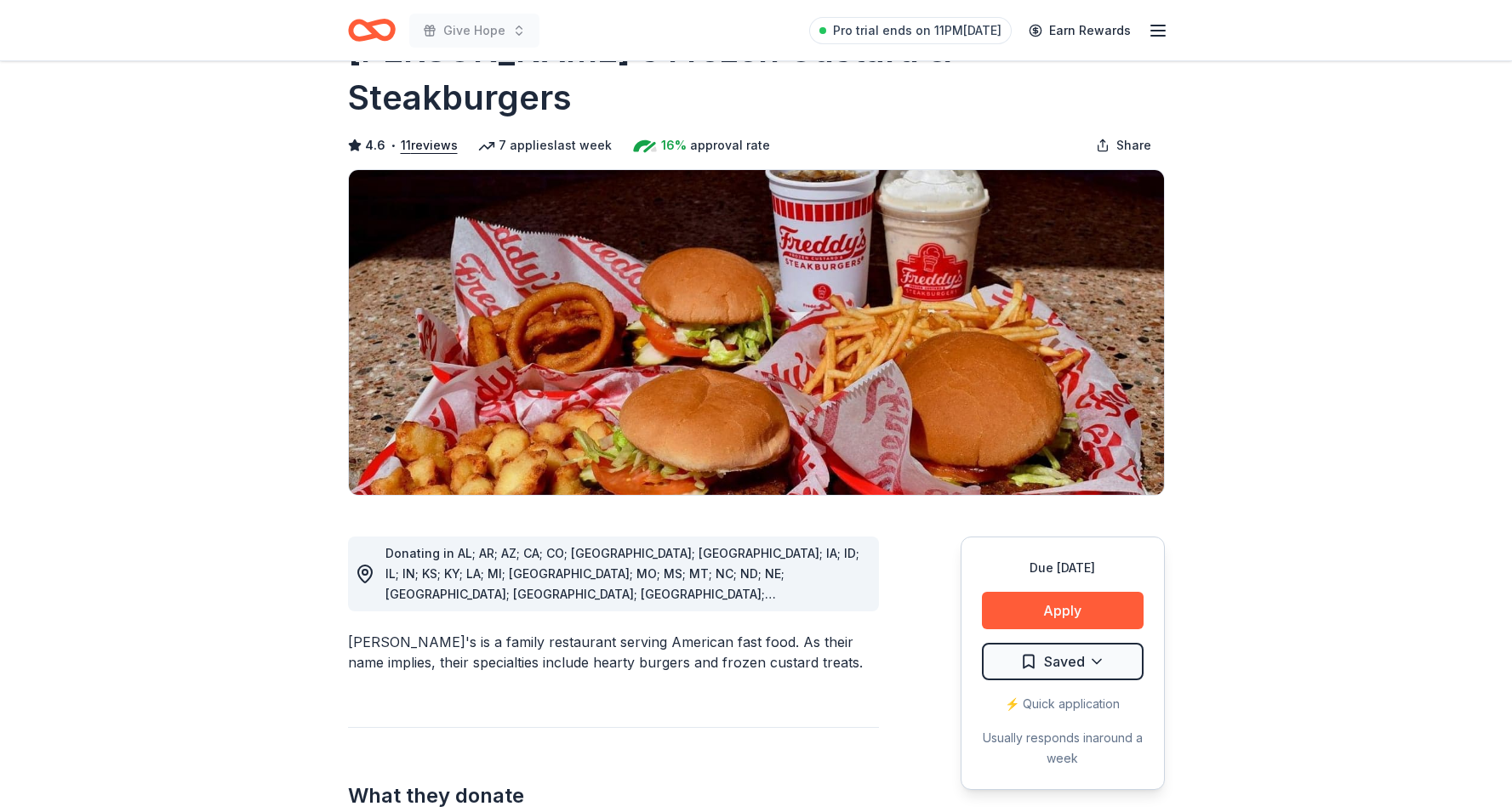
scroll to position [72, 0]
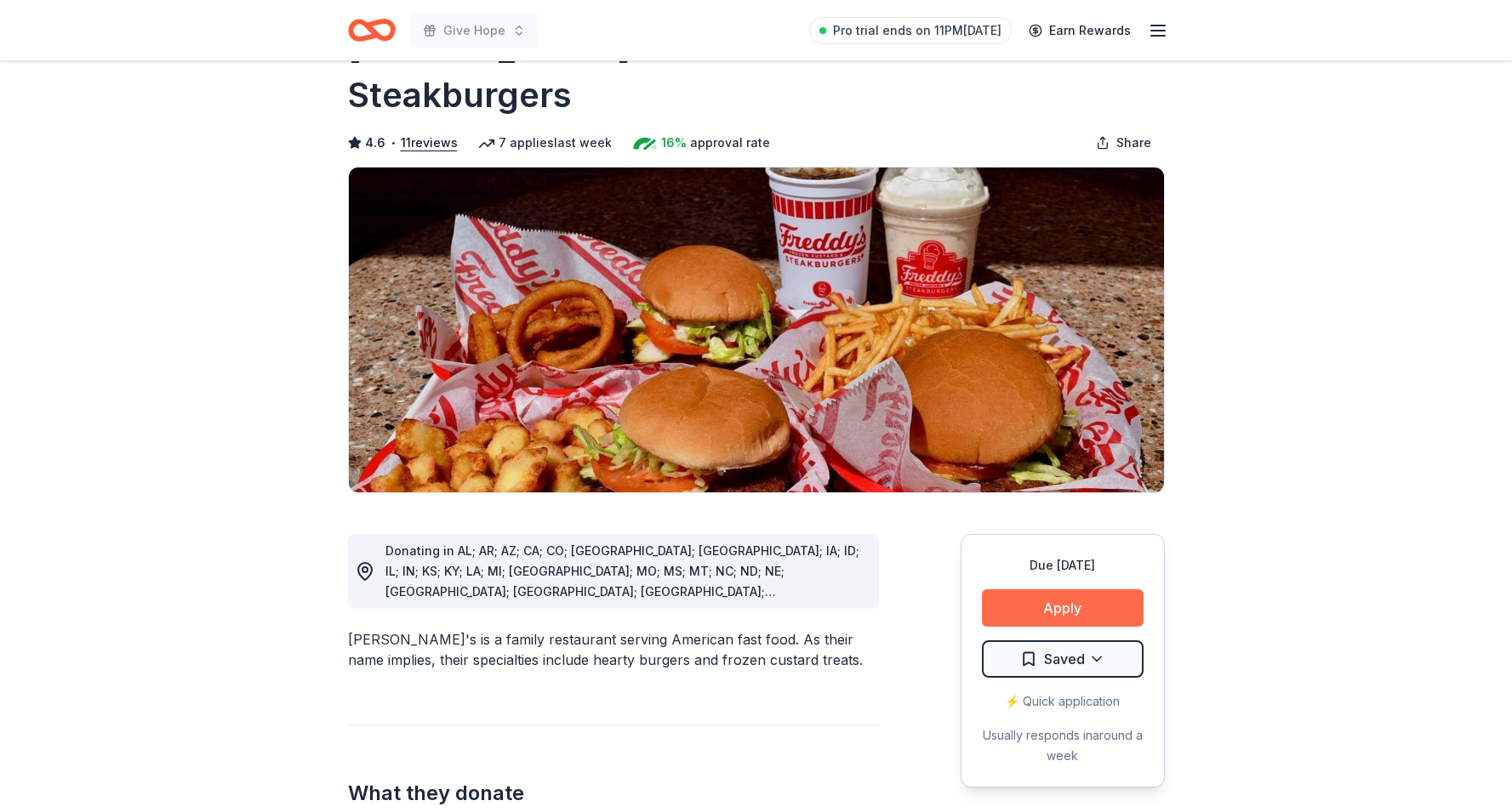
click at [1046, 590] on button "Apply" at bounding box center [1063, 608] width 162 height 37
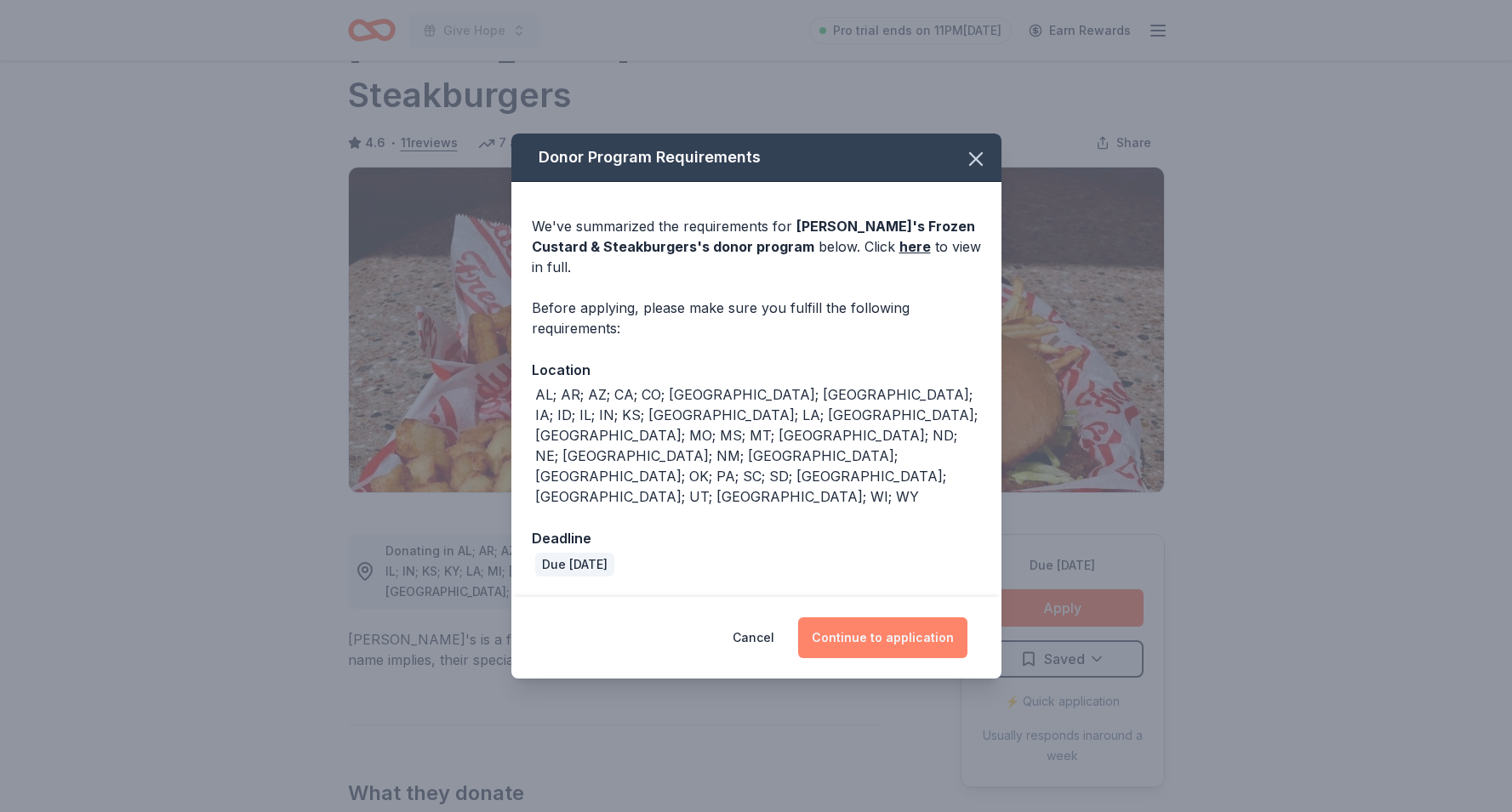
click at [901, 618] on button "Continue to application" at bounding box center [882, 638] width 170 height 41
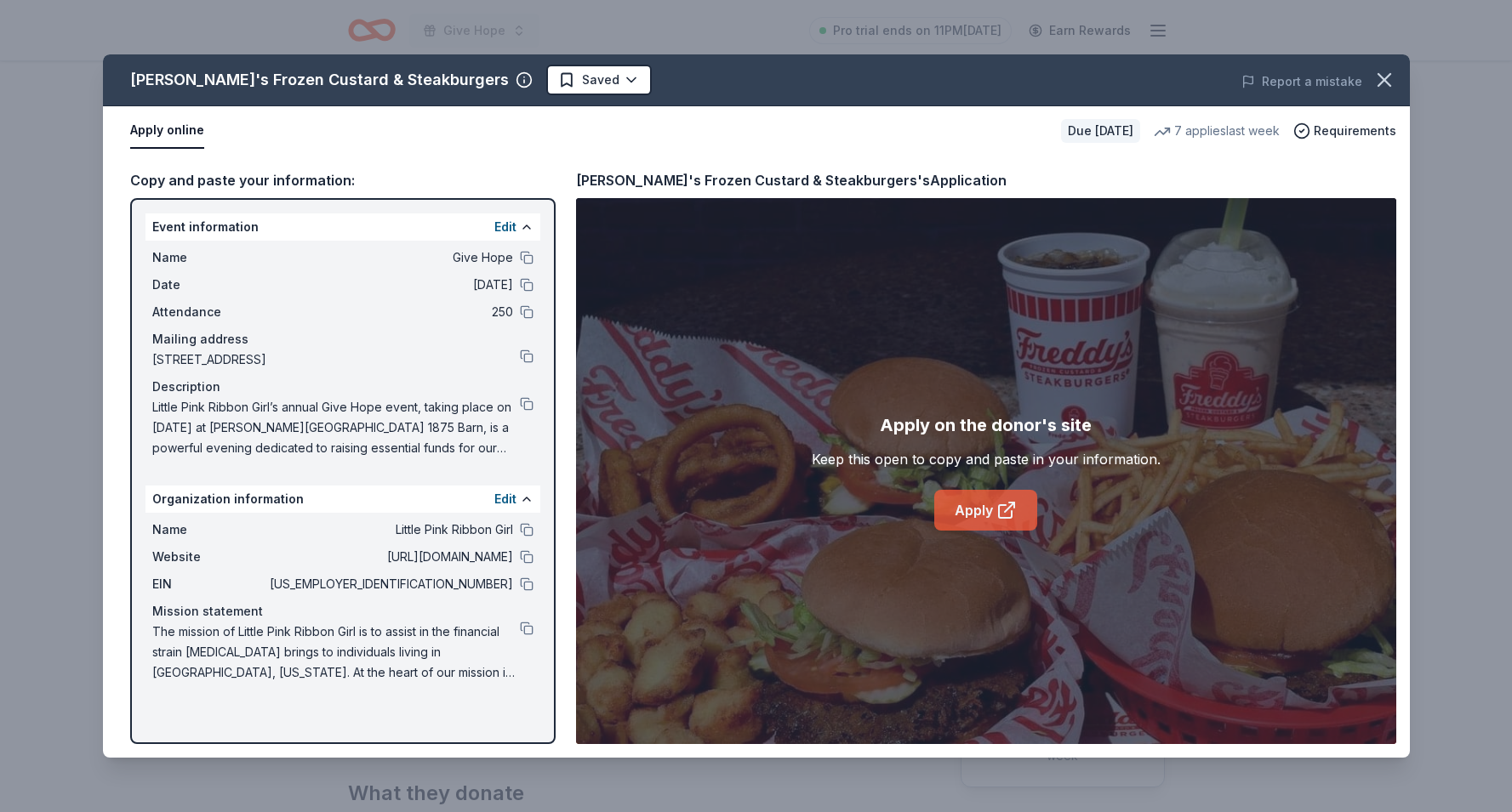
click at [980, 528] on link "Apply" at bounding box center [985, 510] width 103 height 41
click at [525, 403] on button at bounding box center [526, 404] width 14 height 14
click at [528, 405] on button at bounding box center [526, 404] width 14 height 14
click at [1391, 75] on icon "button" at bounding box center [1384, 80] width 24 height 24
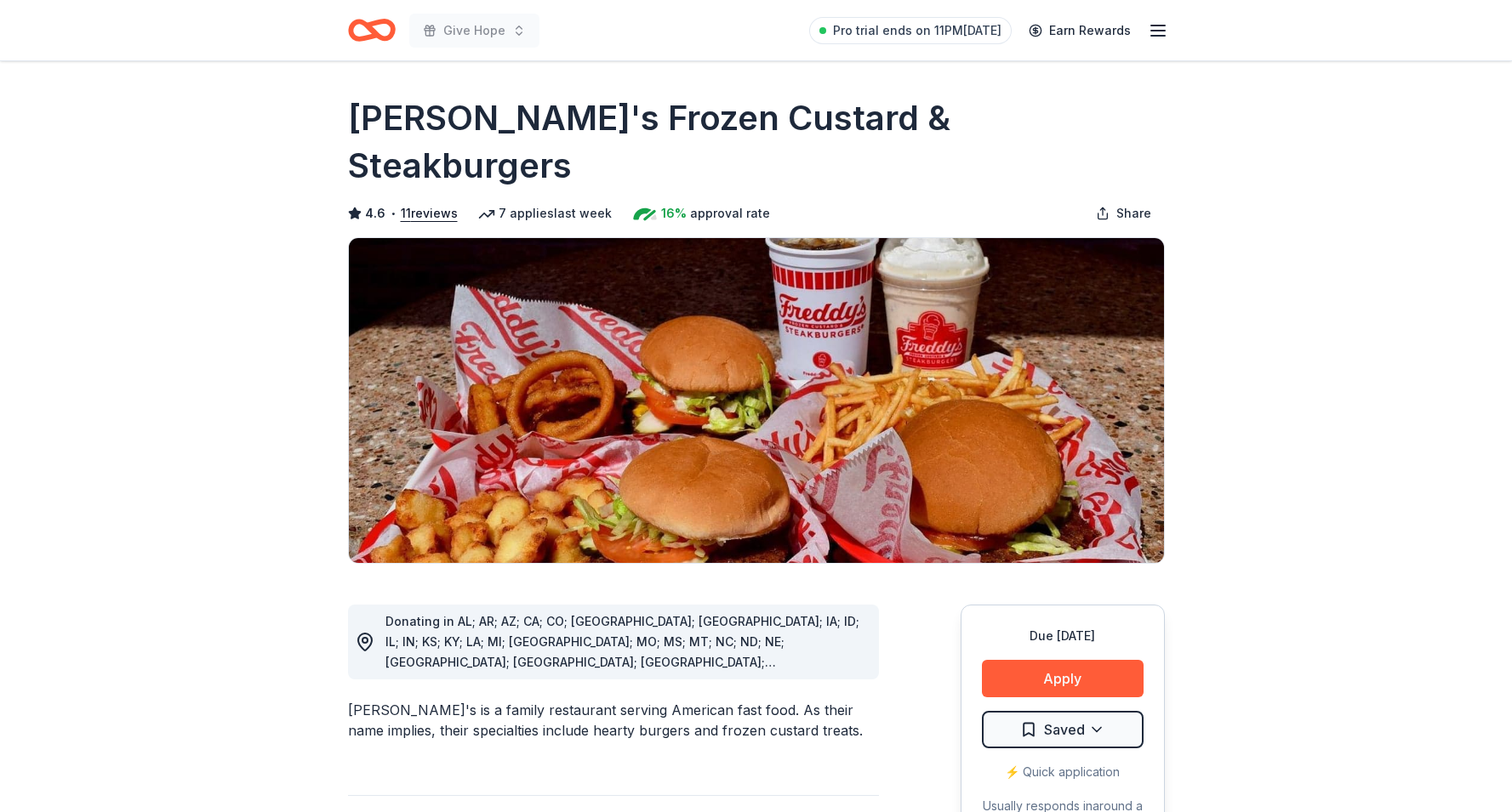
scroll to position [0, 0]
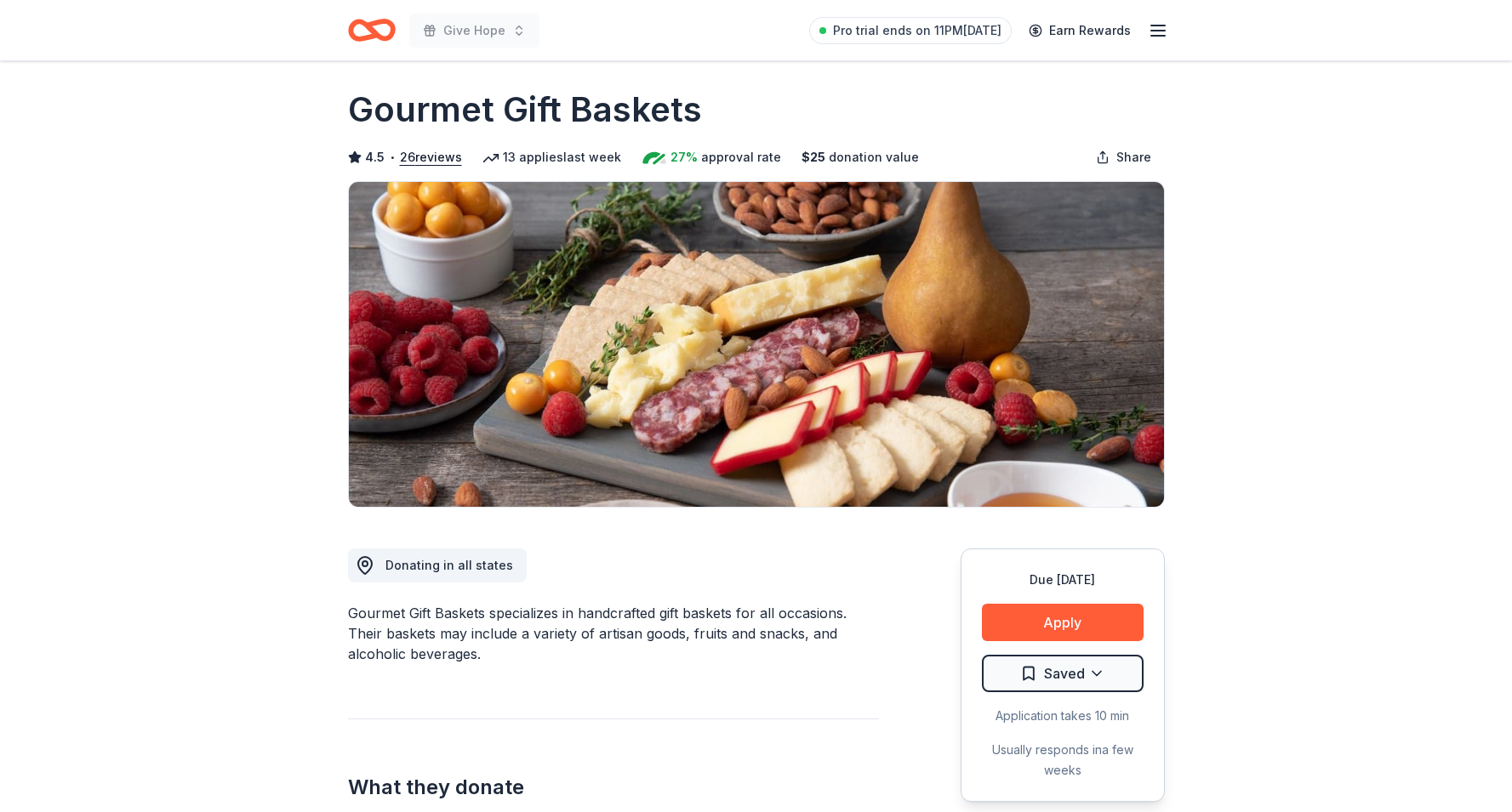
scroll to position [13, 0]
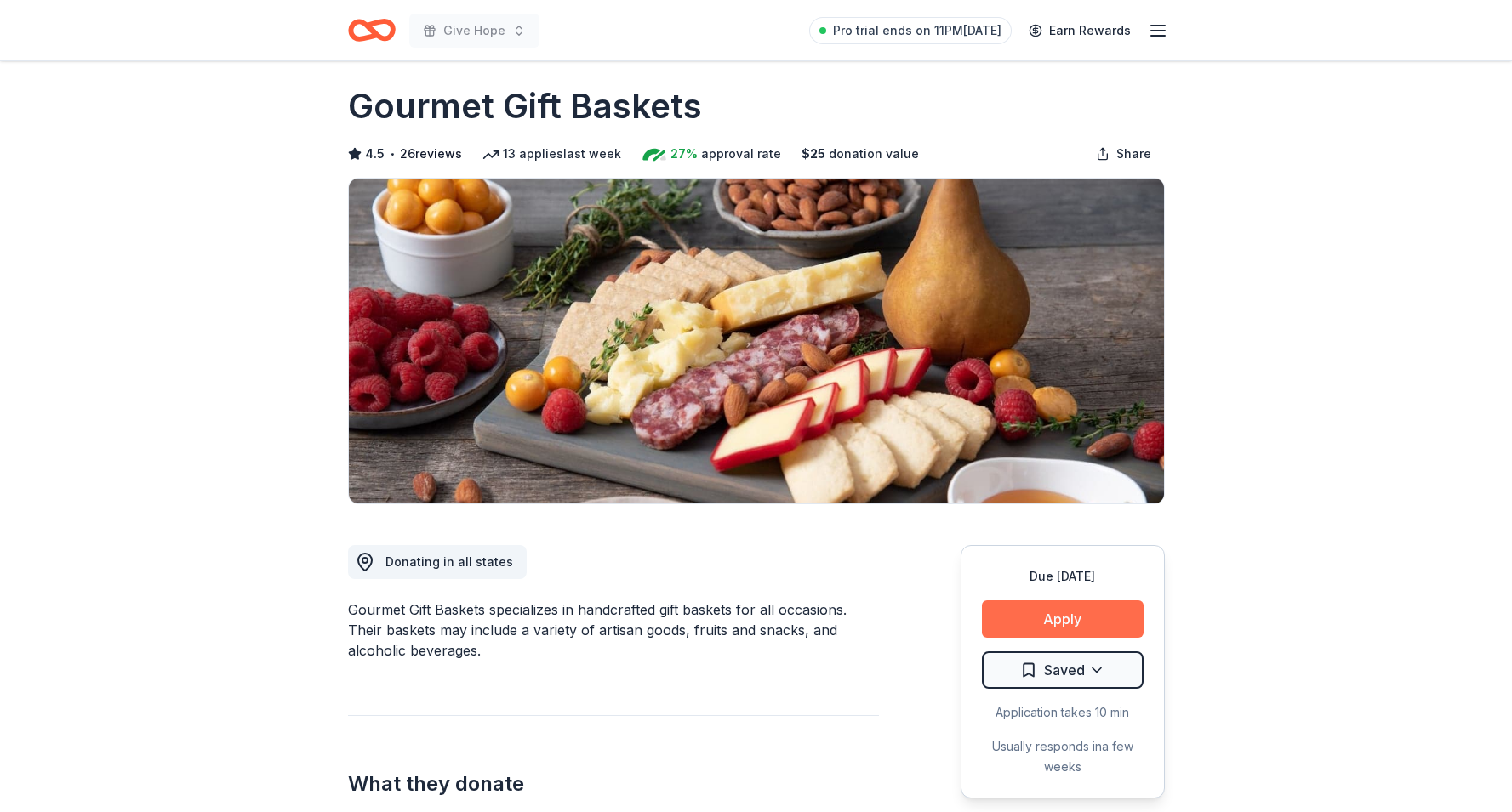
click at [1053, 628] on button "Apply" at bounding box center [1063, 619] width 162 height 37
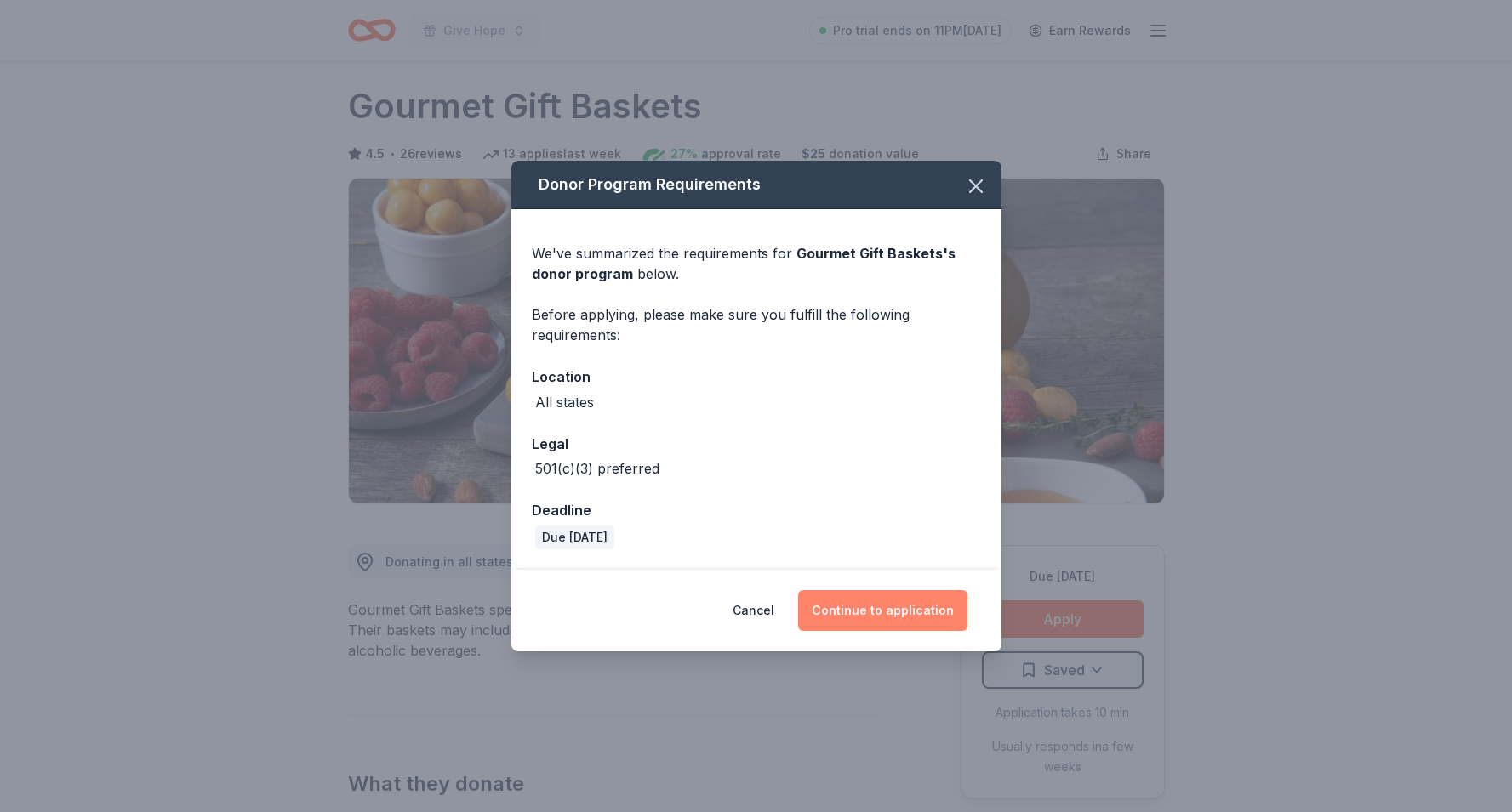
click at [852, 617] on button "Continue to application" at bounding box center [882, 611] width 170 height 41
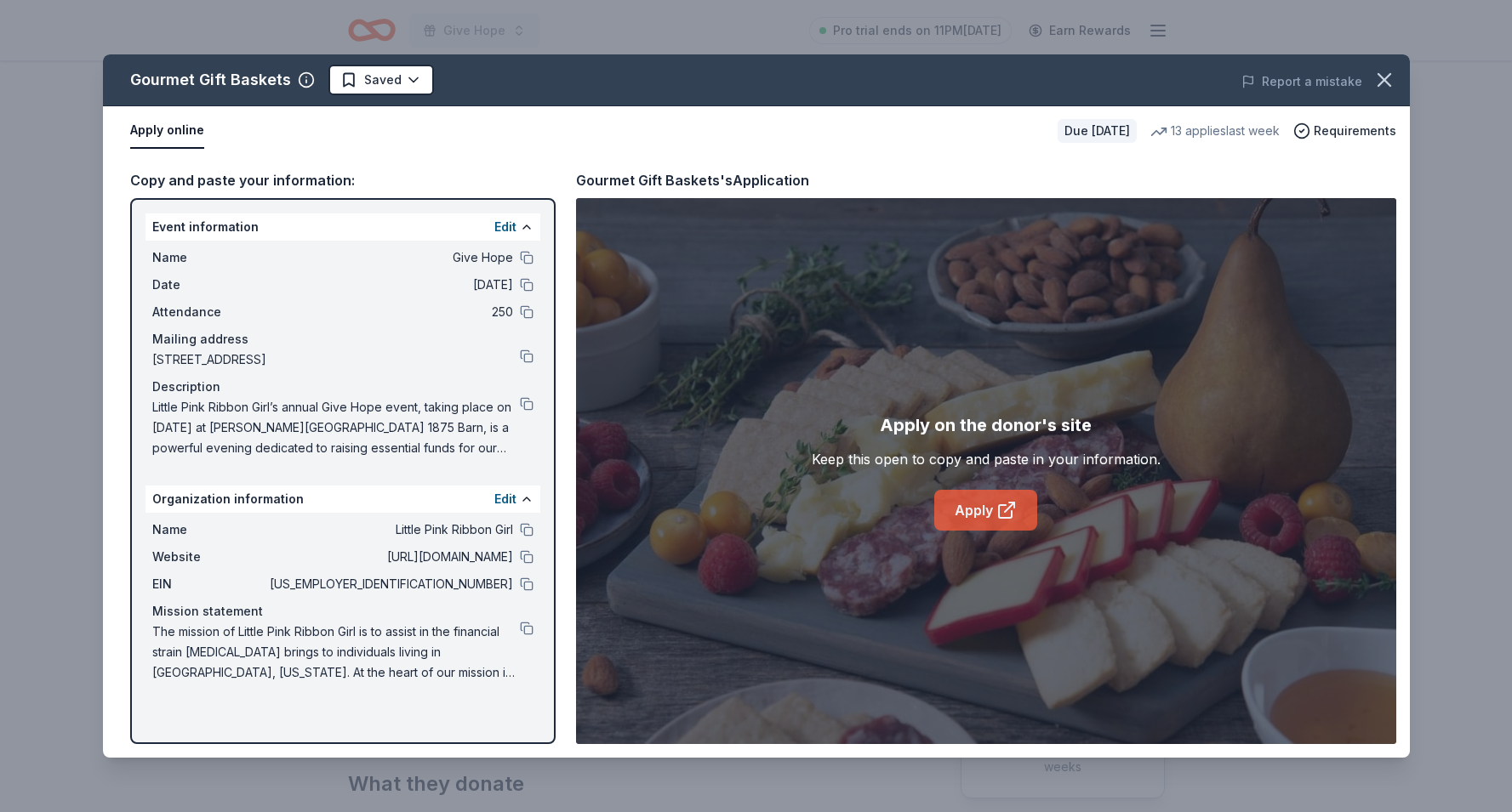
click at [963, 514] on link "Apply" at bounding box center [985, 510] width 103 height 41
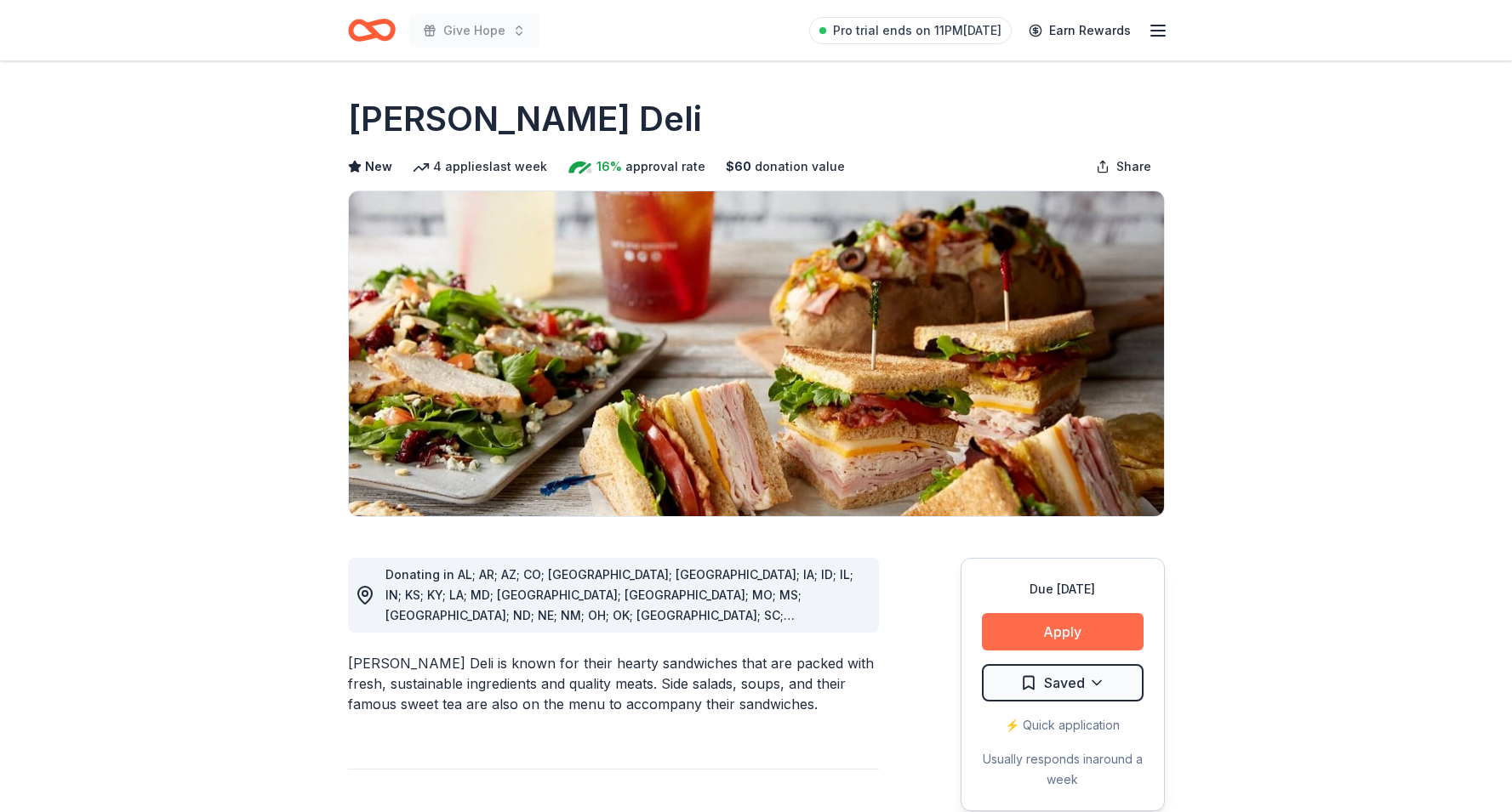
click at [1044, 630] on button "Apply" at bounding box center [1063, 631] width 162 height 37
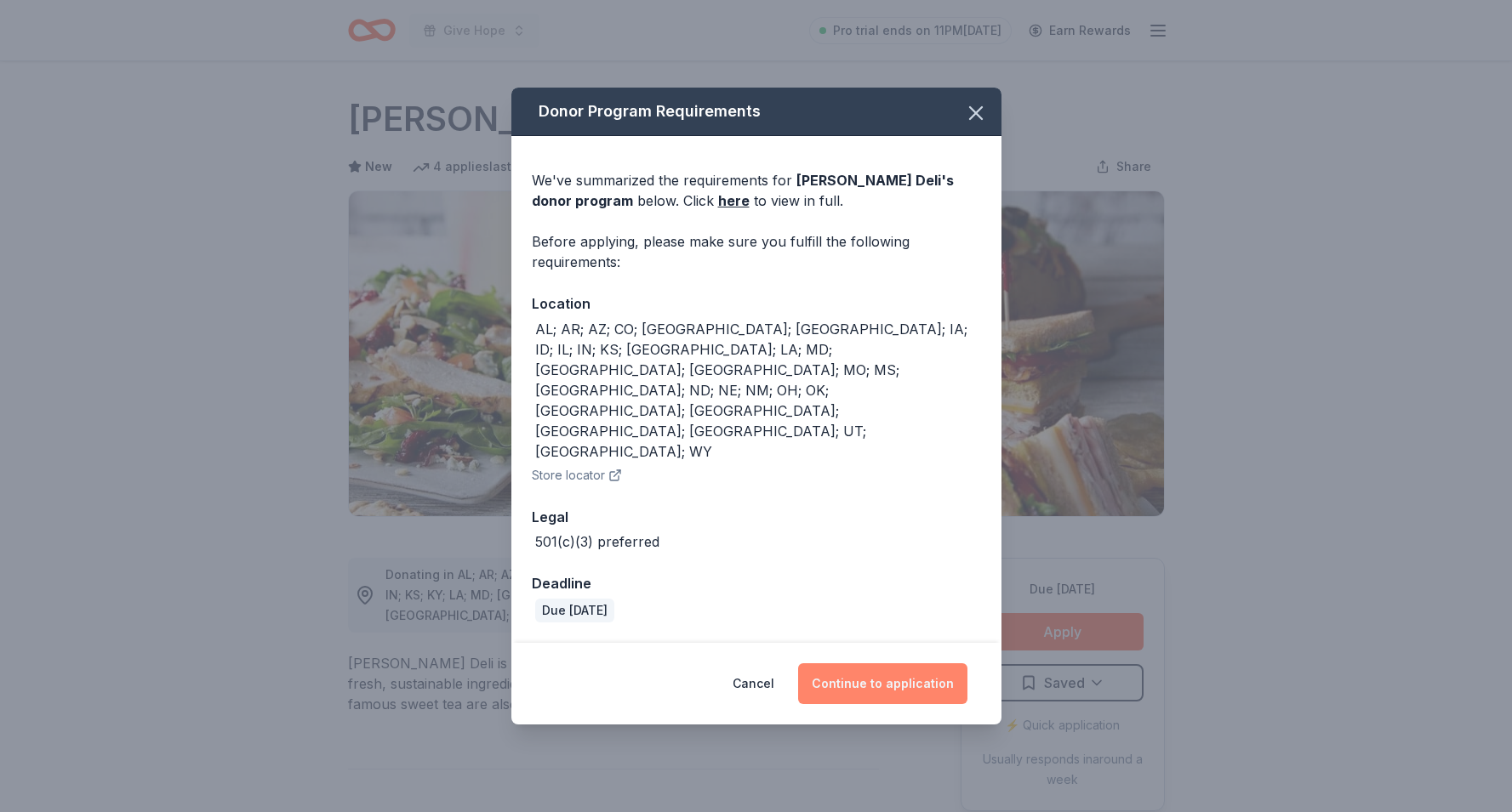
click at [888, 663] on button "Continue to application" at bounding box center [882, 683] width 170 height 41
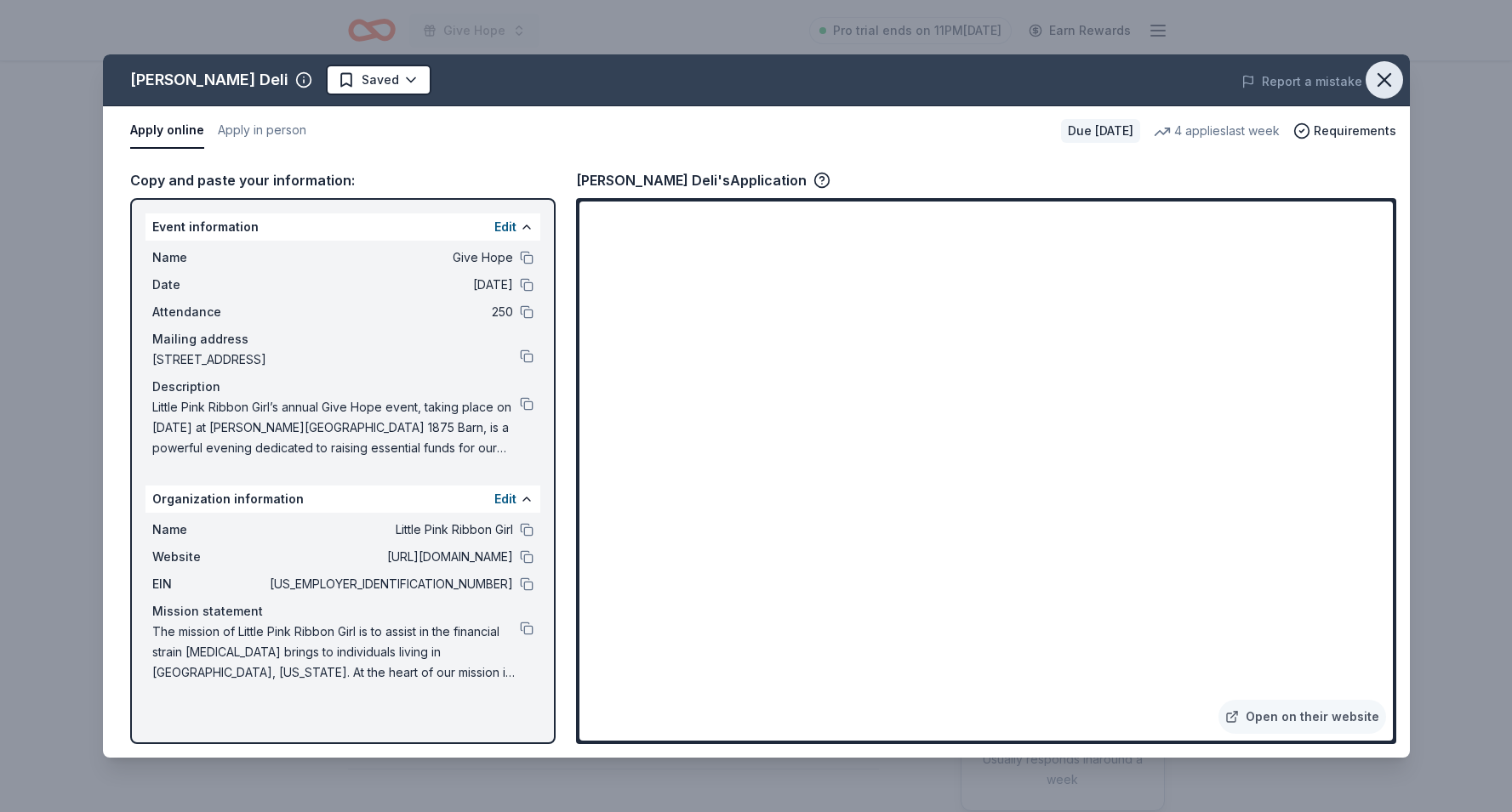
click at [1381, 82] on icon "button" at bounding box center [1383, 80] width 12 height 12
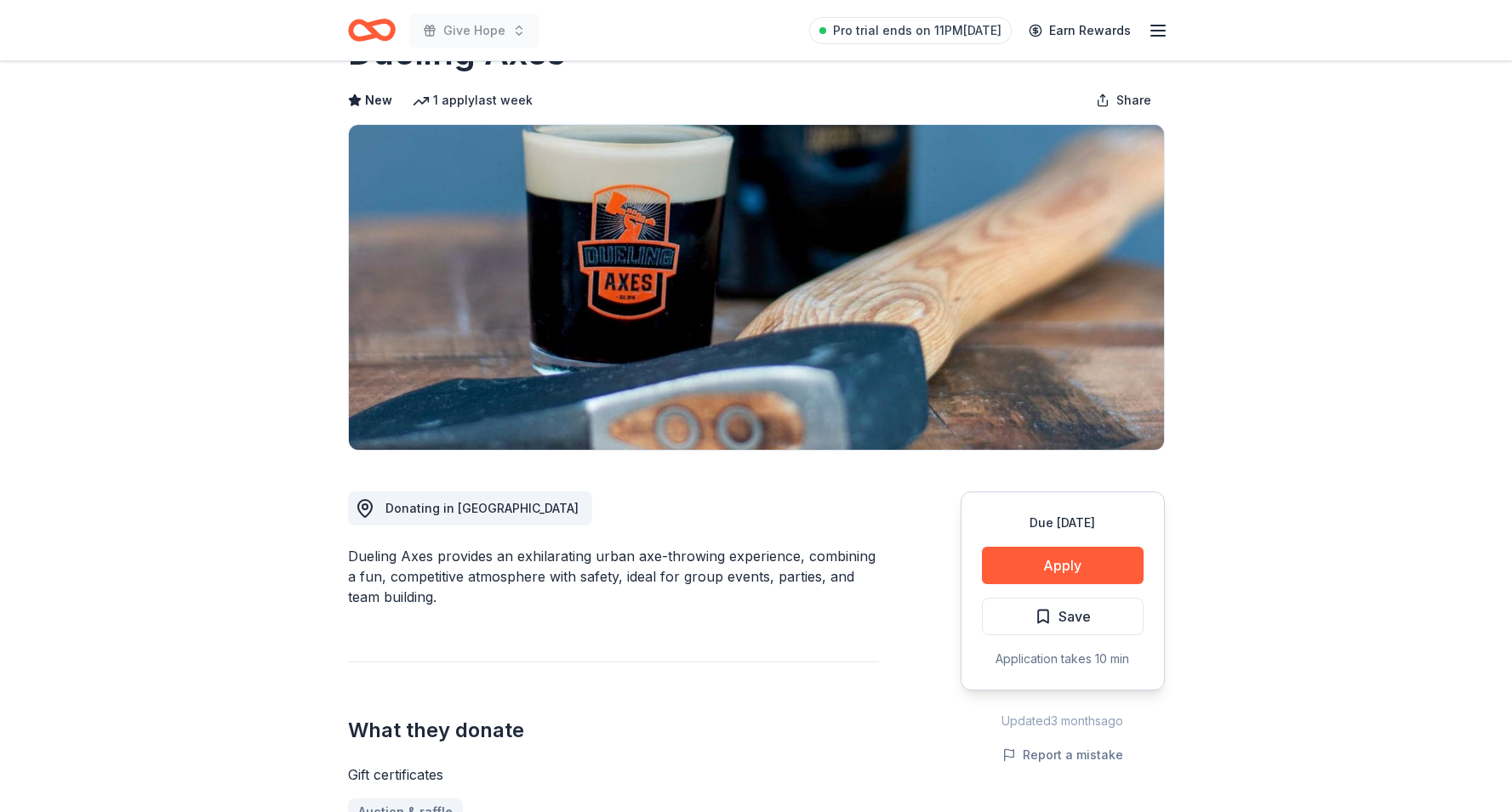
scroll to position [63, 0]
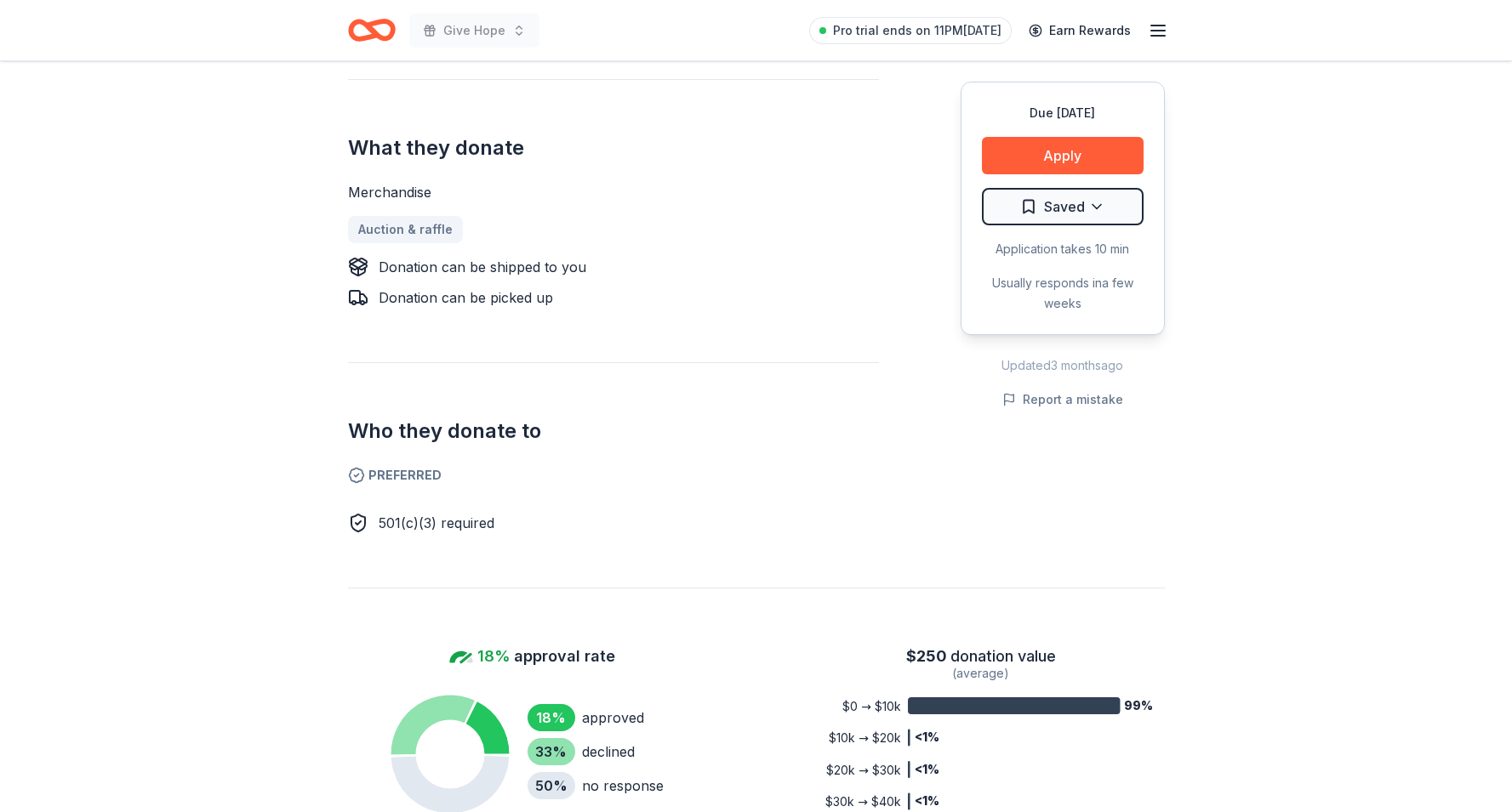
scroll to position [618, 0]
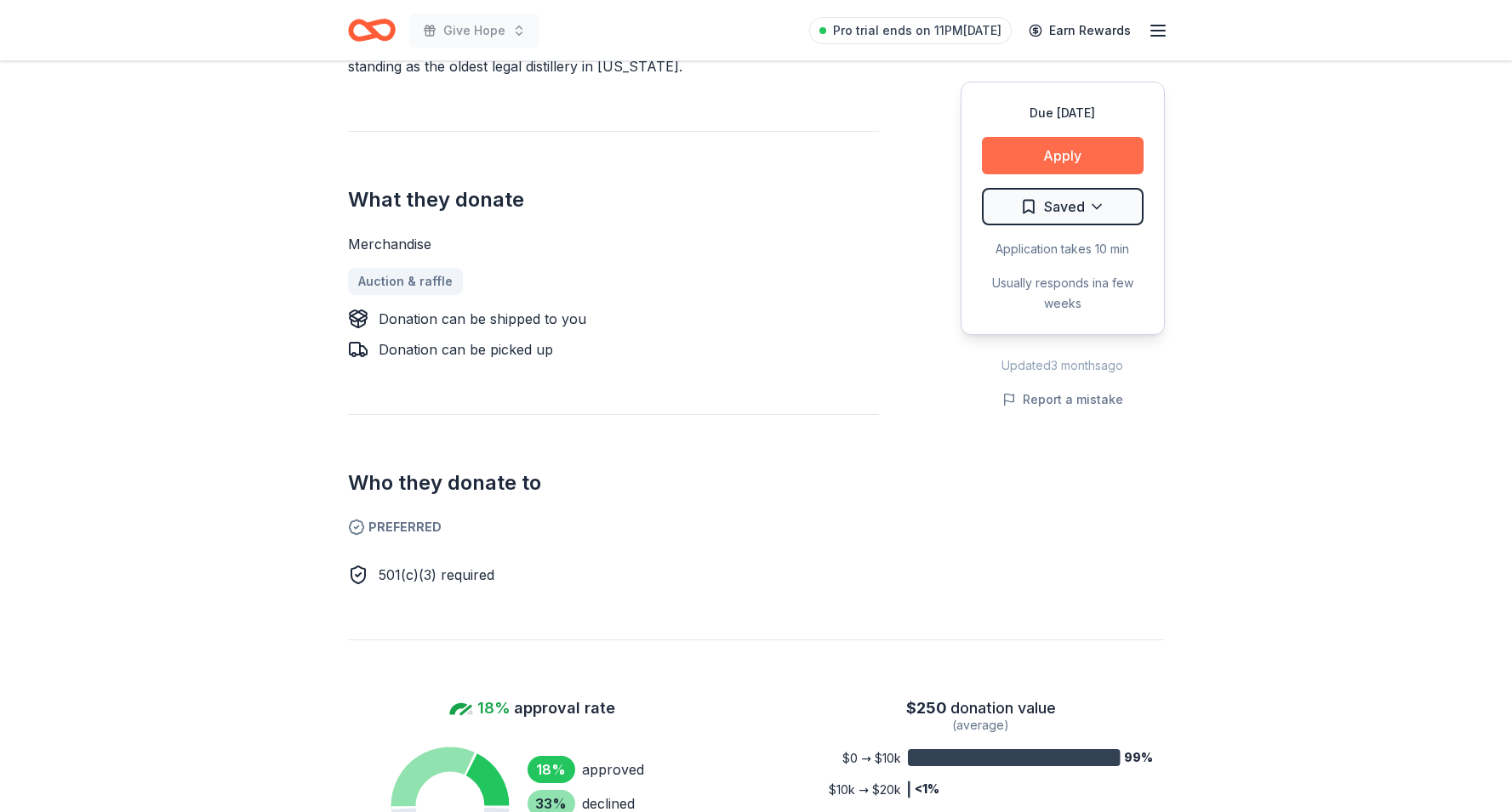
click at [1092, 153] on button "Apply" at bounding box center [1063, 155] width 162 height 37
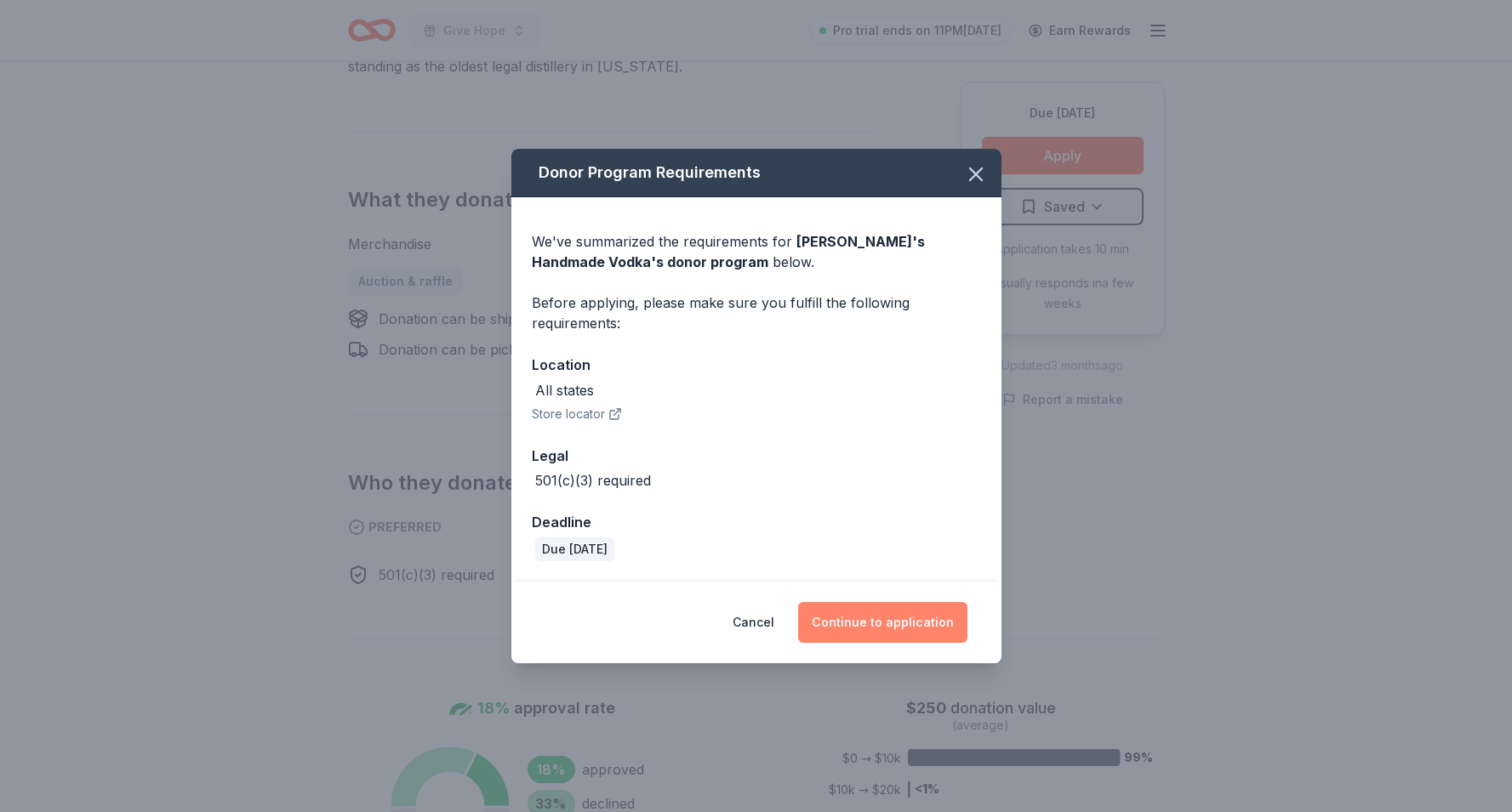
click at [849, 611] on button "Continue to application" at bounding box center [882, 622] width 170 height 41
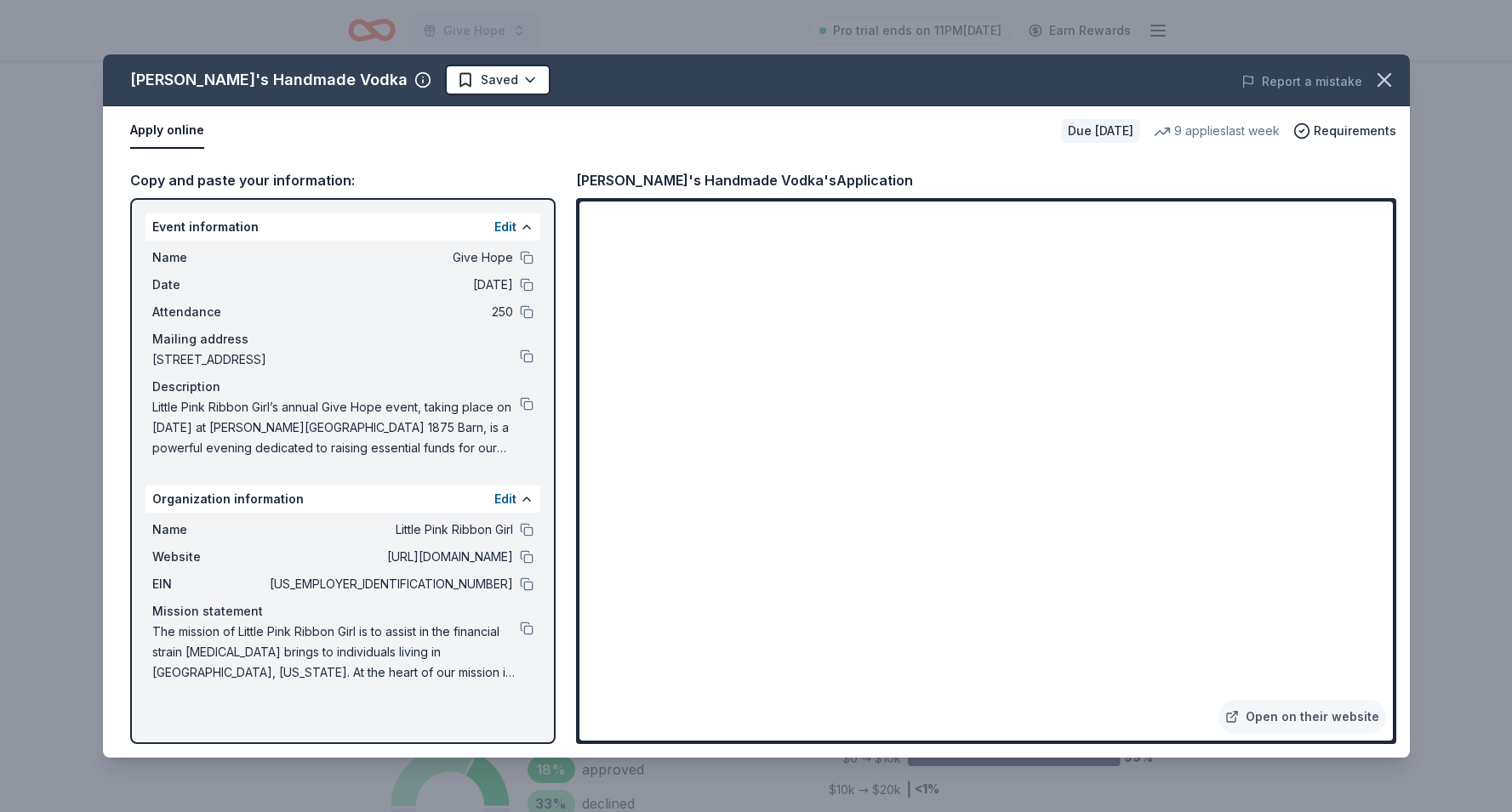
drag, startPoint x: 151, startPoint y: 359, endPoint x: 425, endPoint y: 359, distance: 274.0
click at [425, 359] on div "Name Give Hope Date 11/08/25 Attendance 250 Mailing address 9607 Bendelton Circ…" at bounding box center [342, 352] width 395 height 224
click at [530, 356] on button at bounding box center [526, 356] width 14 height 14
click at [526, 583] on button at bounding box center [526, 583] width 14 height 14
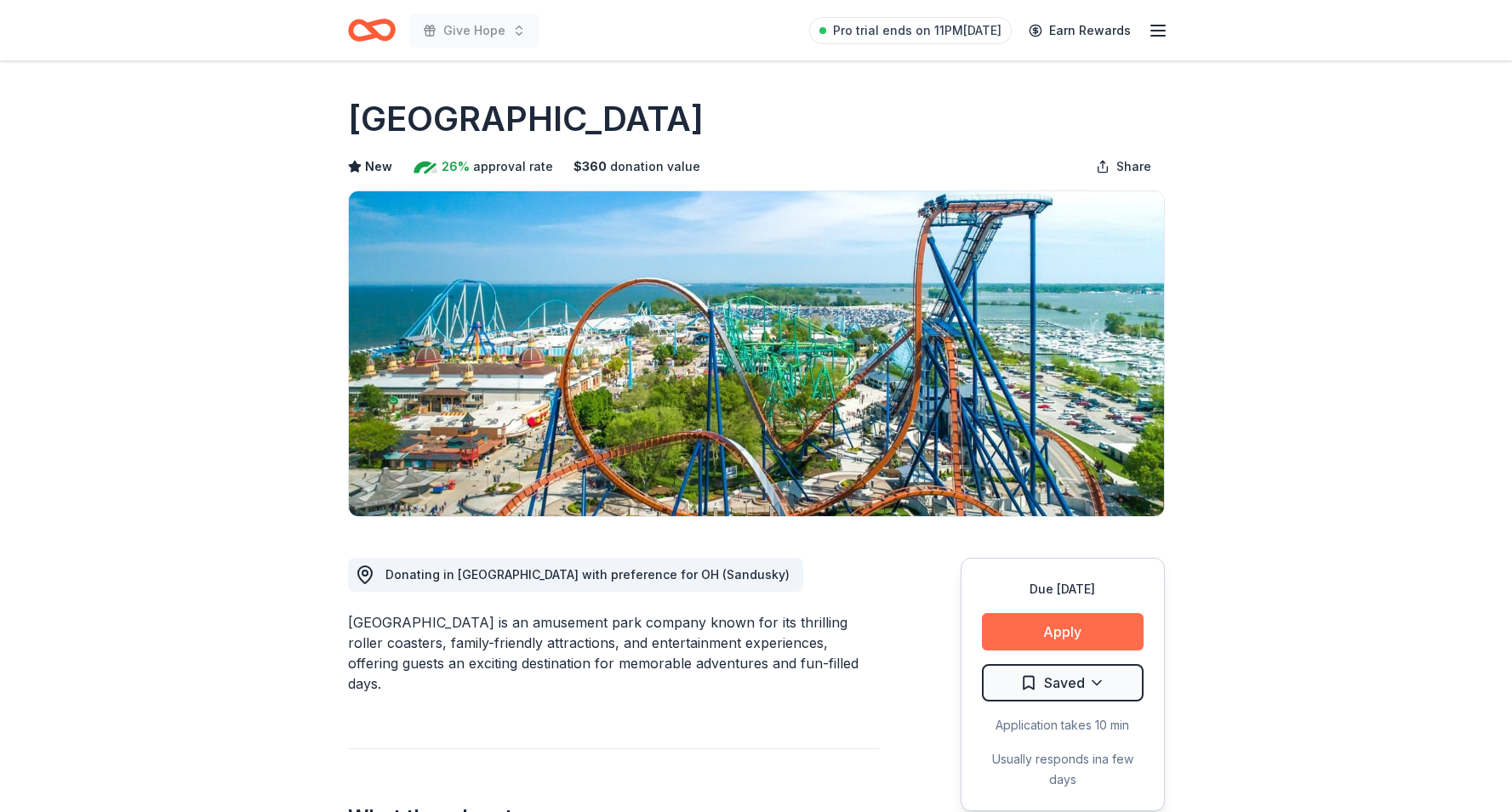
click at [1036, 633] on button "Apply" at bounding box center [1063, 631] width 162 height 37
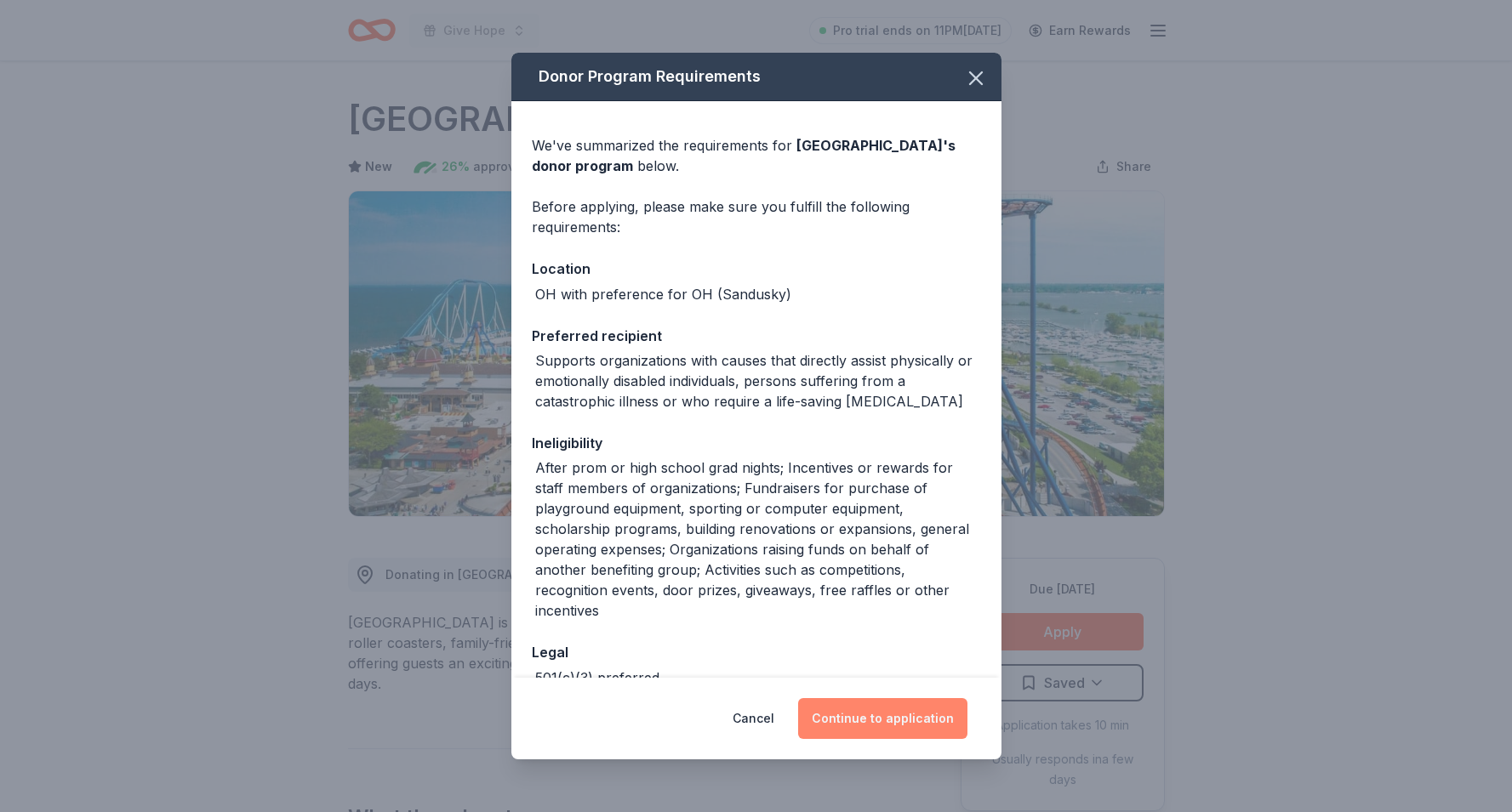
click at [876, 706] on button "Continue to application" at bounding box center [882, 719] width 170 height 41
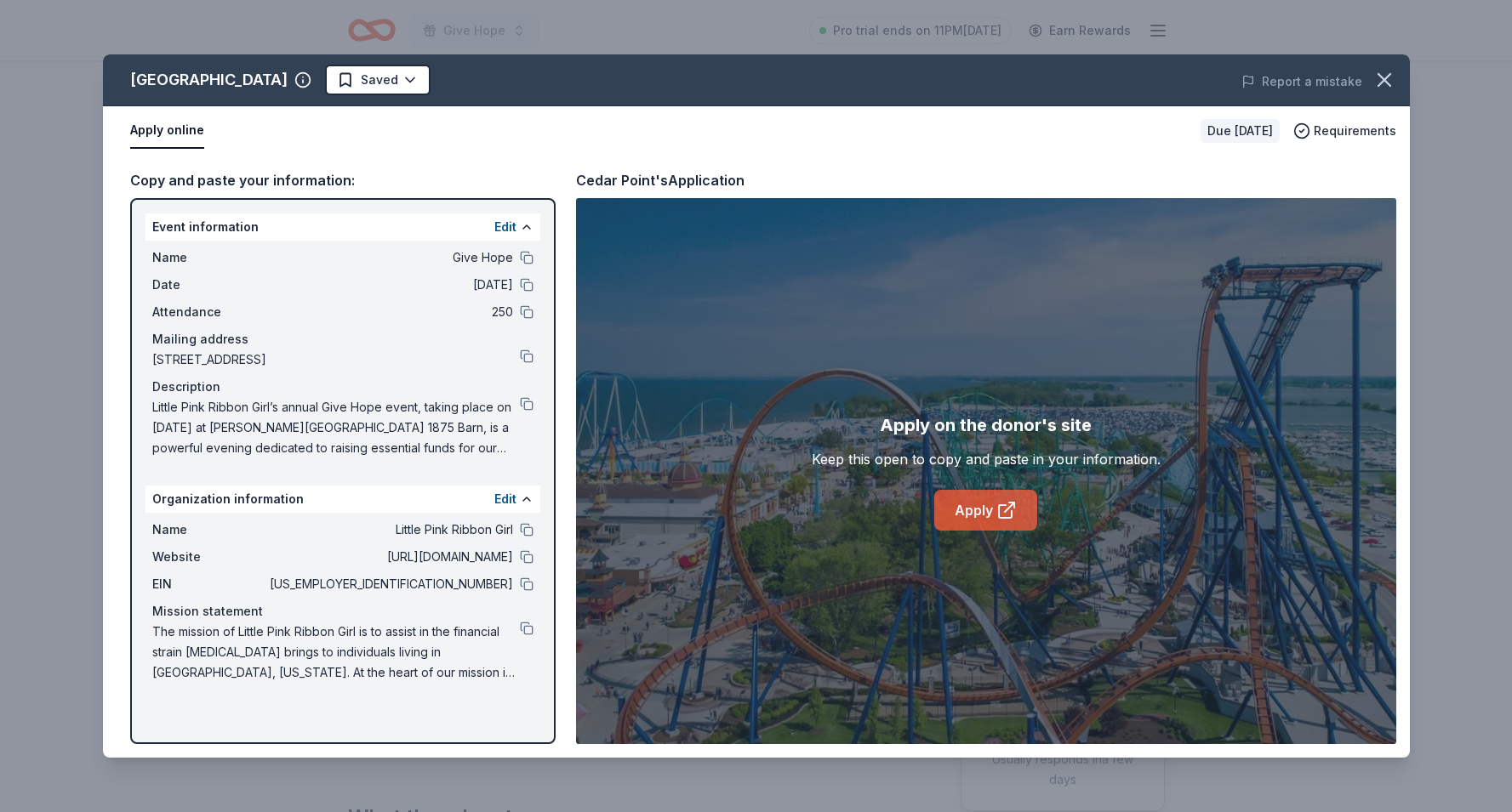
click at [964, 518] on link "Apply" at bounding box center [985, 510] width 103 height 41
click at [957, 504] on link "Apply" at bounding box center [985, 510] width 103 height 41
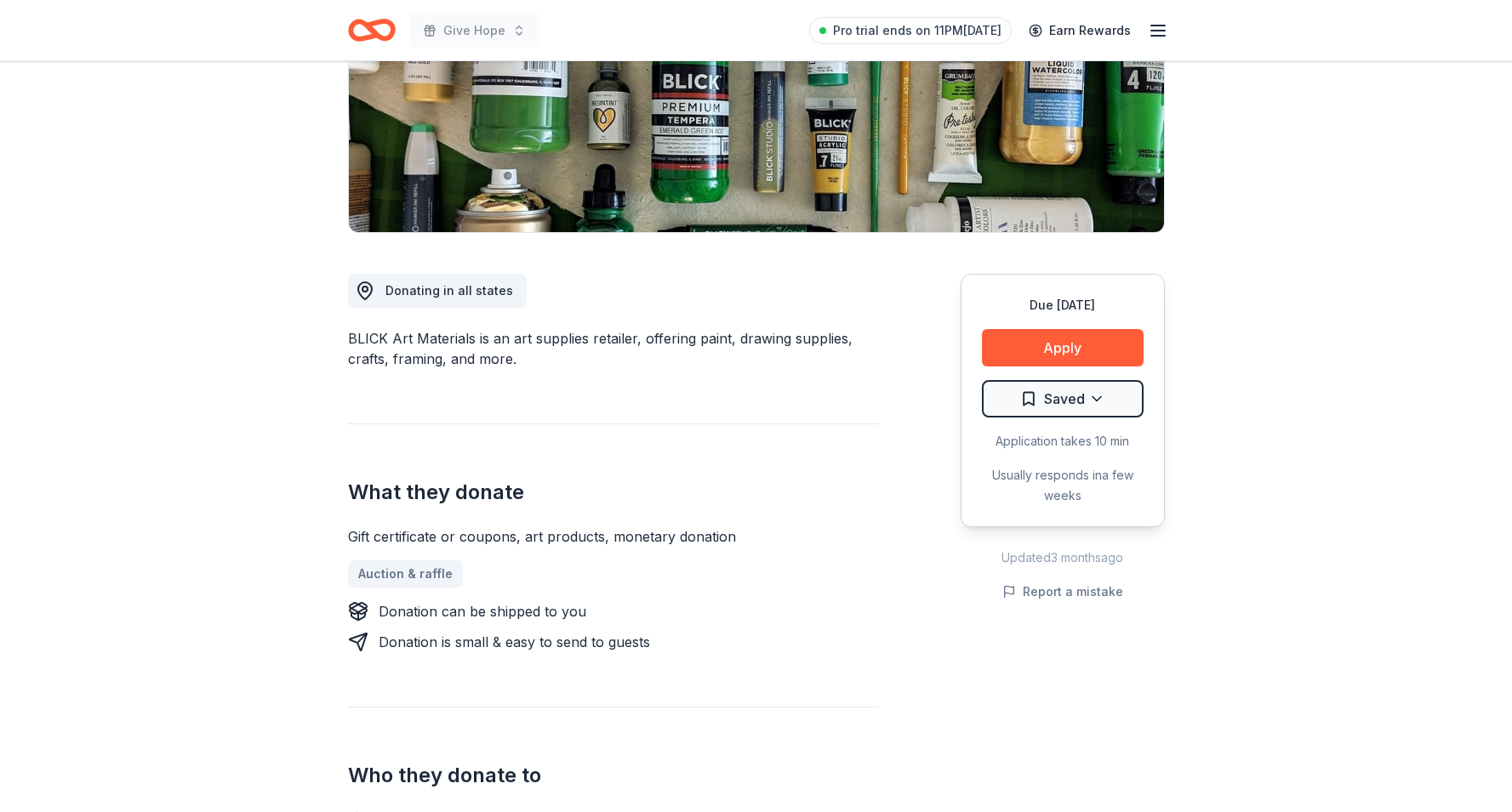
scroll to position [289, 0]
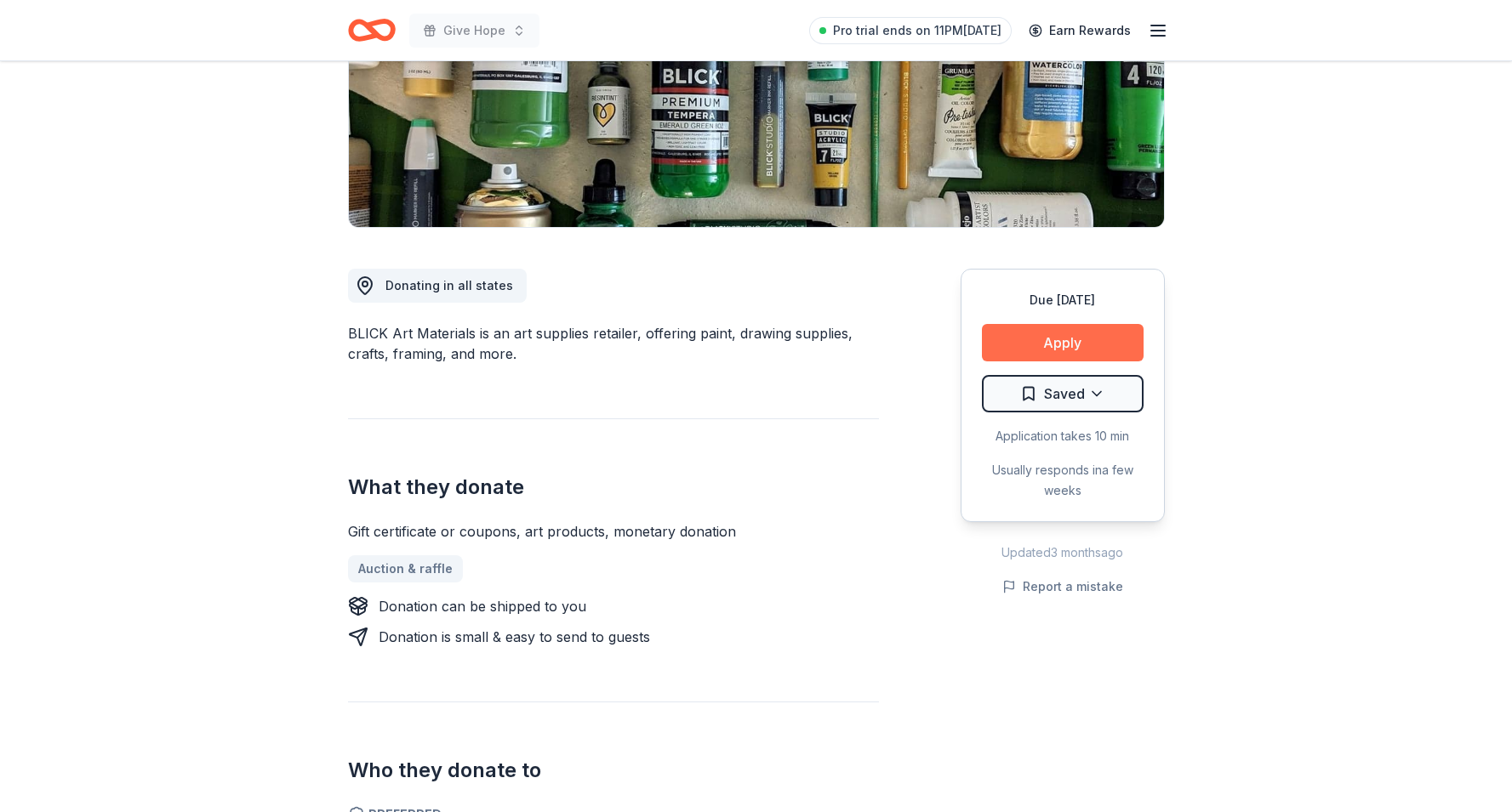
click at [1020, 338] on button "Apply" at bounding box center [1063, 342] width 162 height 37
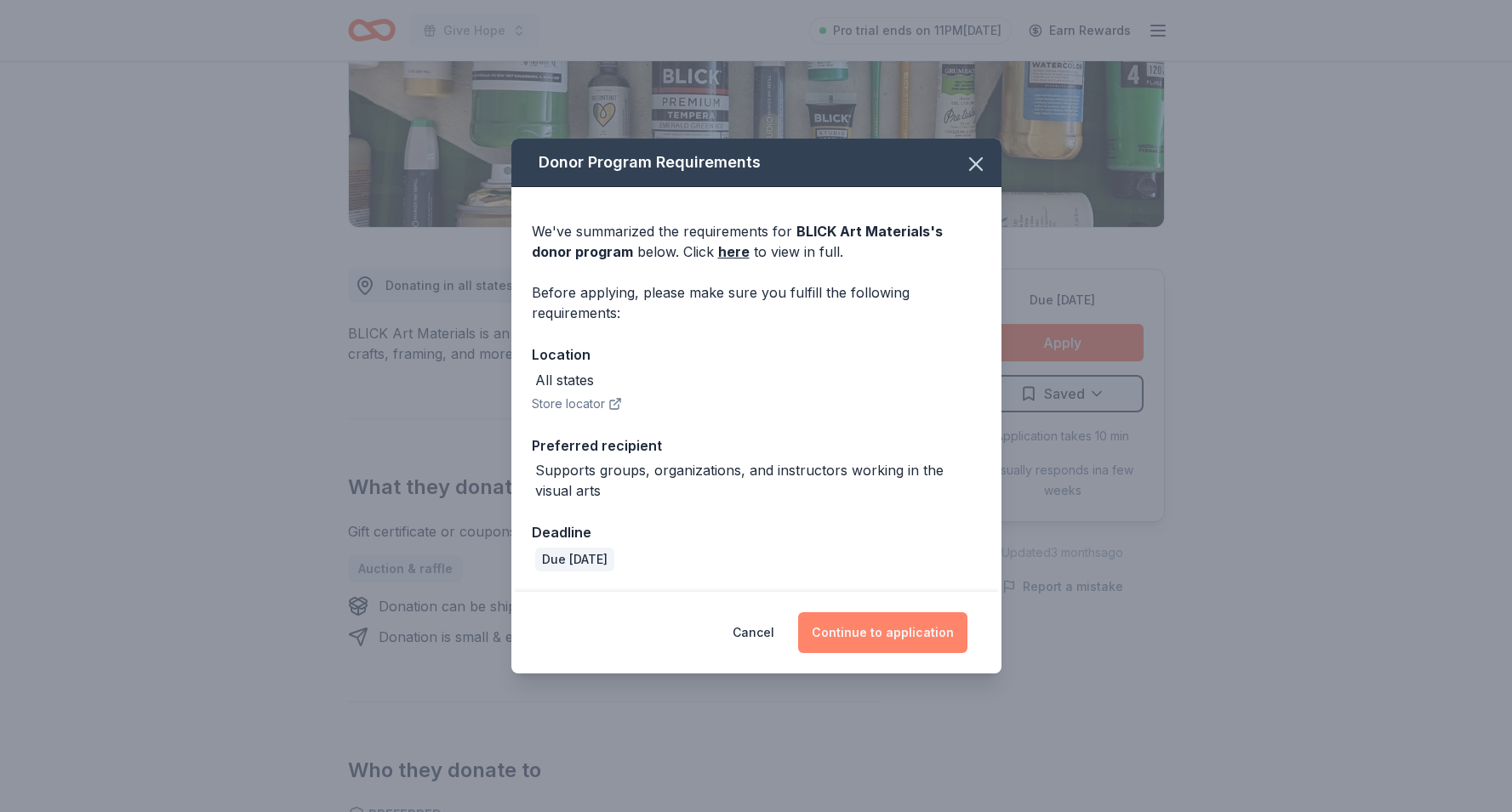
click at [859, 625] on button "Continue to application" at bounding box center [882, 632] width 170 height 41
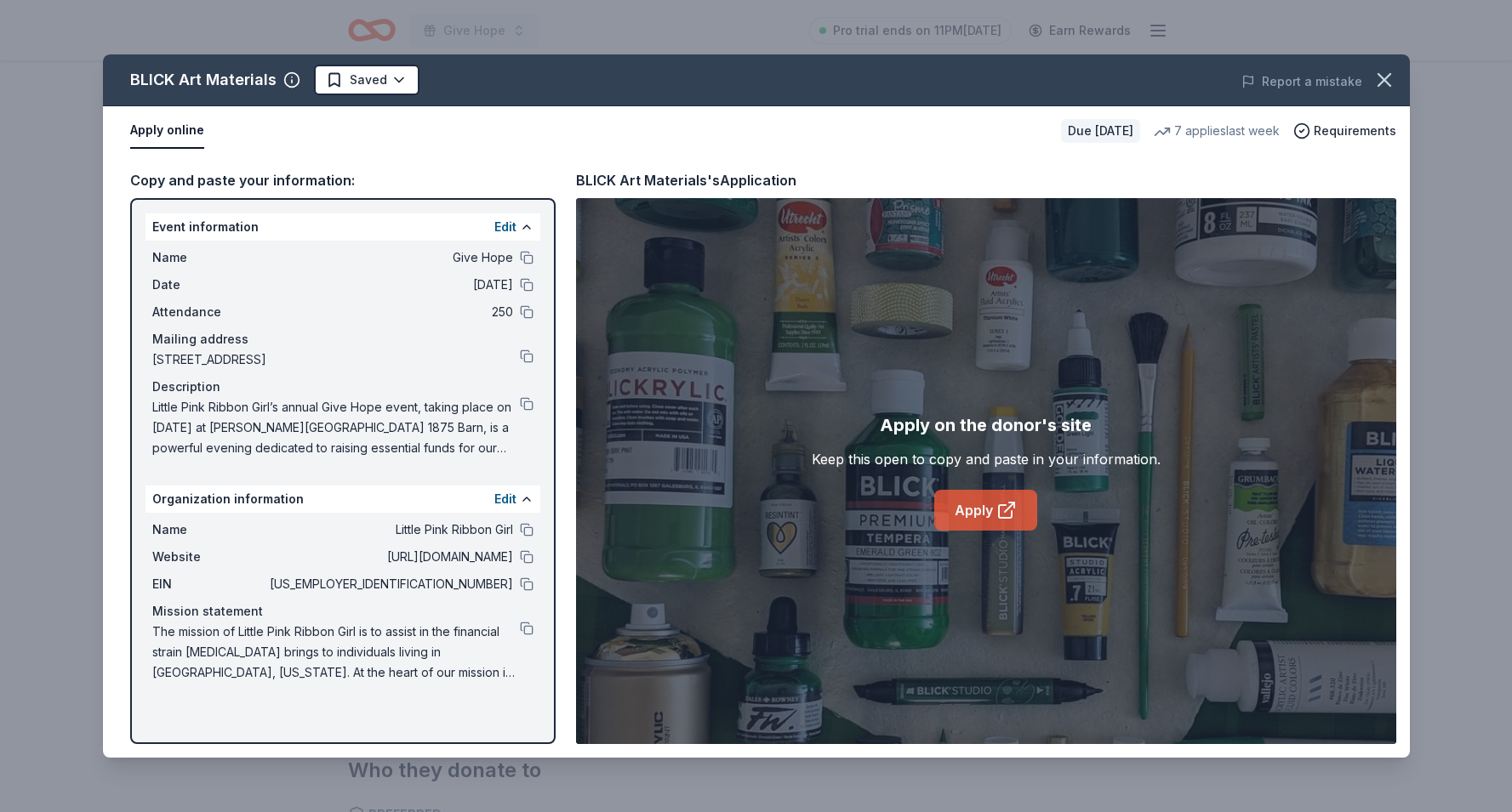
click at [986, 494] on link "Apply" at bounding box center [985, 510] width 103 height 41
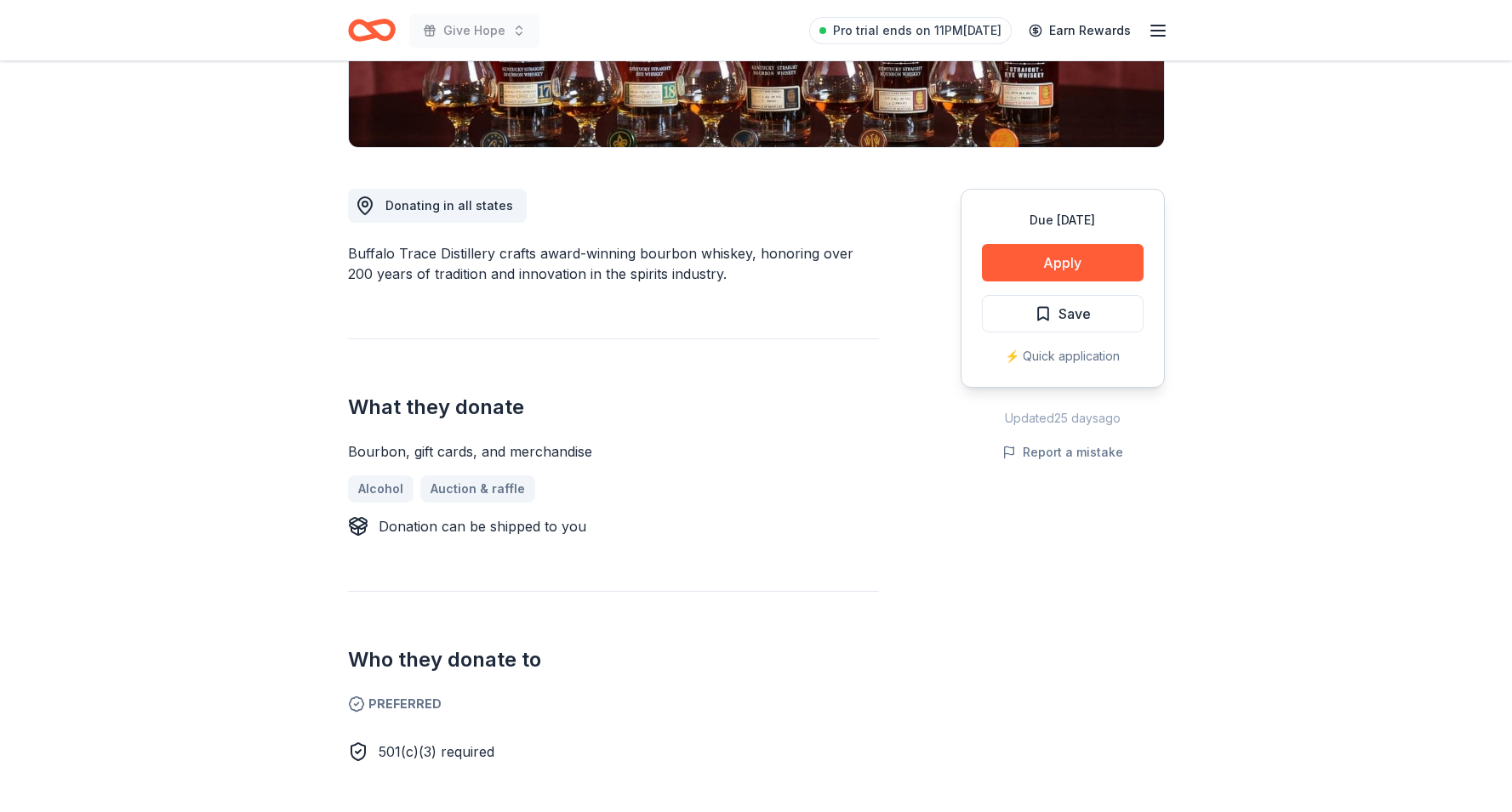
scroll to position [373, 0]
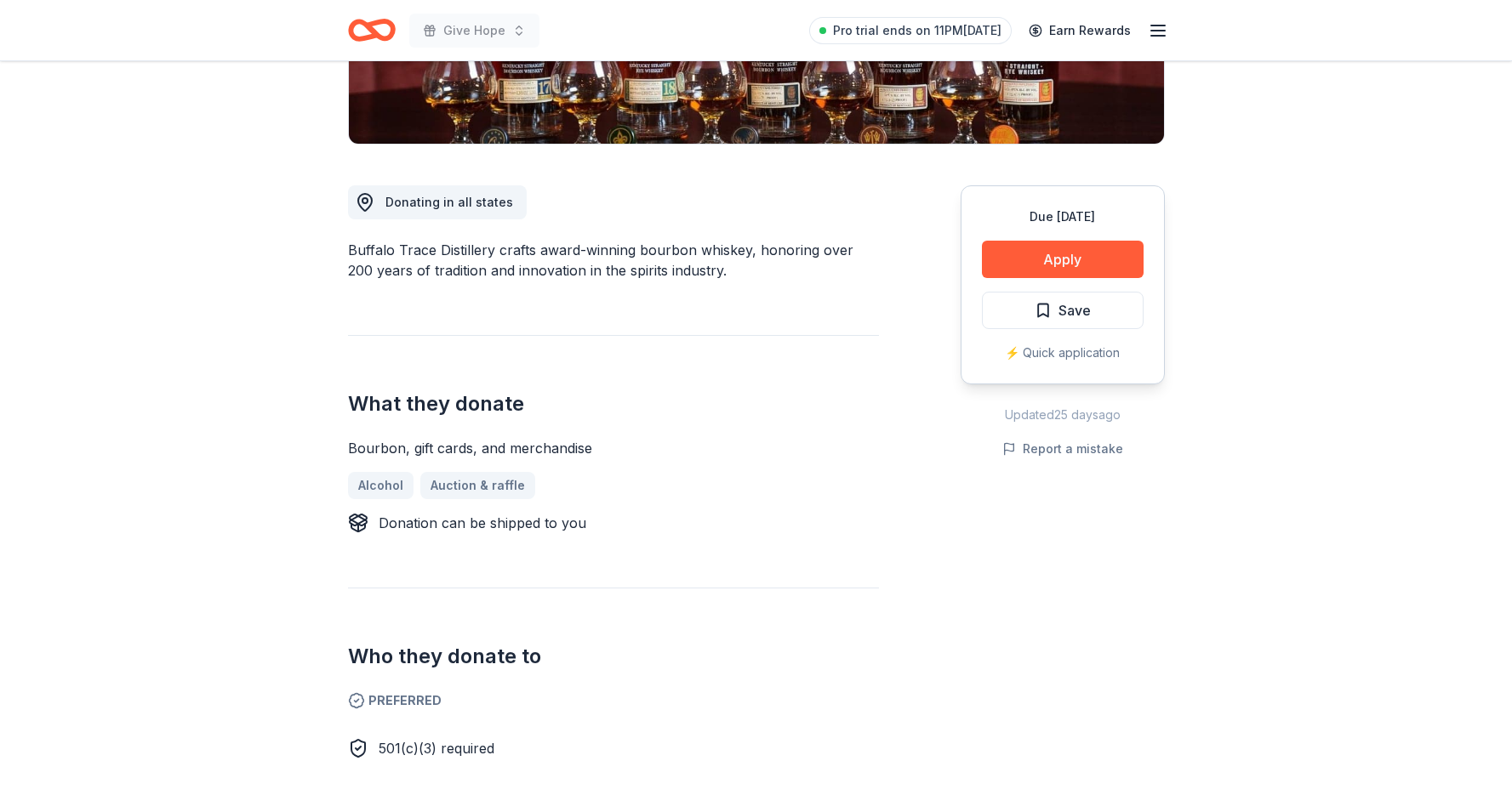
drag, startPoint x: 588, startPoint y: 246, endPoint x: 787, endPoint y: 270, distance: 200.4
click at [787, 270] on div "Buffalo Trace Distillery crafts award-winning bourbon whiskey, honoring over 20…" at bounding box center [613, 259] width 531 height 41
click at [1006, 270] on button "Apply" at bounding box center [1063, 259] width 162 height 37
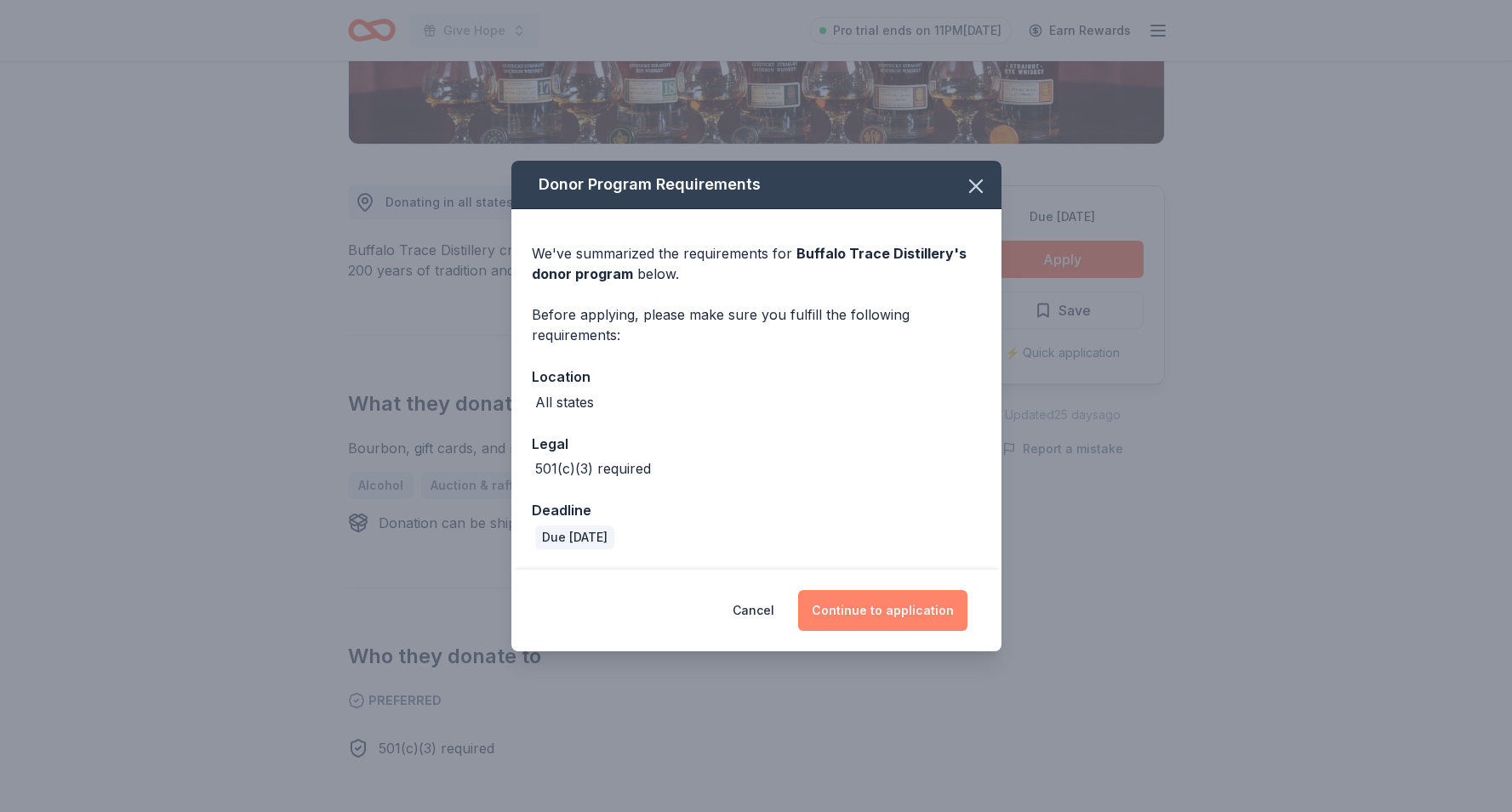
click at [862, 594] on button "Continue to application" at bounding box center [882, 611] width 170 height 41
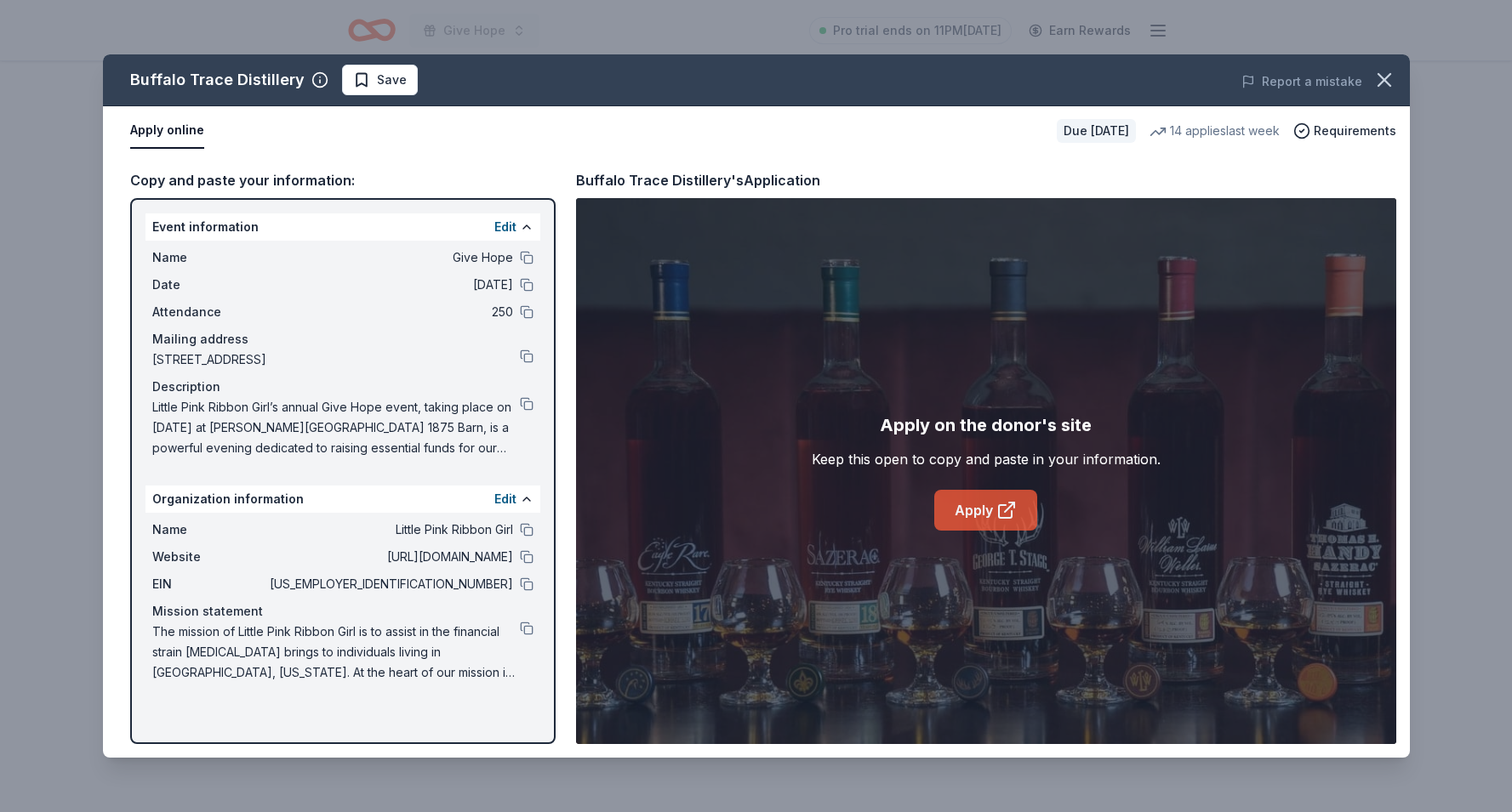
click at [970, 504] on link "Apply" at bounding box center [985, 510] width 103 height 41
click at [529, 587] on button at bounding box center [526, 583] width 14 height 14
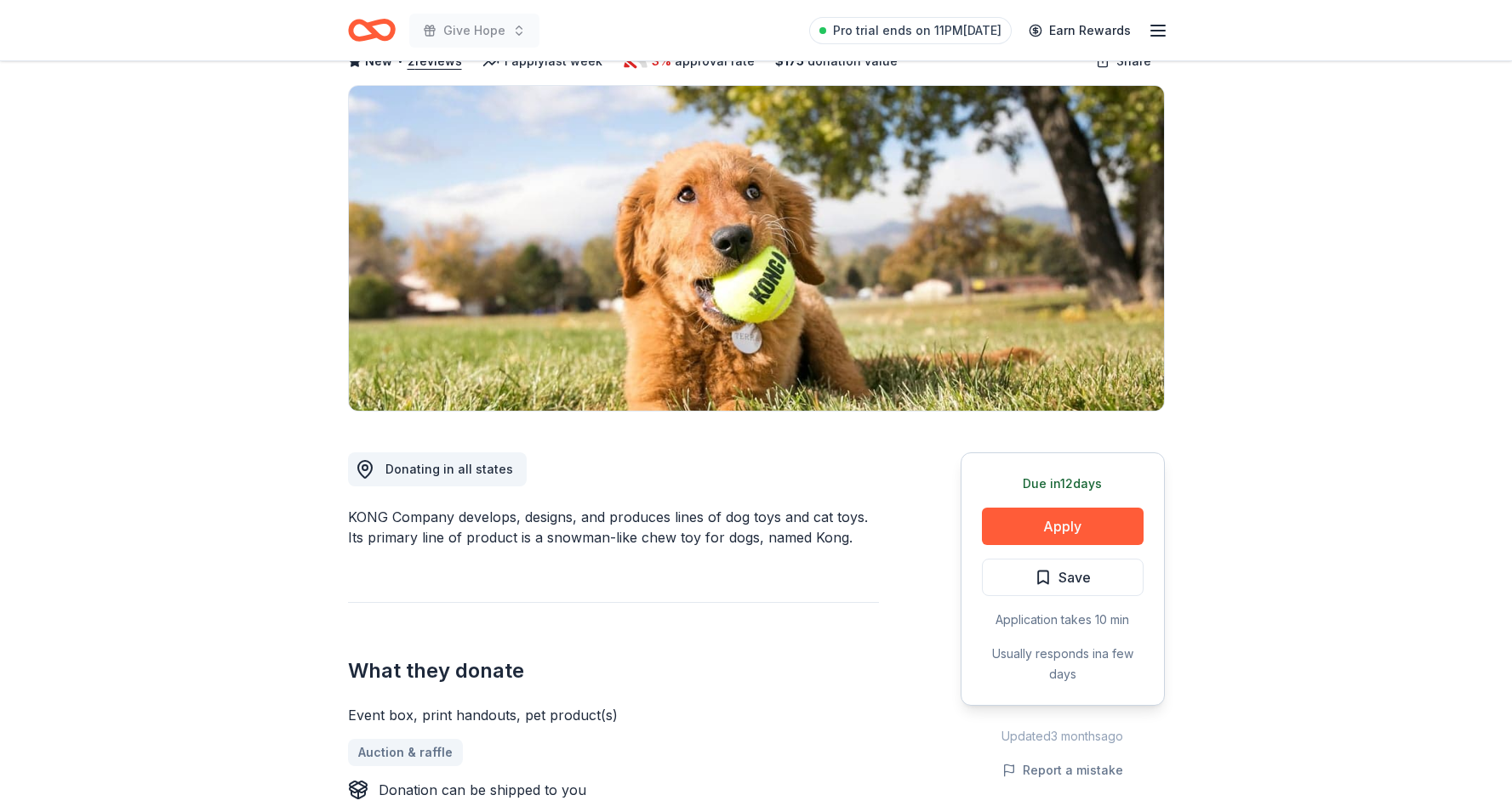
scroll to position [161, 0]
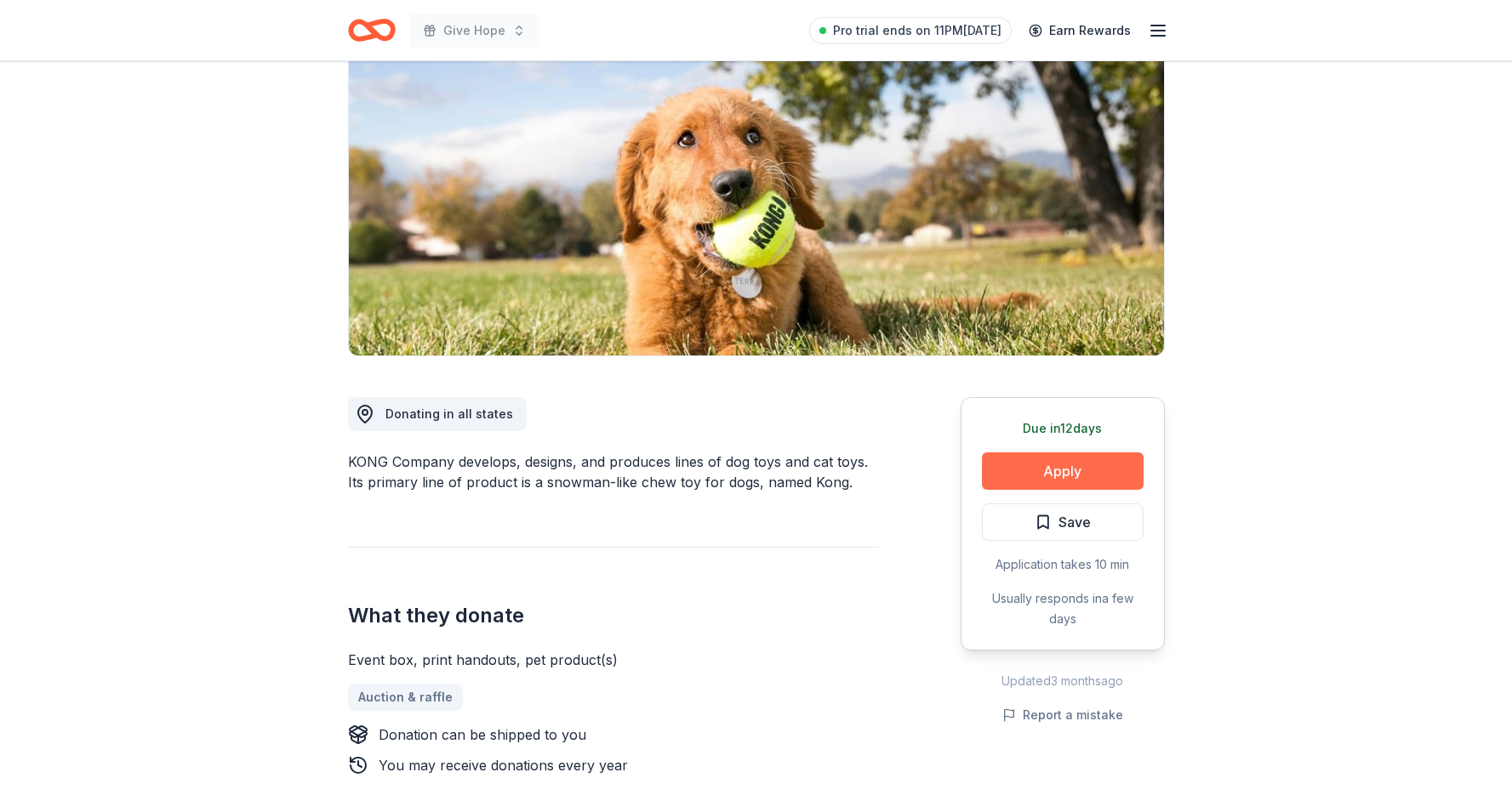
click at [1026, 477] on button "Apply" at bounding box center [1063, 471] width 162 height 37
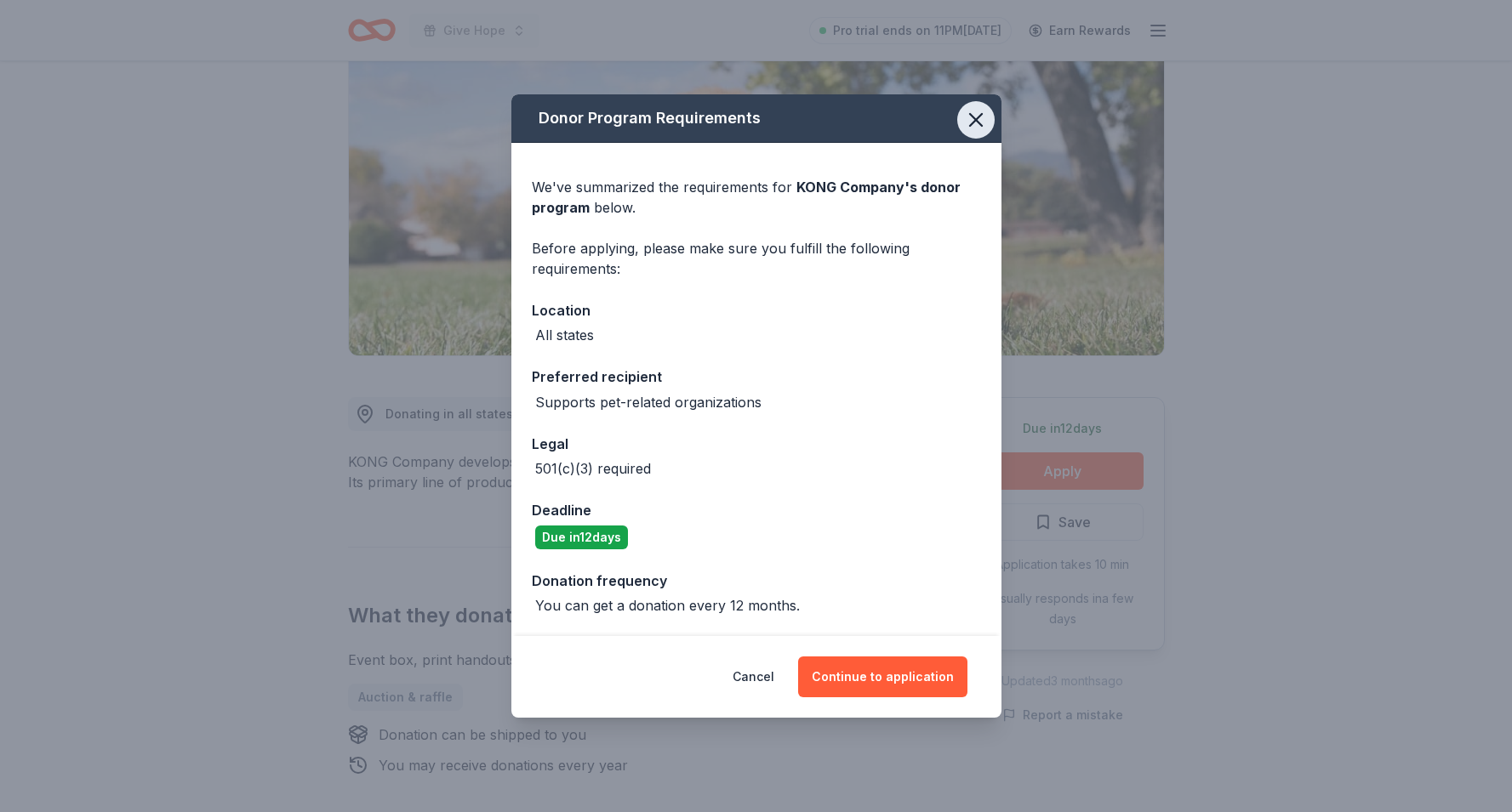
click at [974, 102] on button "button" at bounding box center [976, 120] width 37 height 37
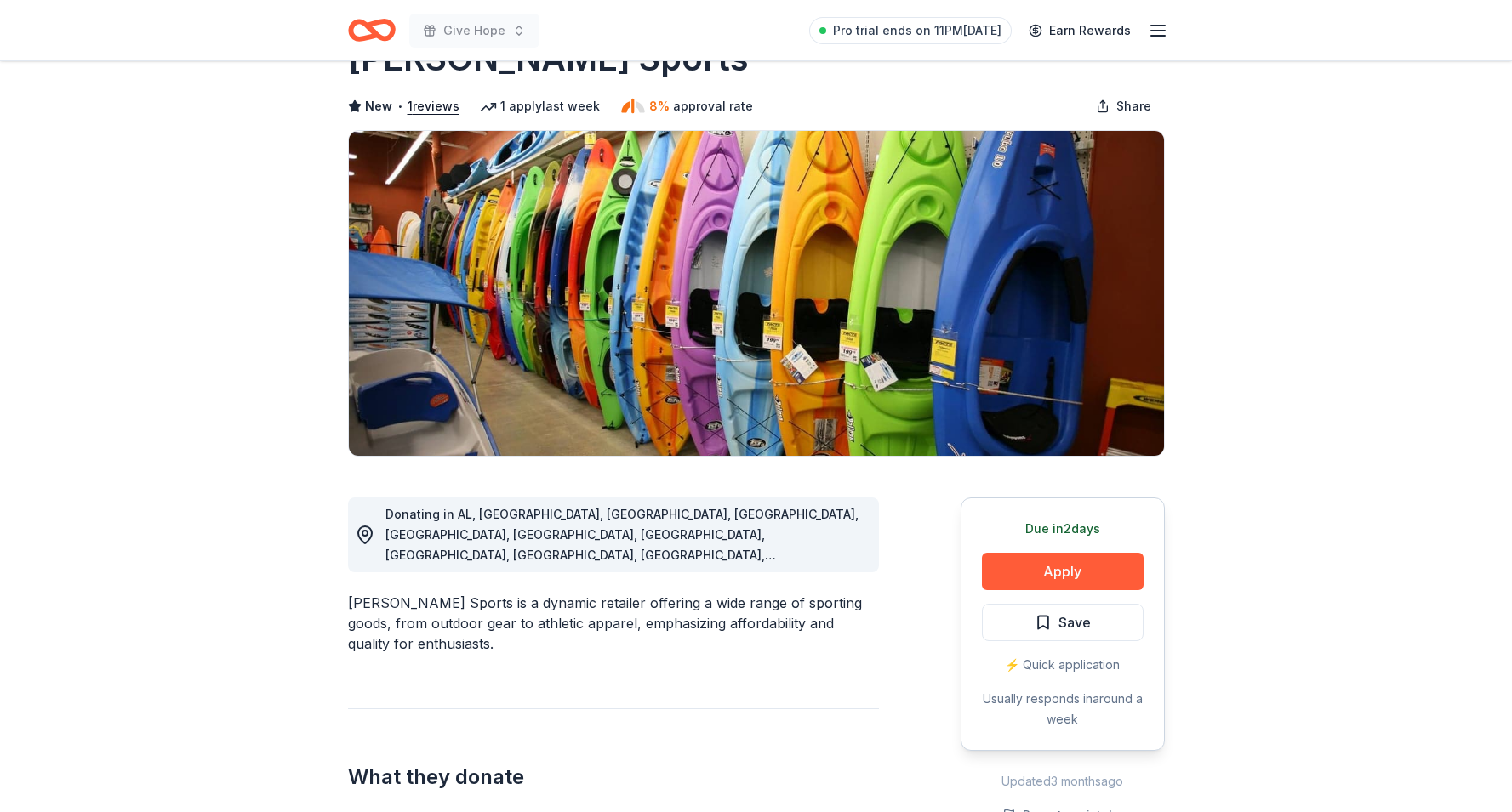
scroll to position [65, 0]
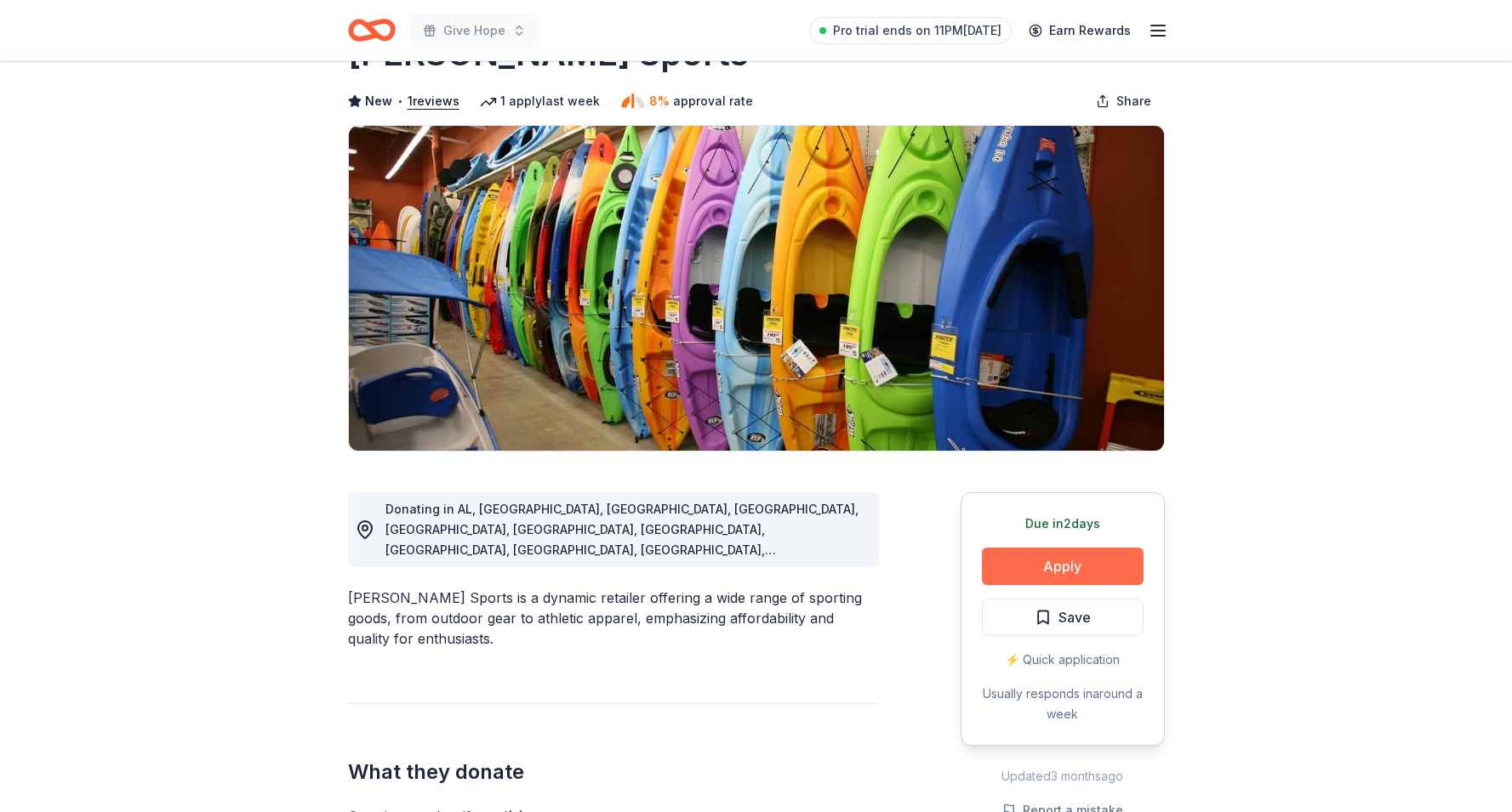
click at [1030, 557] on button "Apply" at bounding box center [1063, 566] width 162 height 37
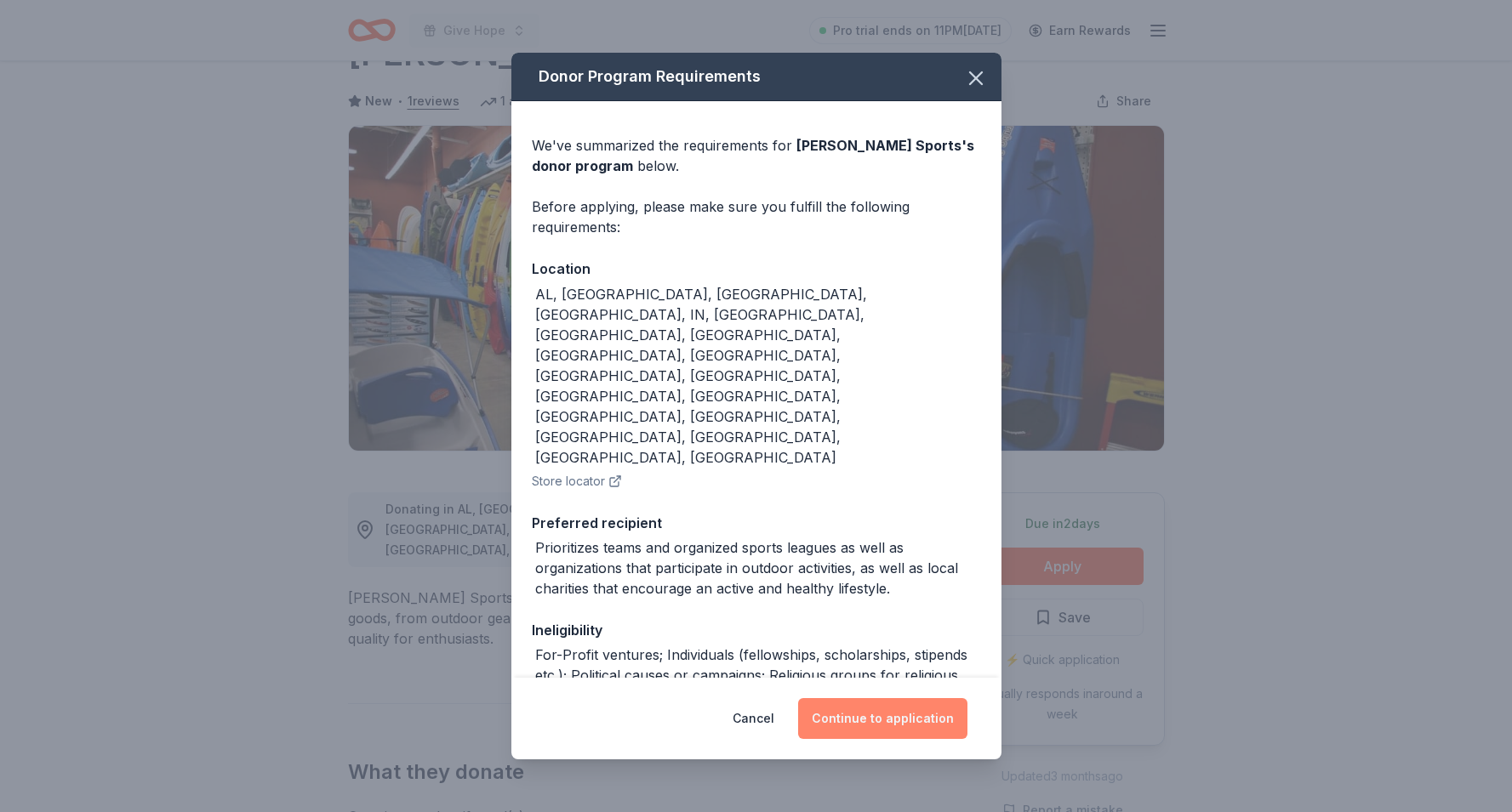
click at [877, 715] on button "Continue to application" at bounding box center [882, 719] width 170 height 41
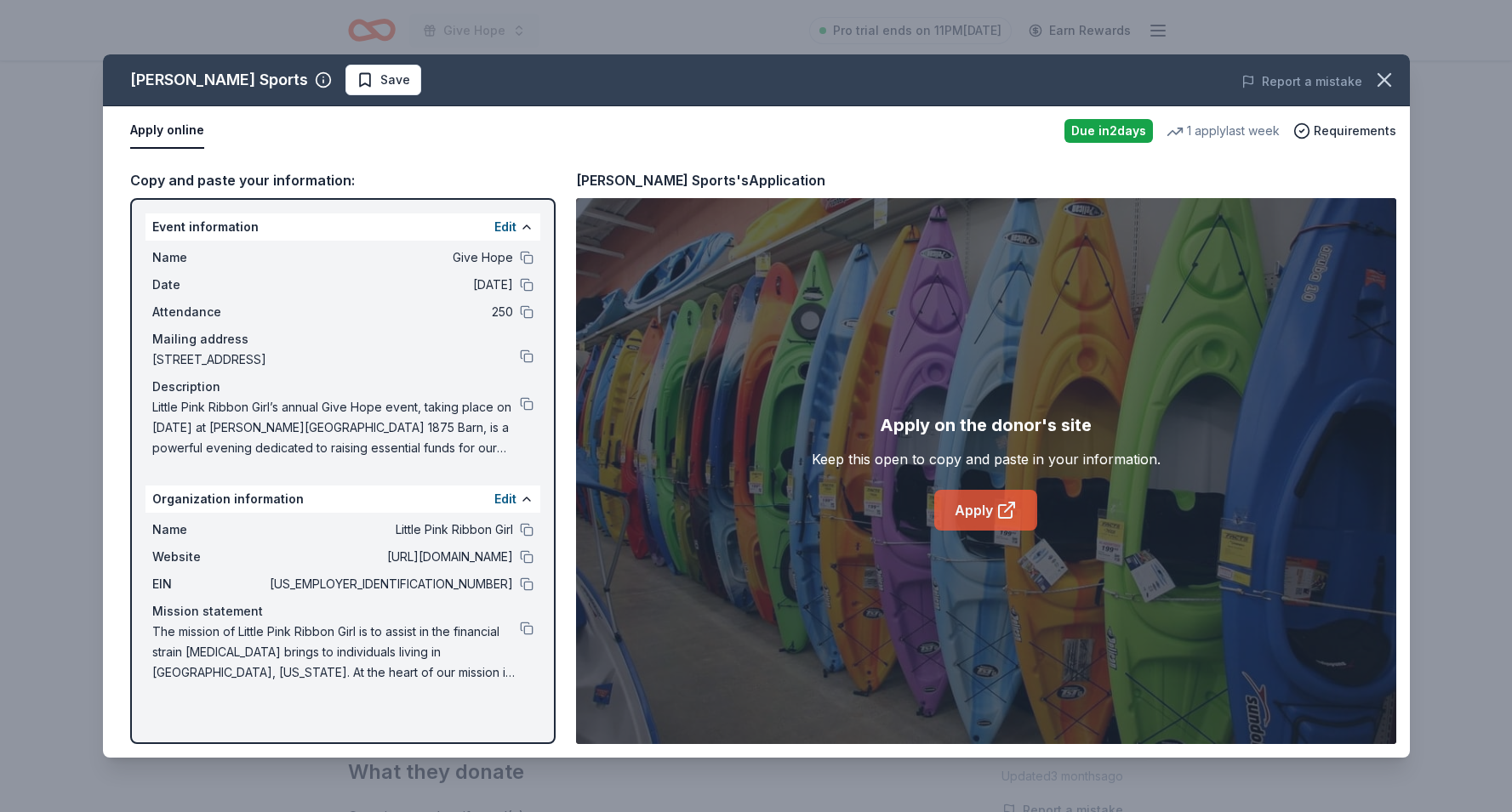
click at [982, 514] on link "Apply" at bounding box center [985, 510] width 103 height 41
click at [523, 408] on button at bounding box center [526, 404] width 14 height 14
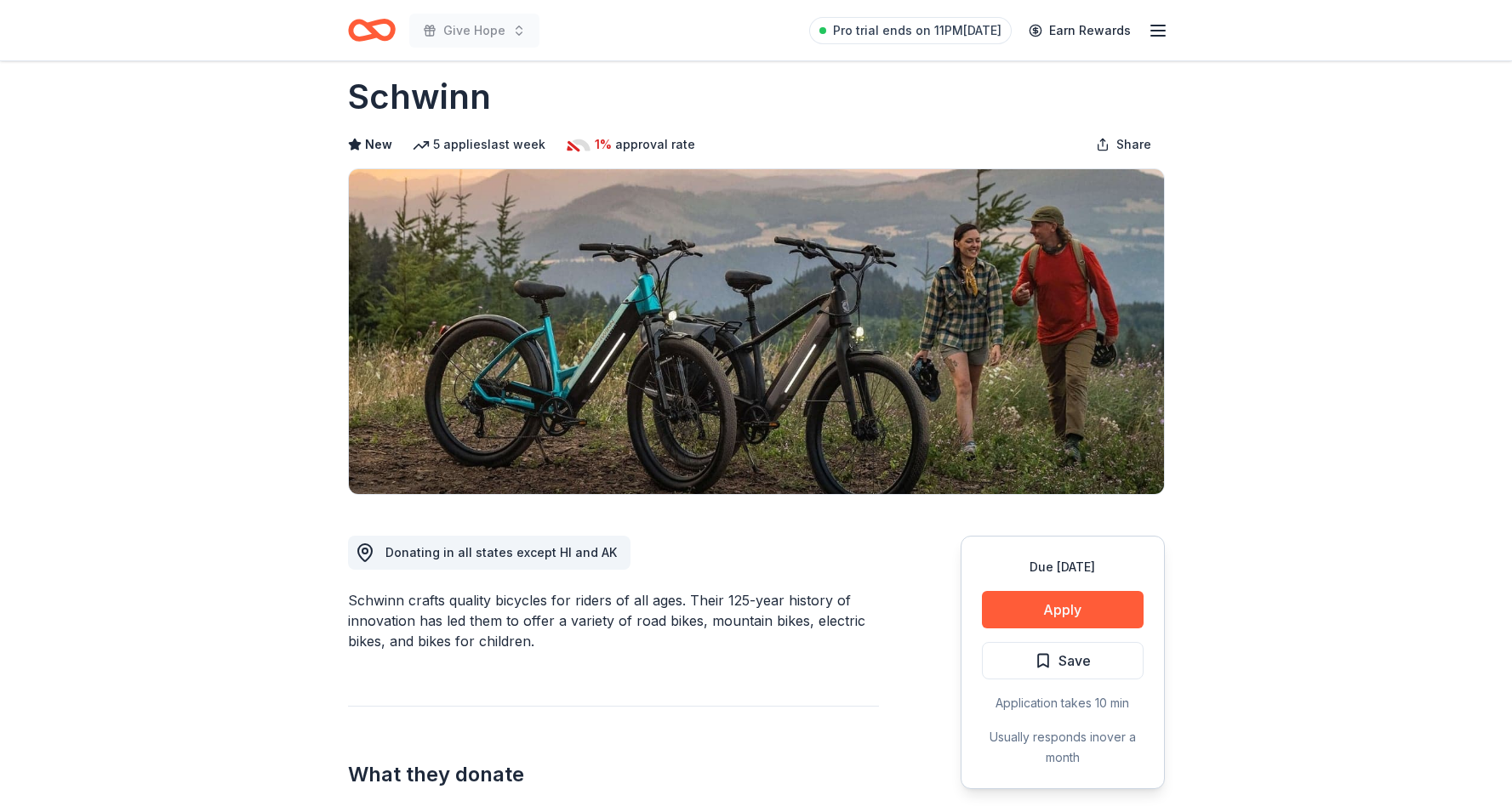
scroll to position [20, 0]
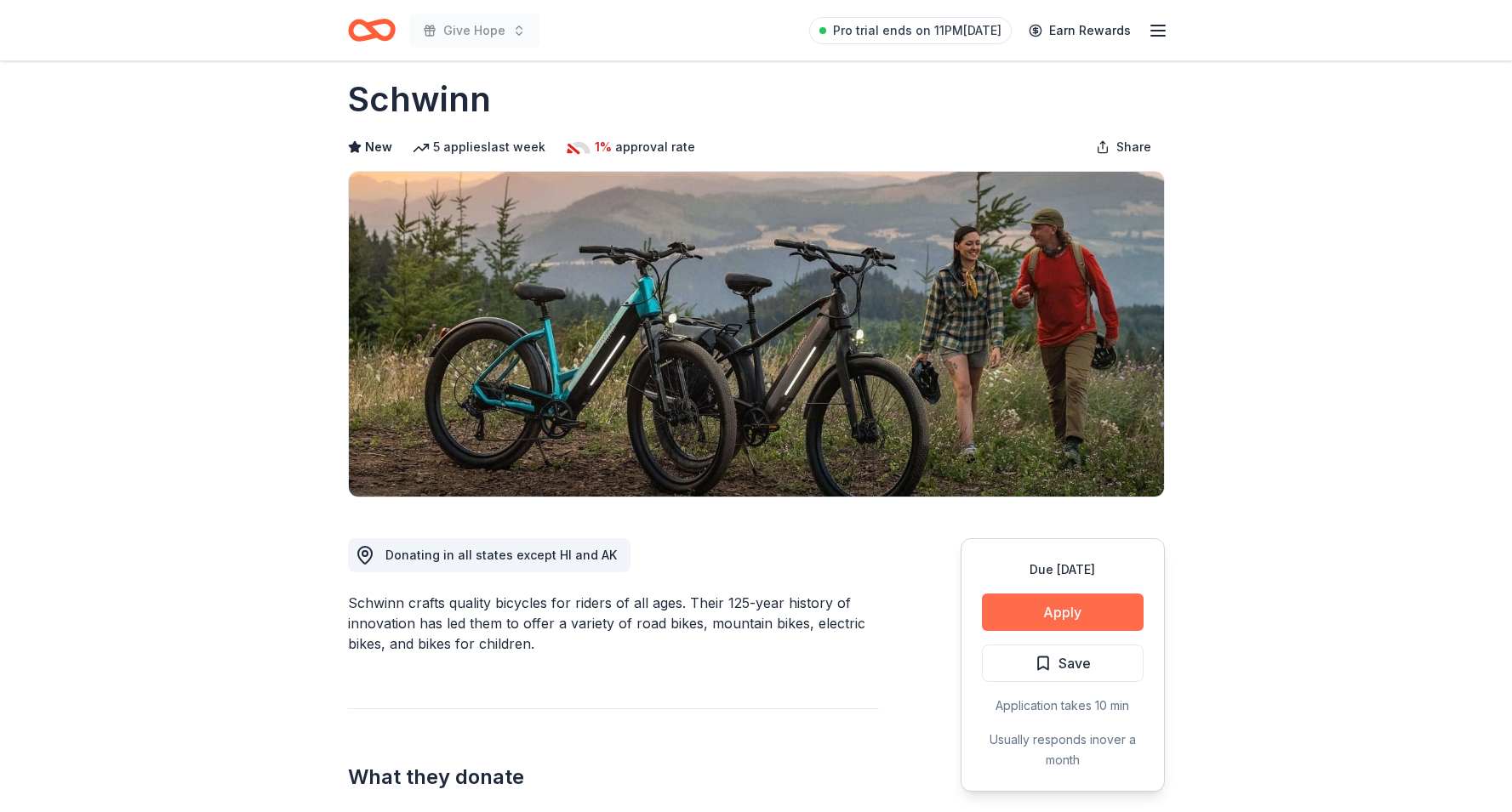
click at [1010, 618] on button "Apply" at bounding box center [1063, 611] width 162 height 37
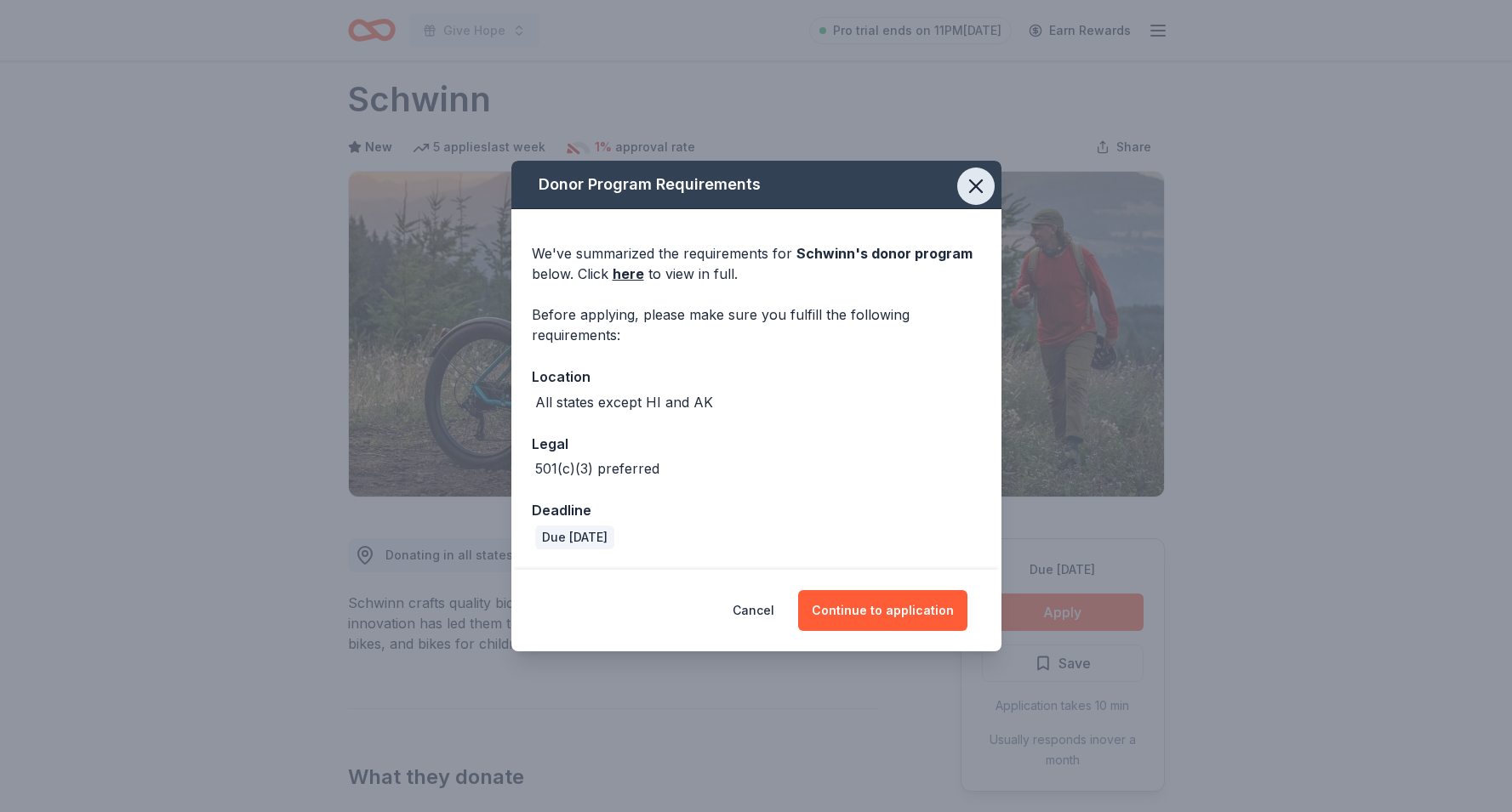
click at [977, 188] on icon "button" at bounding box center [976, 186] width 12 height 12
